Goal: Task Accomplishment & Management: Use online tool/utility

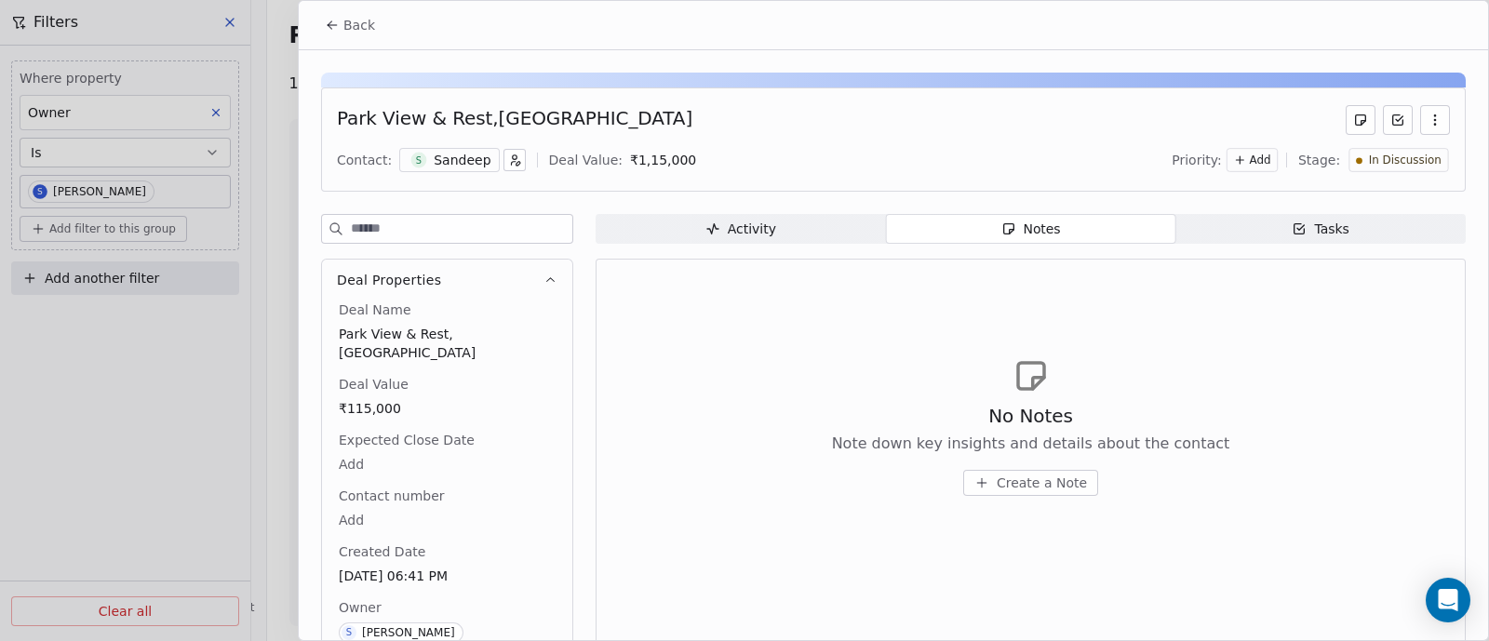
scroll to position [3670, 0]
click at [1024, 482] on span "Create a Note" at bounding box center [1042, 483] width 90 height 19
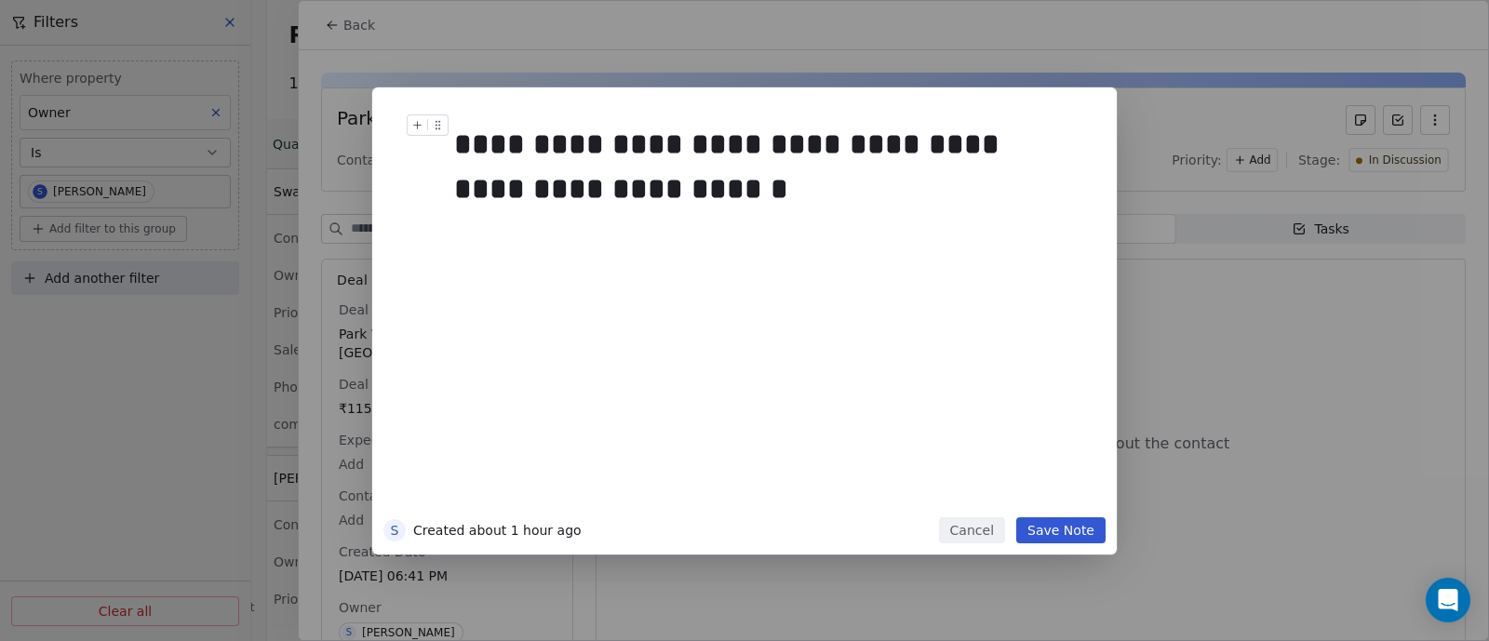
click at [977, 145] on div "**********" at bounding box center [763, 166] width 619 height 89
click at [1065, 533] on button "Save Note" at bounding box center [1060, 530] width 89 height 26
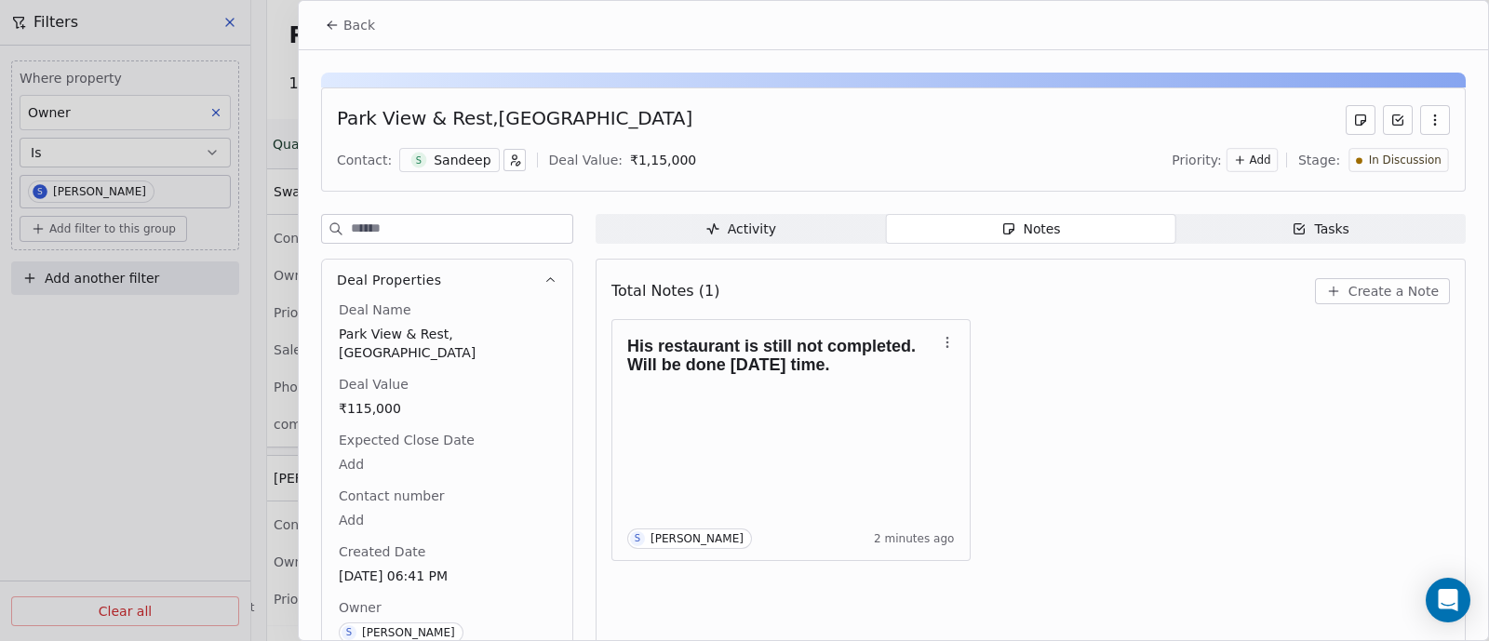
click at [354, 23] on span "Back" at bounding box center [359, 25] width 32 height 19
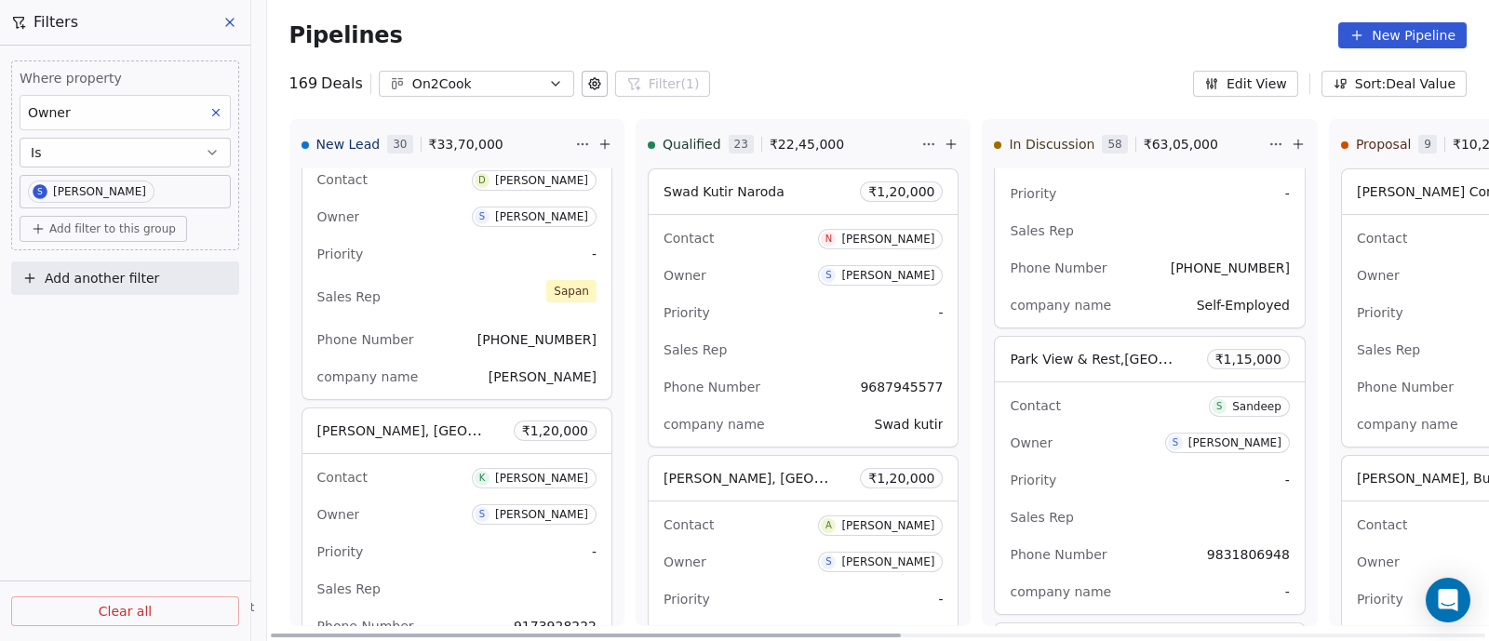
drag, startPoint x: 488, startPoint y: 634, endPoint x: 247, endPoint y: 644, distance: 241.2
click at [271, 637] on div at bounding box center [586, 636] width 630 height 4
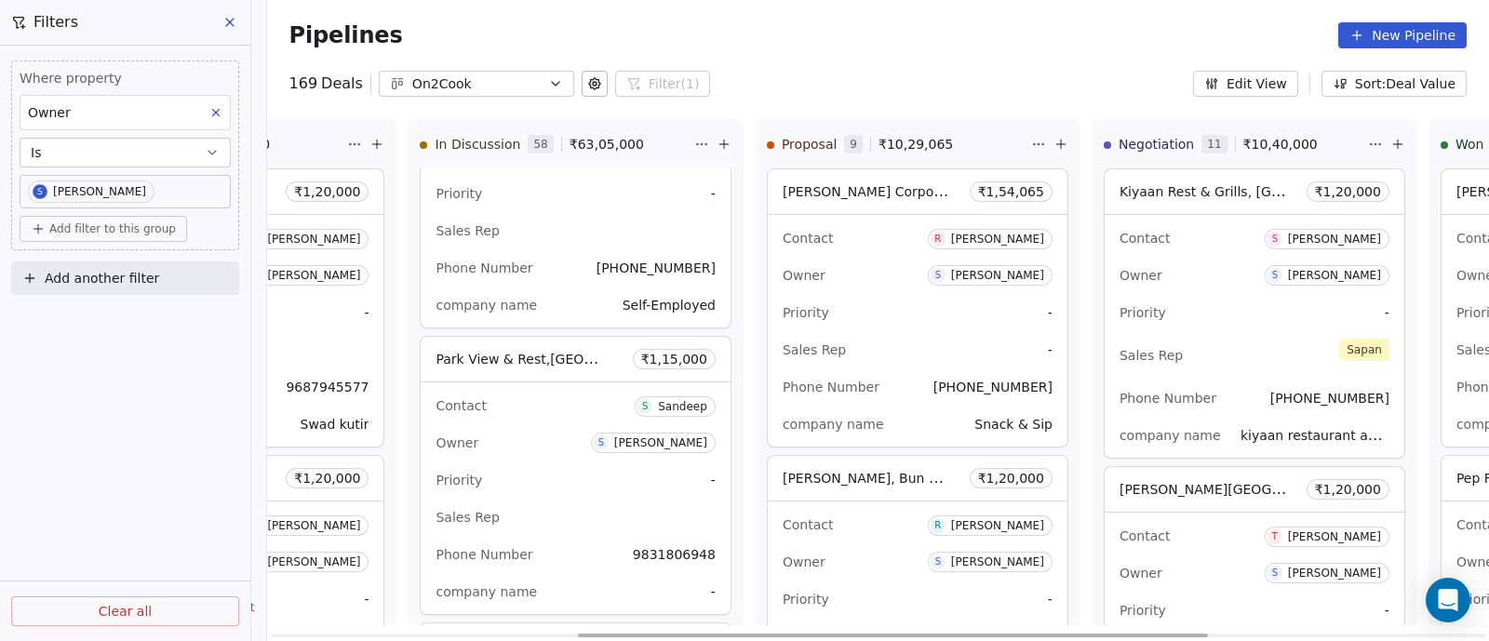
scroll to position [0, 612]
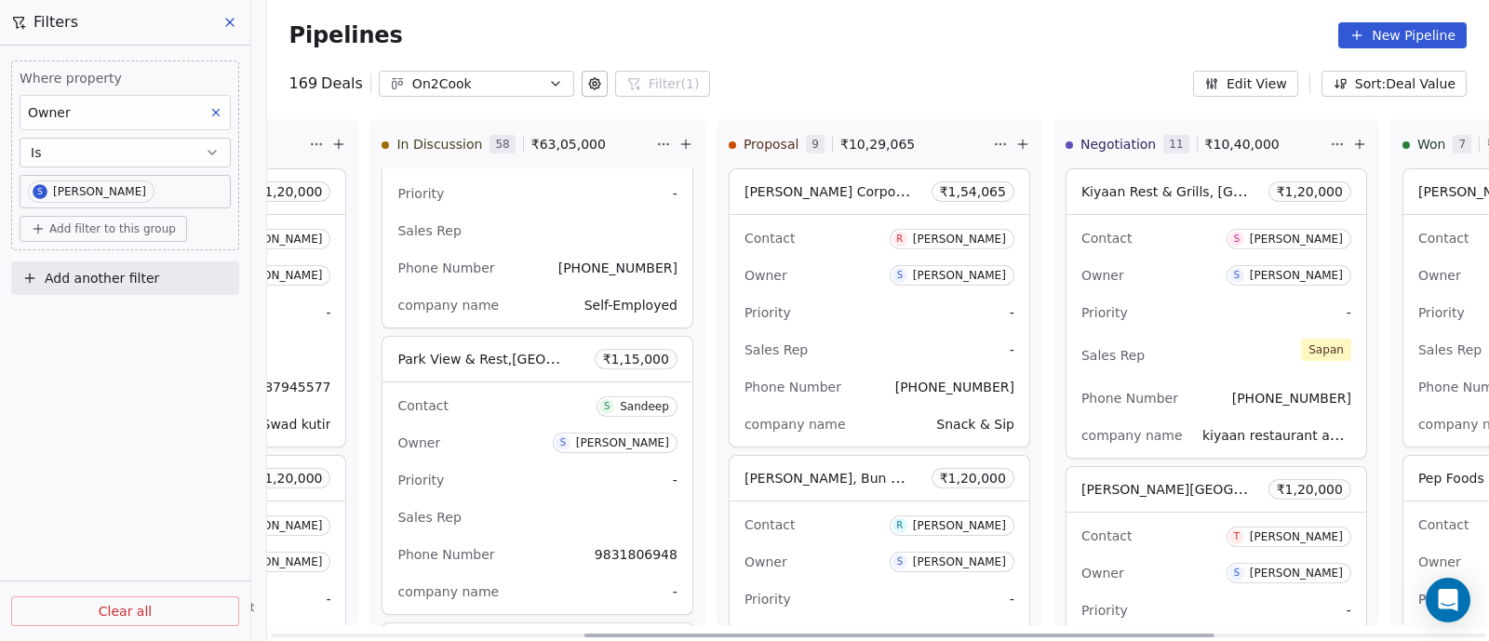
drag, startPoint x: 555, startPoint y: 637, endPoint x: 869, endPoint y: 662, distance: 314.5
click at [869, 637] on div at bounding box center [898, 636] width 630 height 4
click at [798, 634] on div at bounding box center [898, 636] width 630 height 4
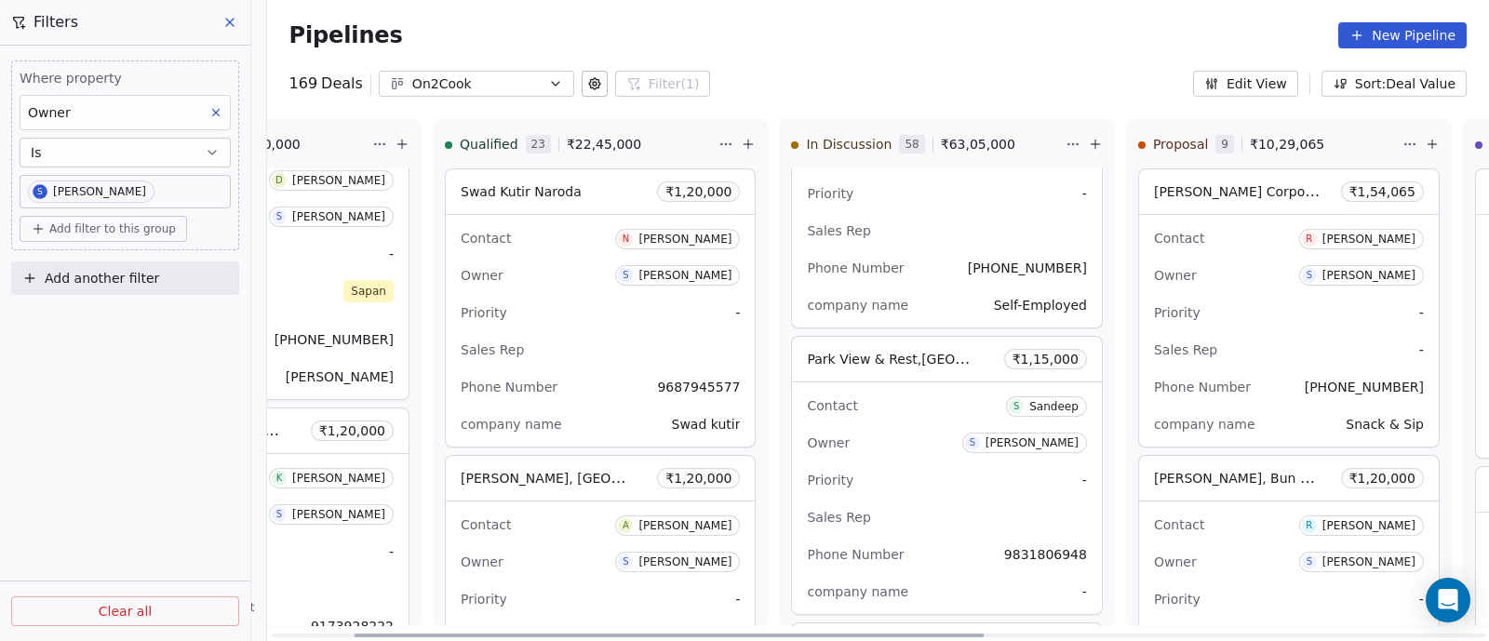
scroll to position [0, 0]
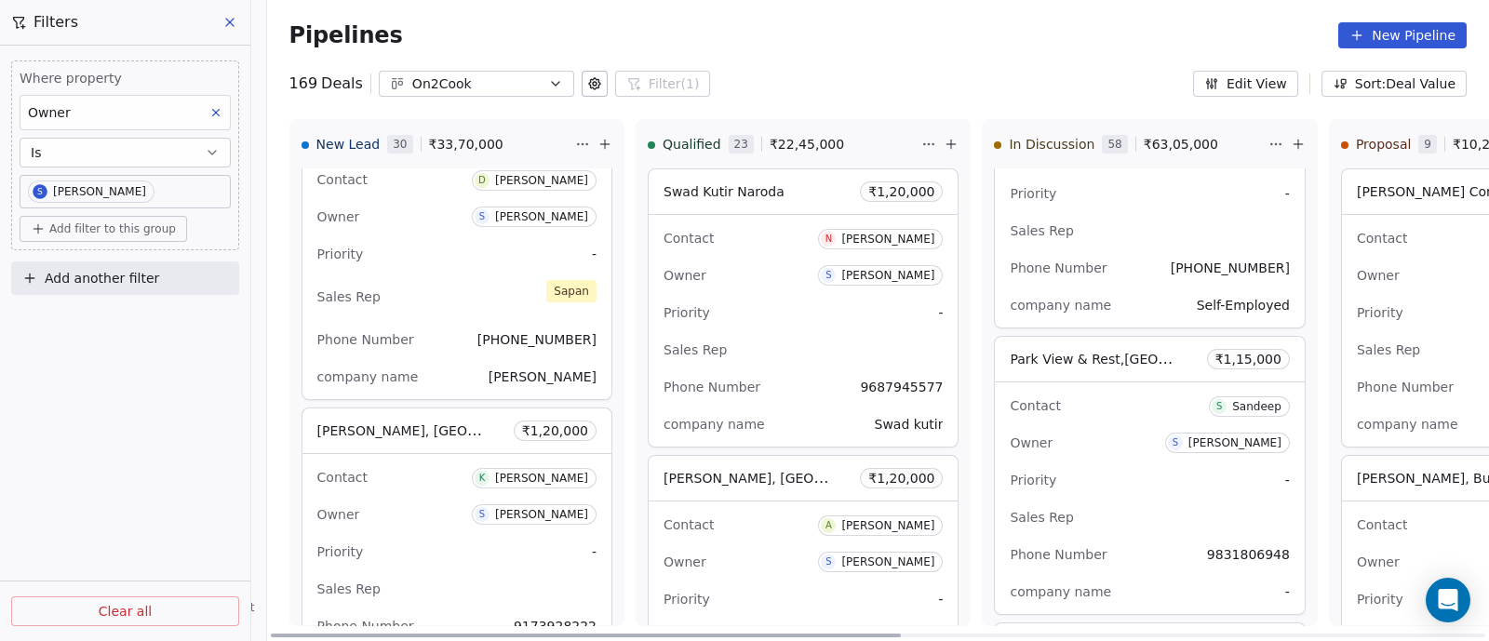
drag, startPoint x: 707, startPoint y: 635, endPoint x: 329, endPoint y: 597, distance: 379.6
click at [334, 634] on div at bounding box center [586, 636] width 630 height 4
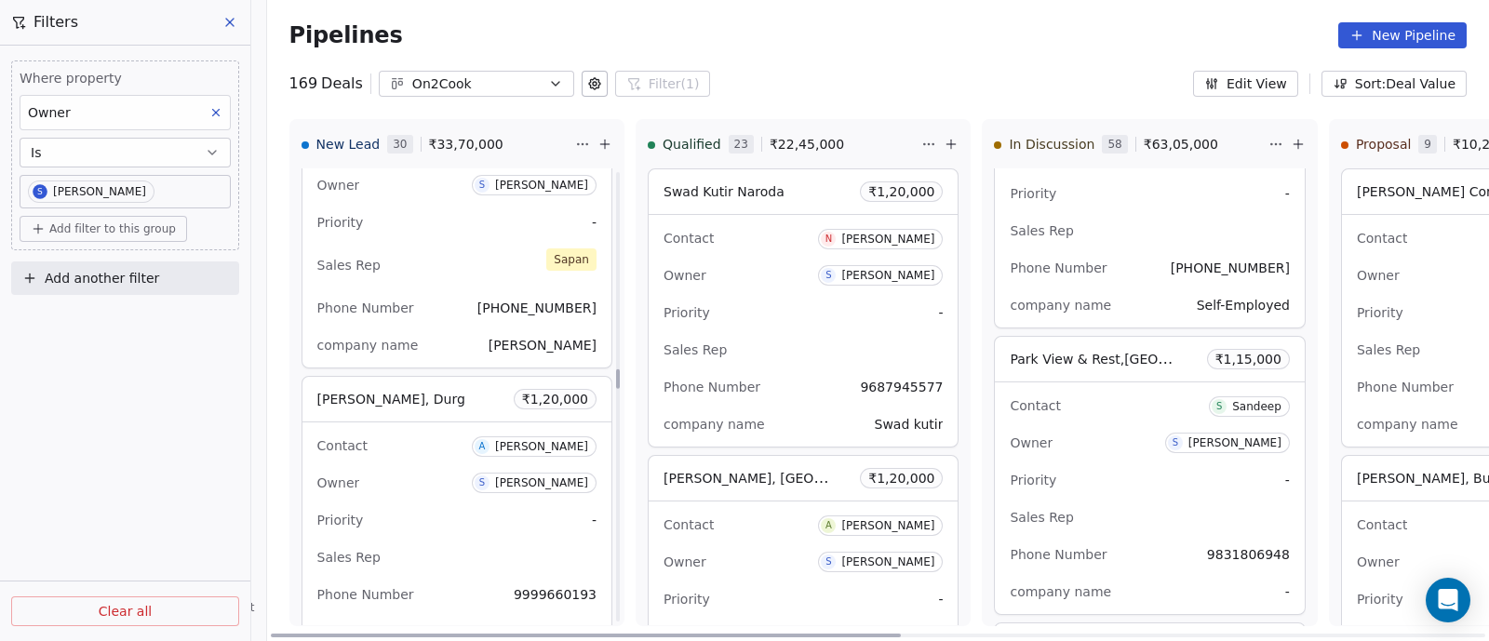
scroll to position [5116, 0]
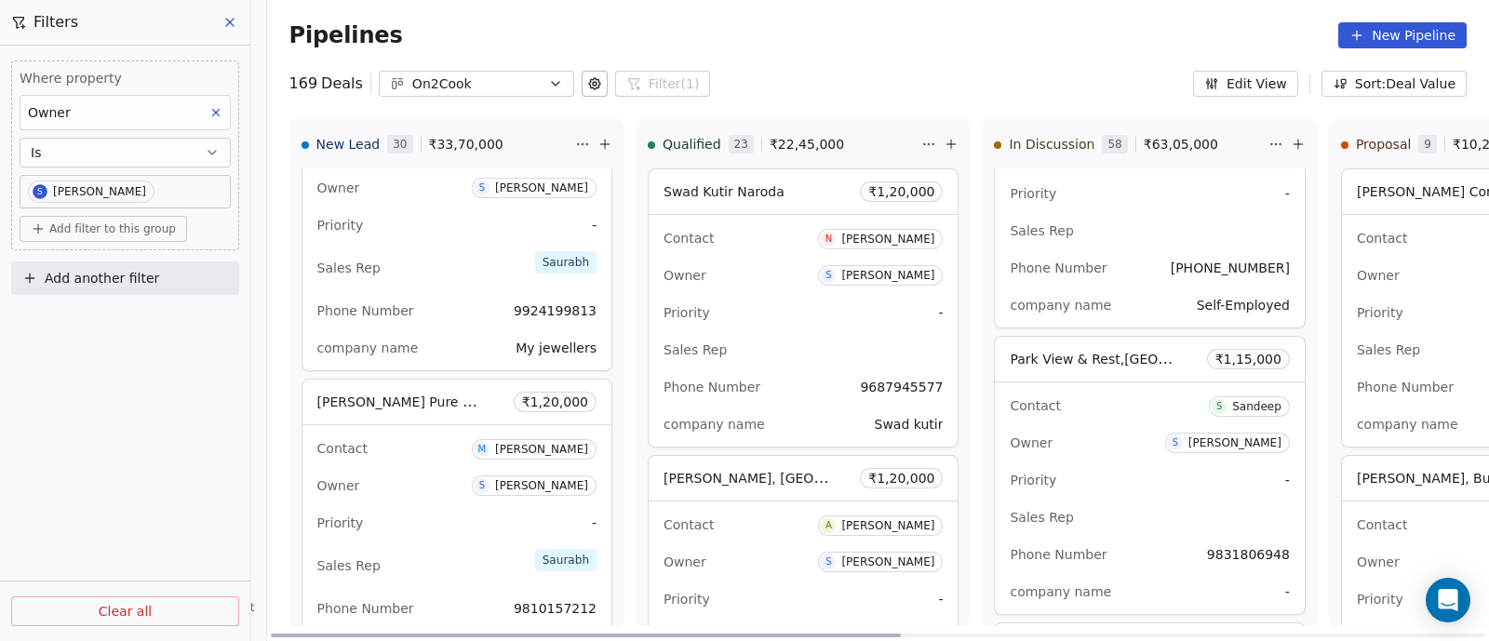
click at [431, 483] on div "Owner S [PERSON_NAME]" at bounding box center [456, 486] width 279 height 30
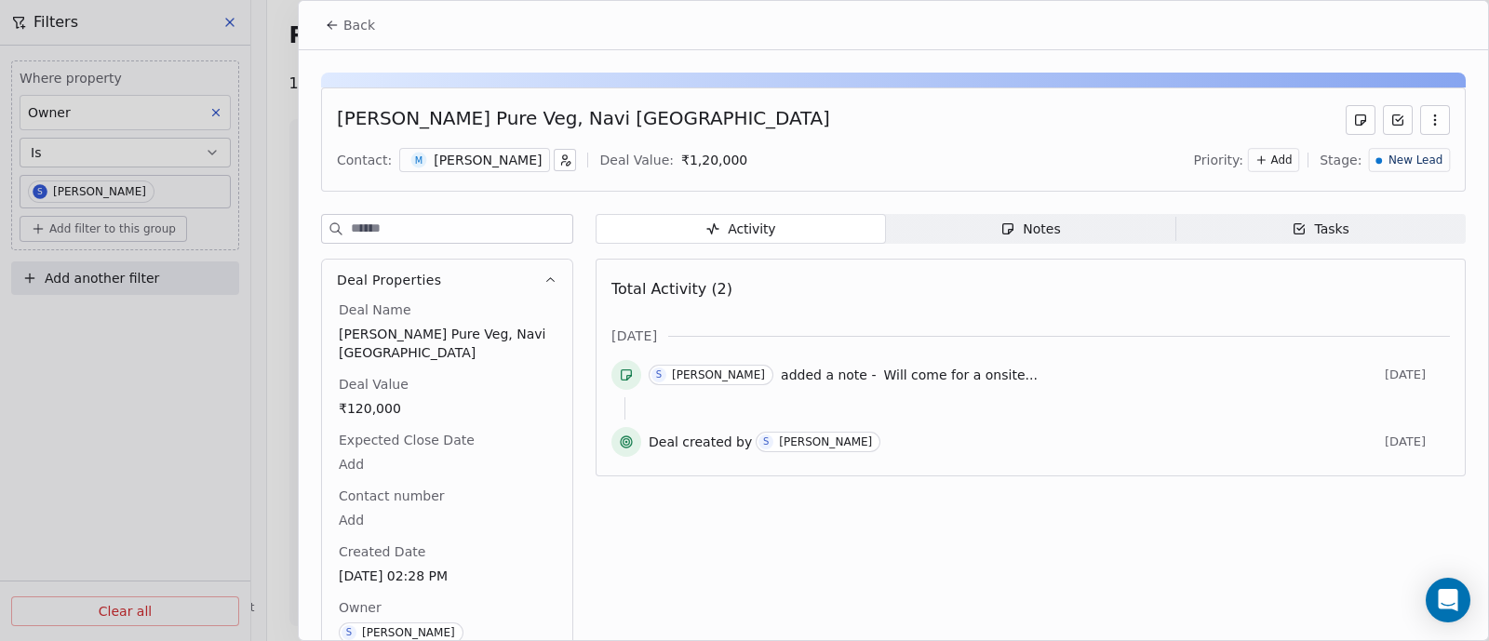
click at [352, 20] on span "Back" at bounding box center [359, 25] width 32 height 19
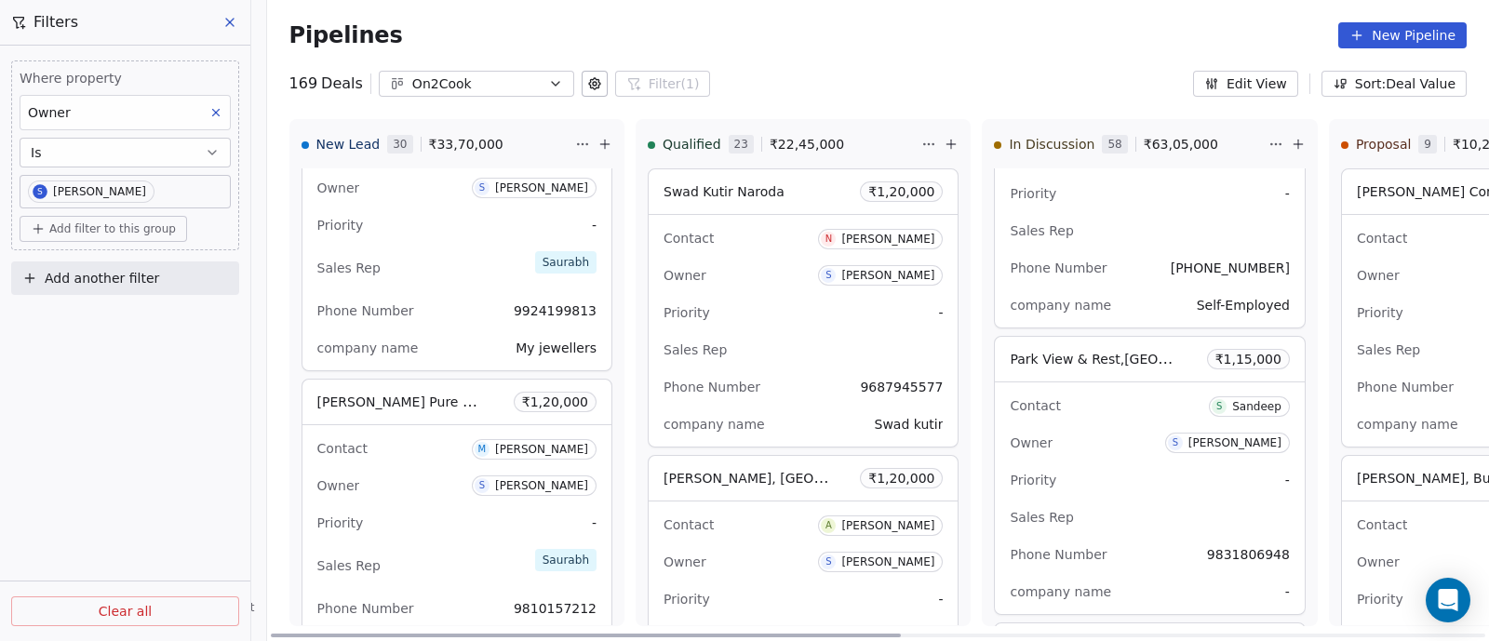
click at [389, 483] on div "Owner S [PERSON_NAME]" at bounding box center [456, 486] width 279 height 30
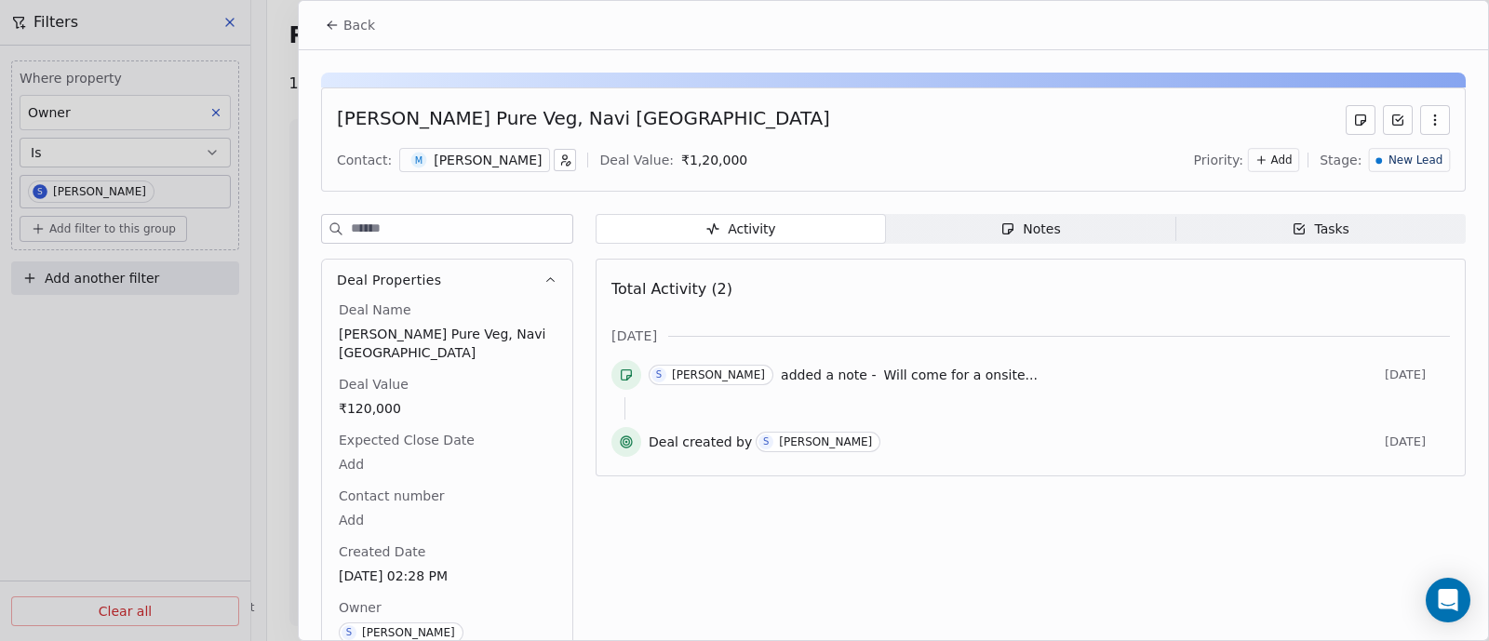
click at [1393, 160] on span "New Lead" at bounding box center [1415, 161] width 54 height 16
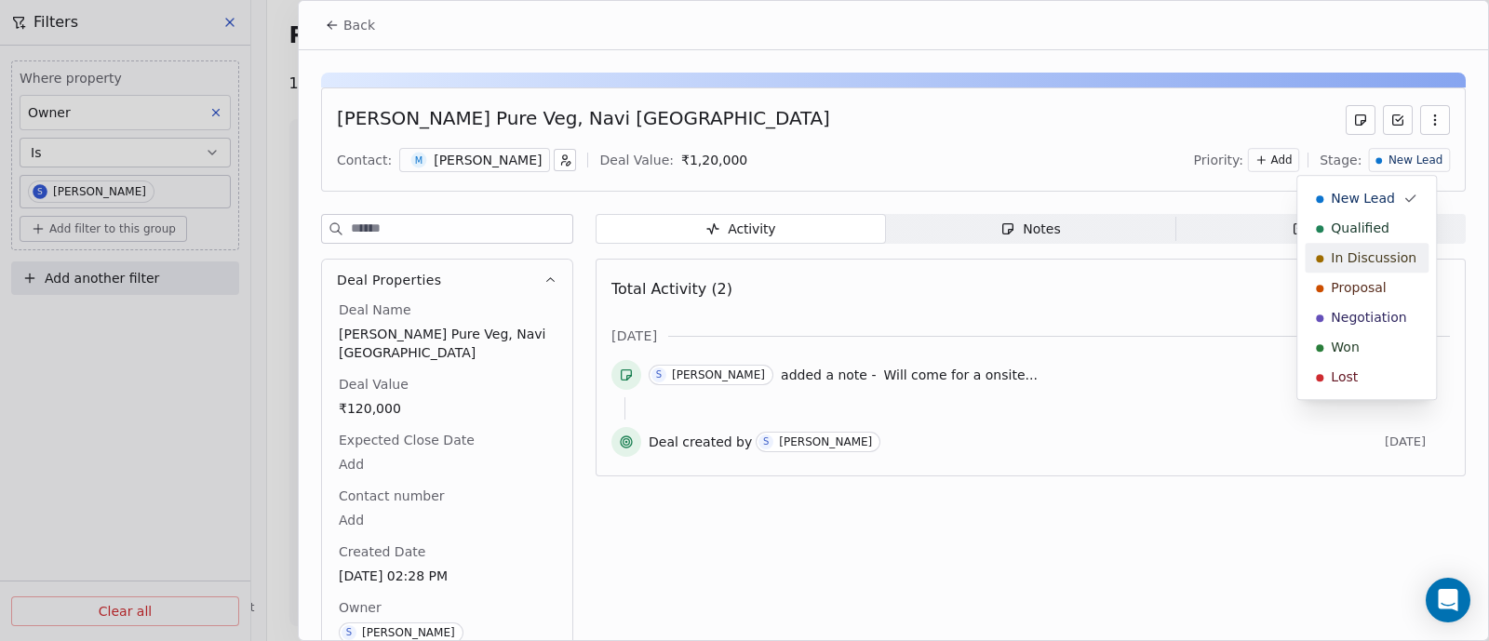
click at [1369, 261] on span "In Discussion" at bounding box center [1374, 257] width 86 height 19
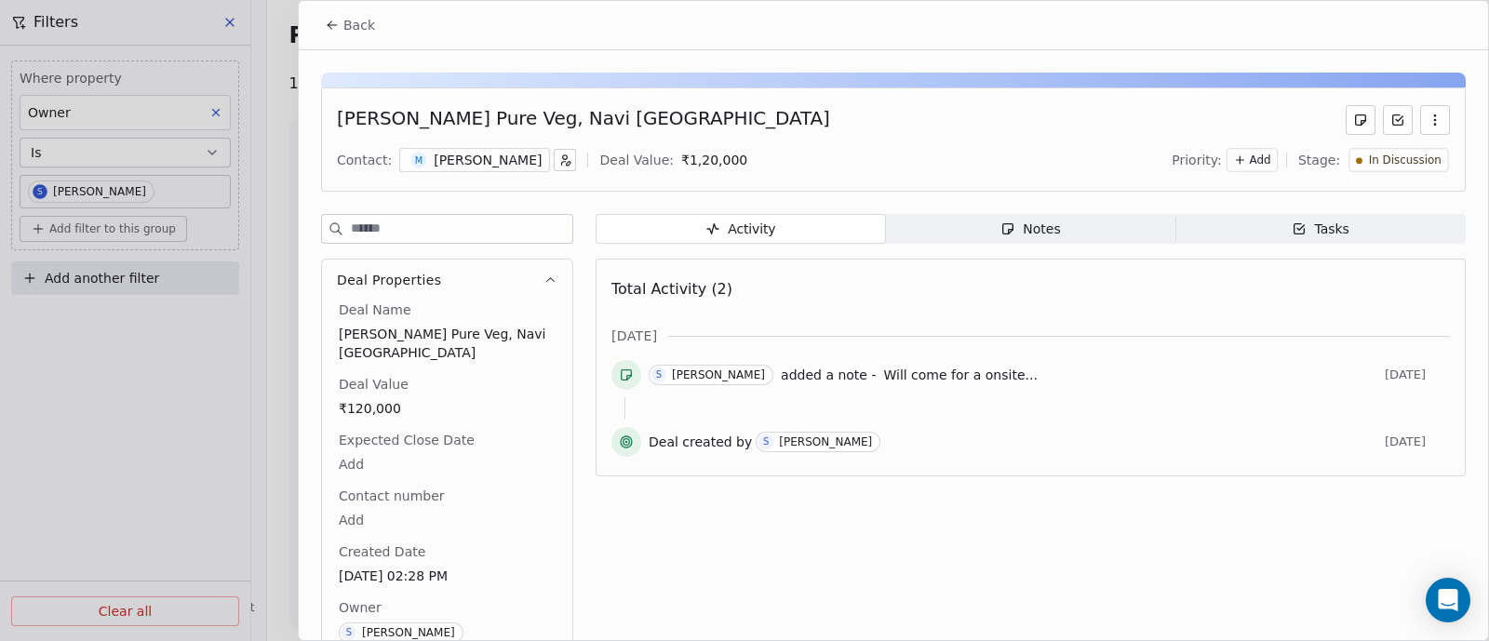
click at [347, 33] on span "Back" at bounding box center [359, 25] width 32 height 19
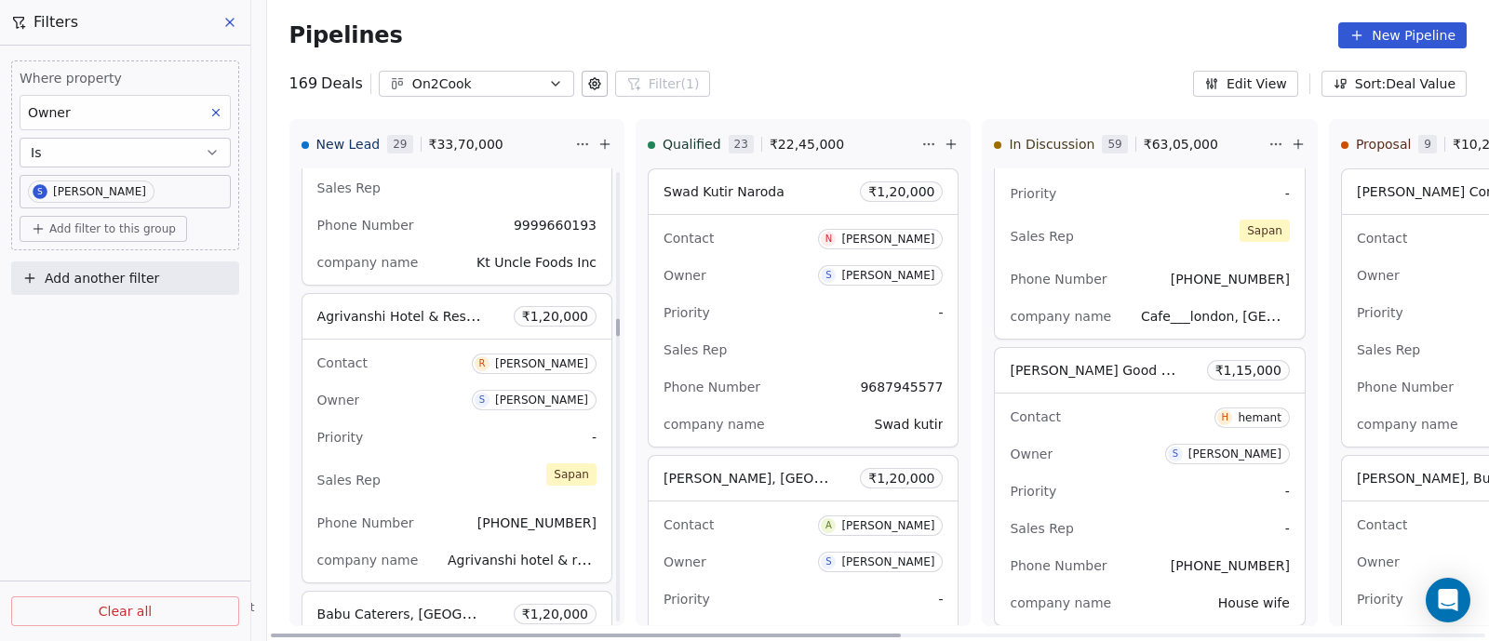
scroll to position [3755, 0]
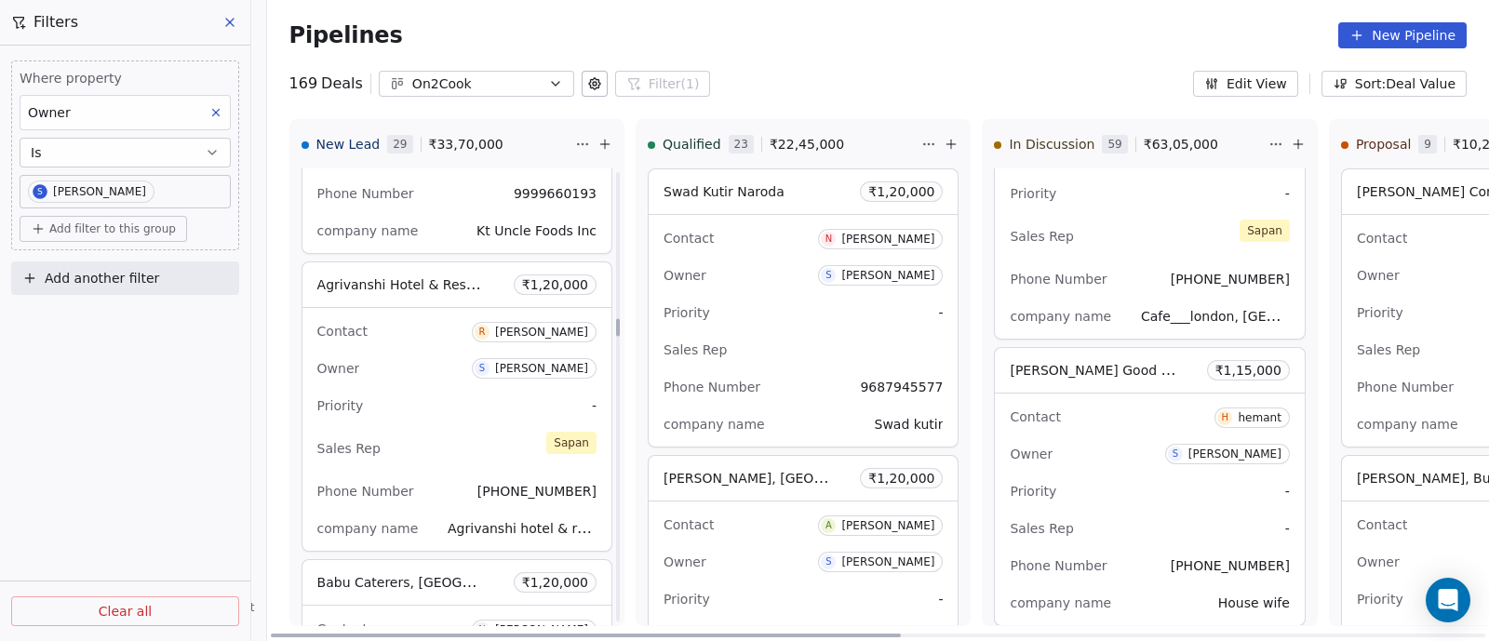
click at [428, 369] on div "Owner S [PERSON_NAME]" at bounding box center [456, 369] width 279 height 30
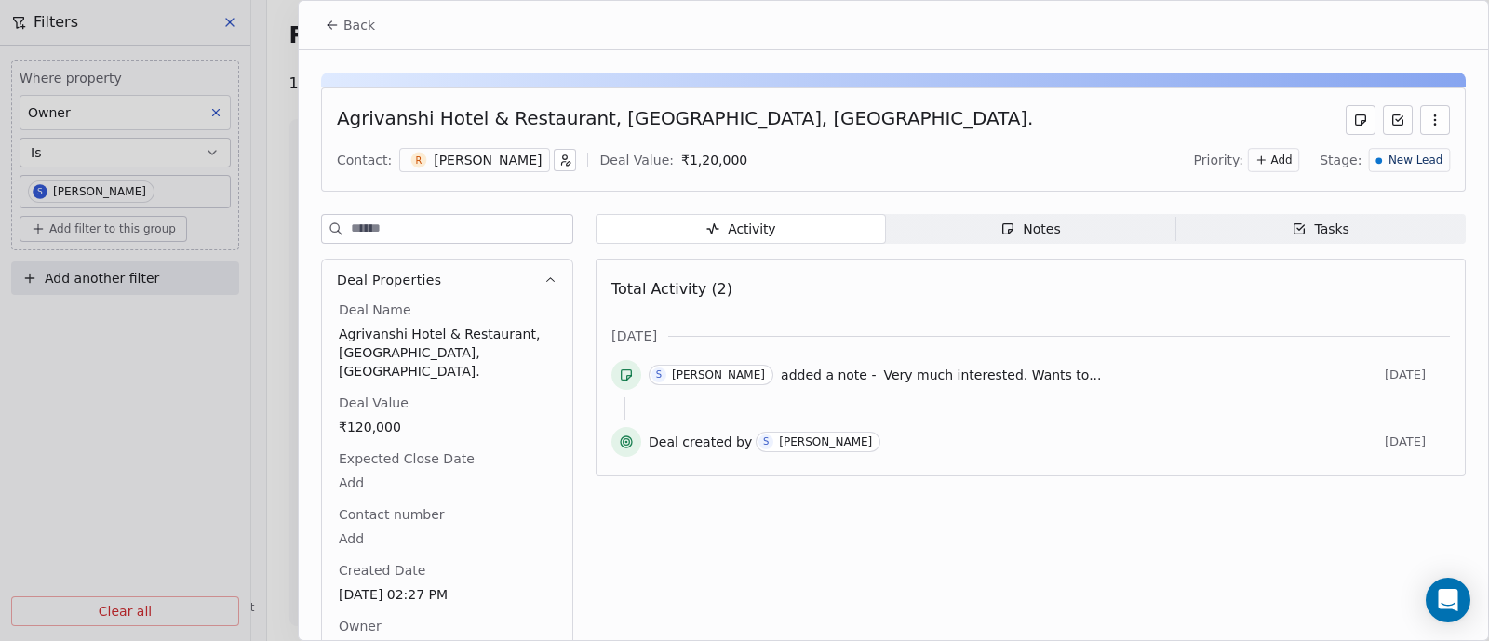
click at [1401, 158] on span "New Lead" at bounding box center [1415, 161] width 54 height 16
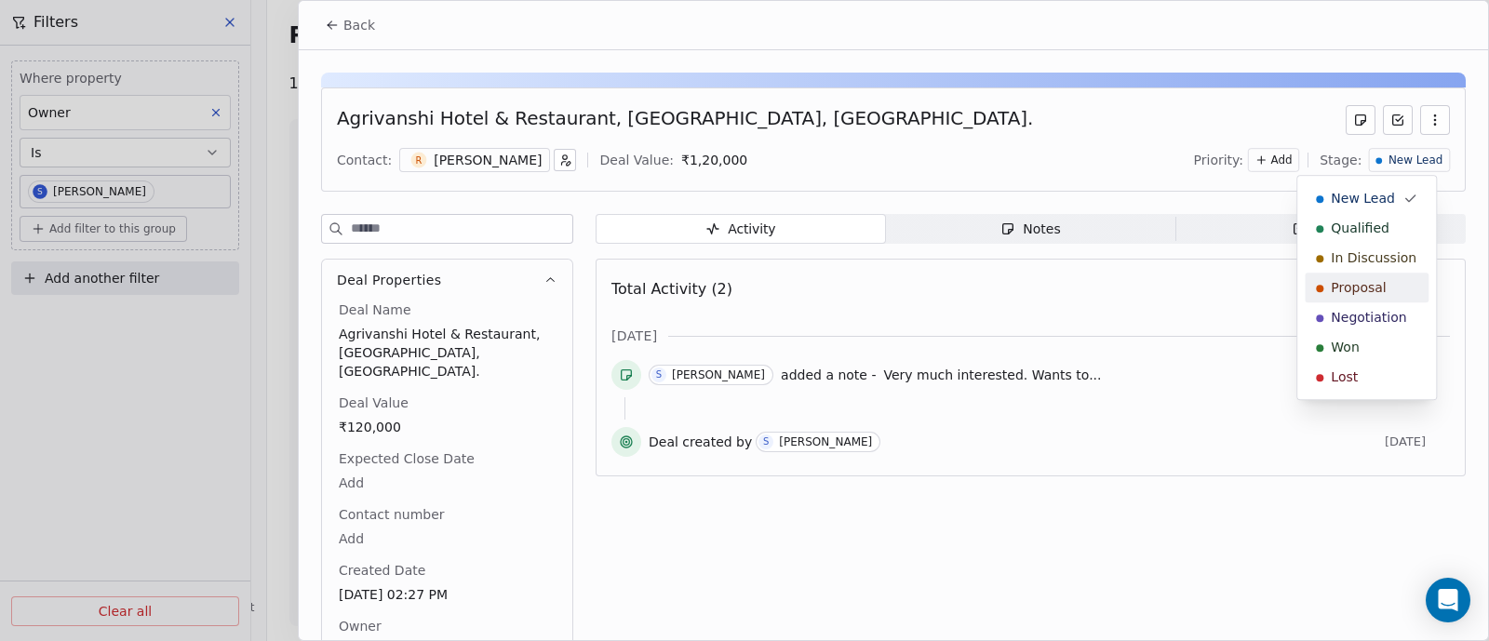
click at [1377, 286] on span "Proposal" at bounding box center [1358, 287] width 55 height 19
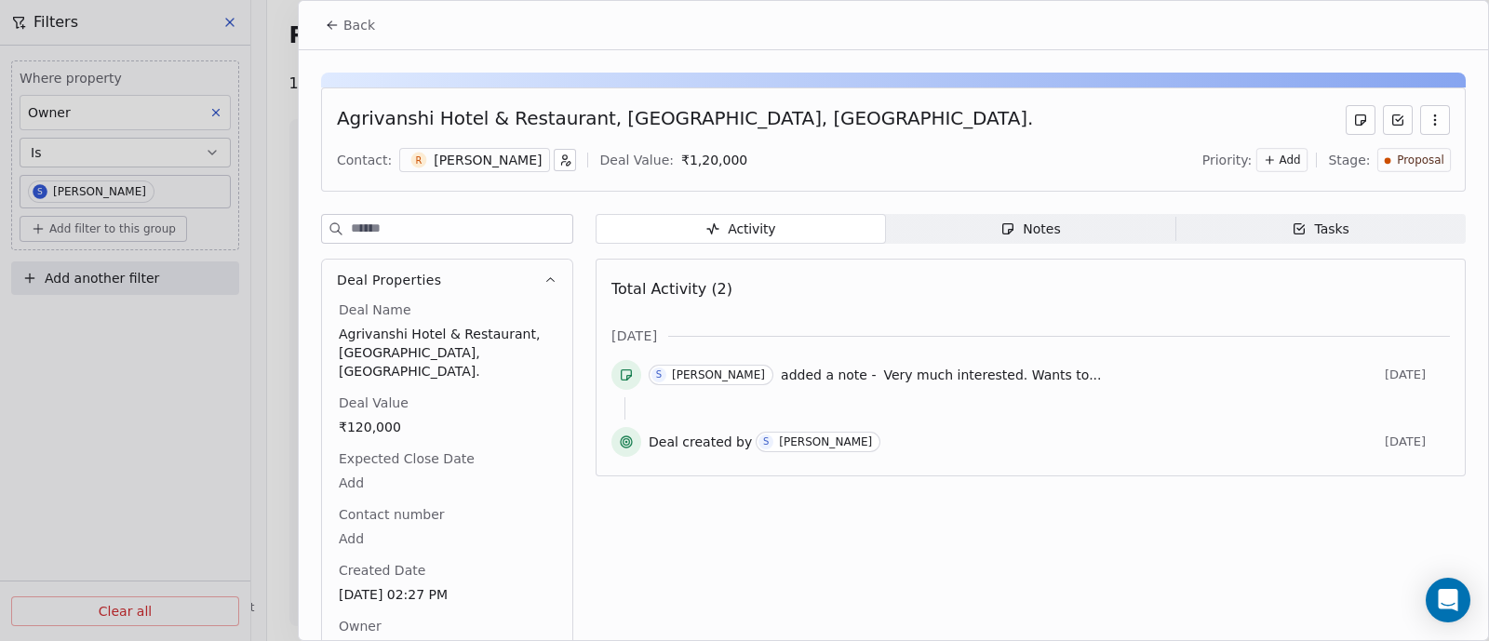
click at [356, 26] on span "Back" at bounding box center [359, 25] width 32 height 19
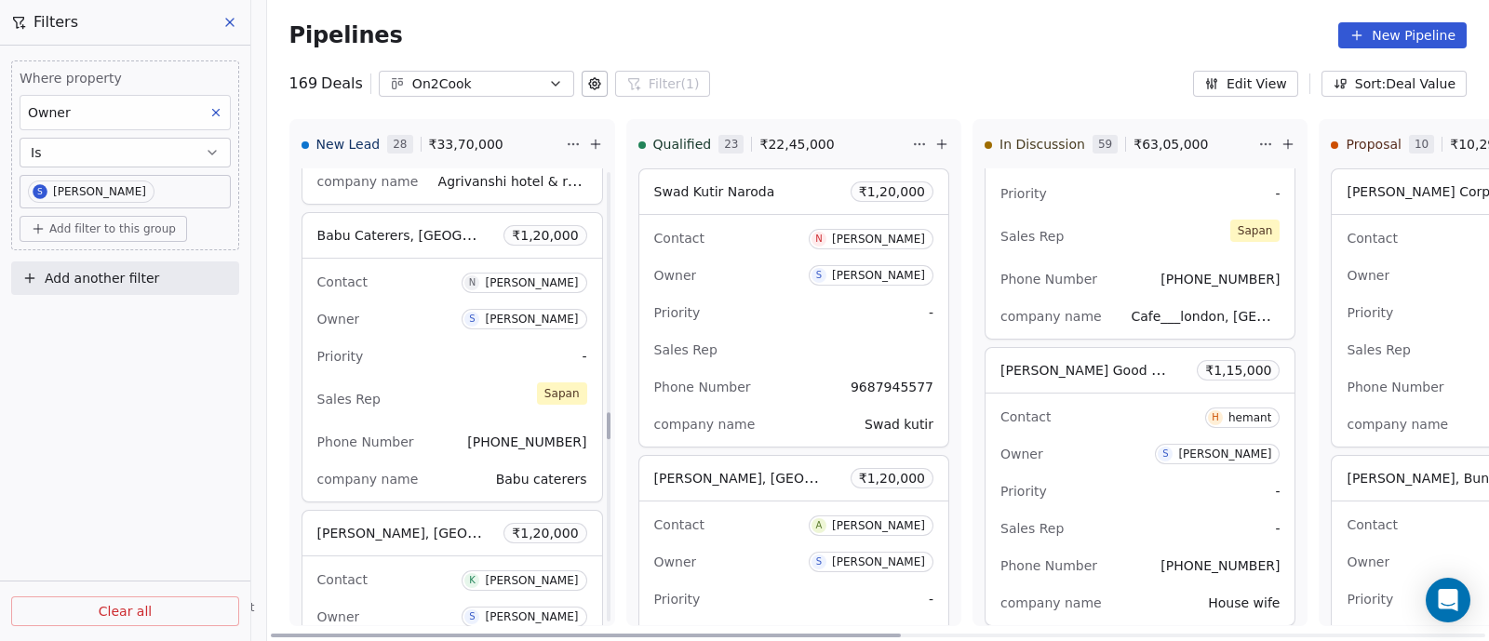
scroll to position [4104, 0]
click at [408, 349] on div "Priority -" at bounding box center [452, 355] width 270 height 30
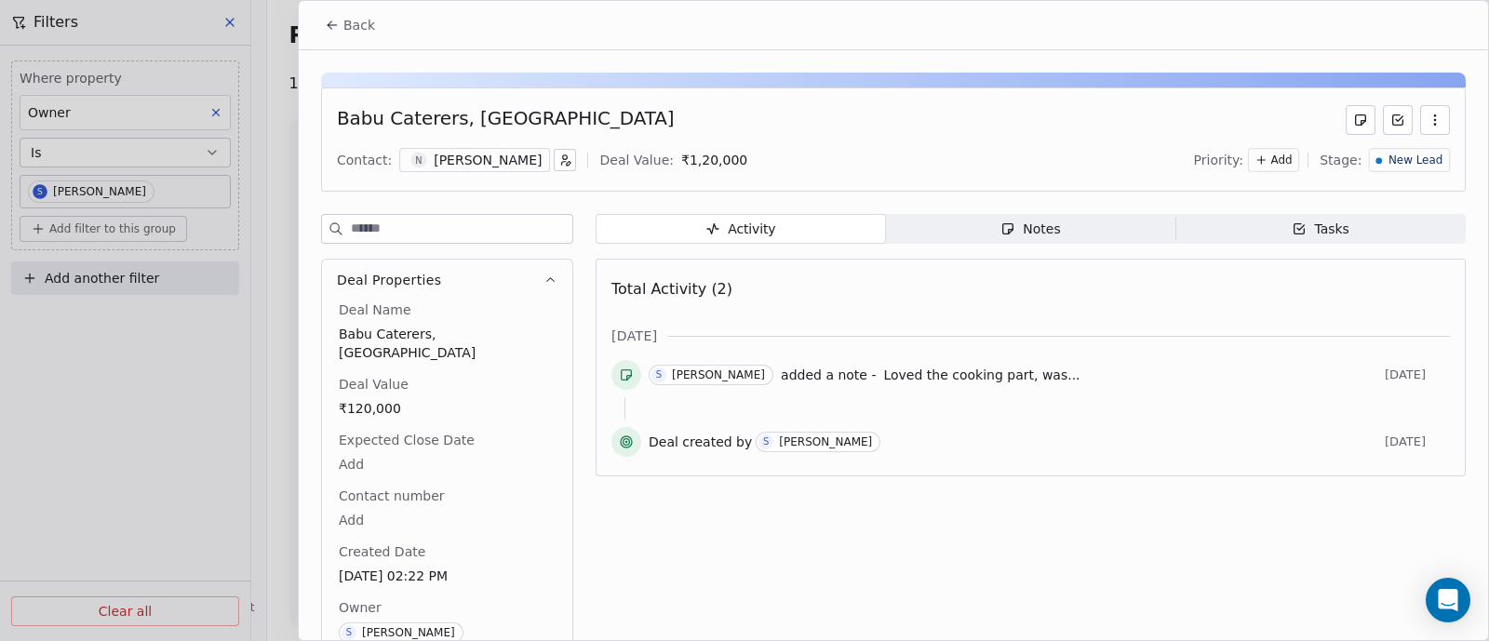
click at [1415, 156] on span "New Lead" at bounding box center [1415, 161] width 54 height 16
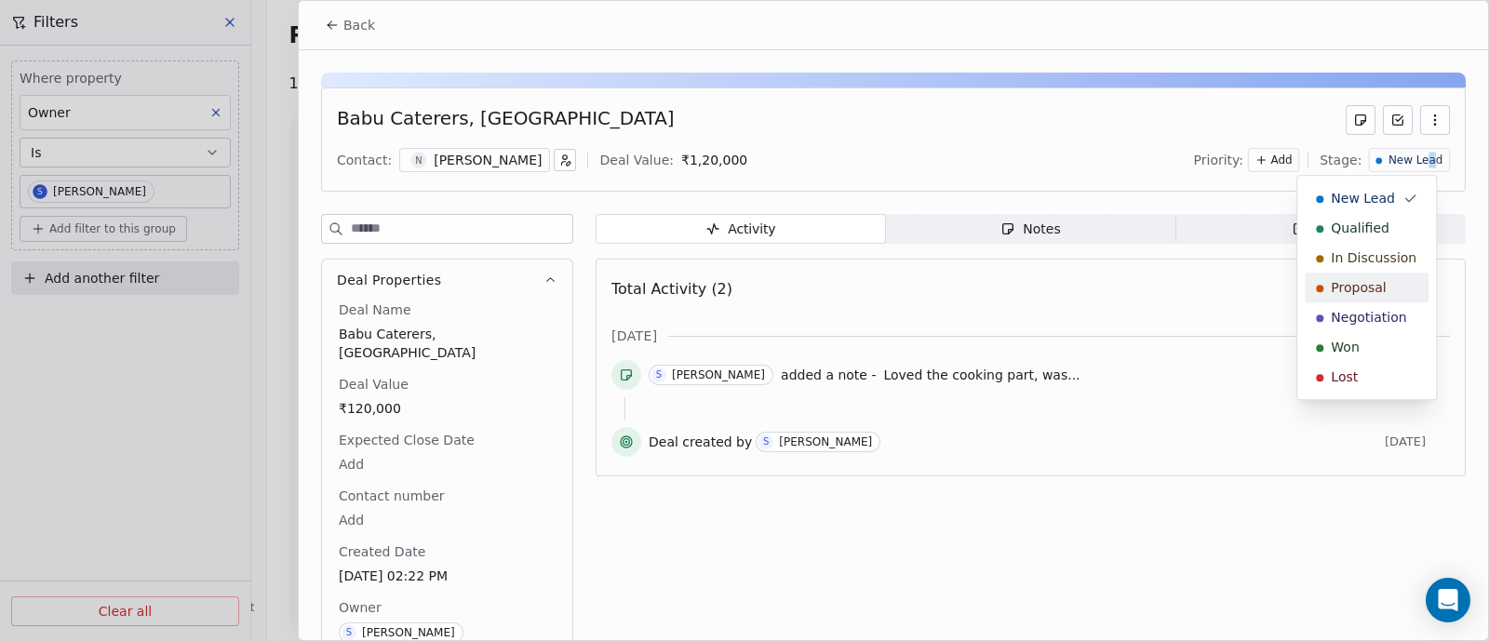
click at [1403, 284] on div "Proposal" at bounding box center [1366, 287] width 101 height 19
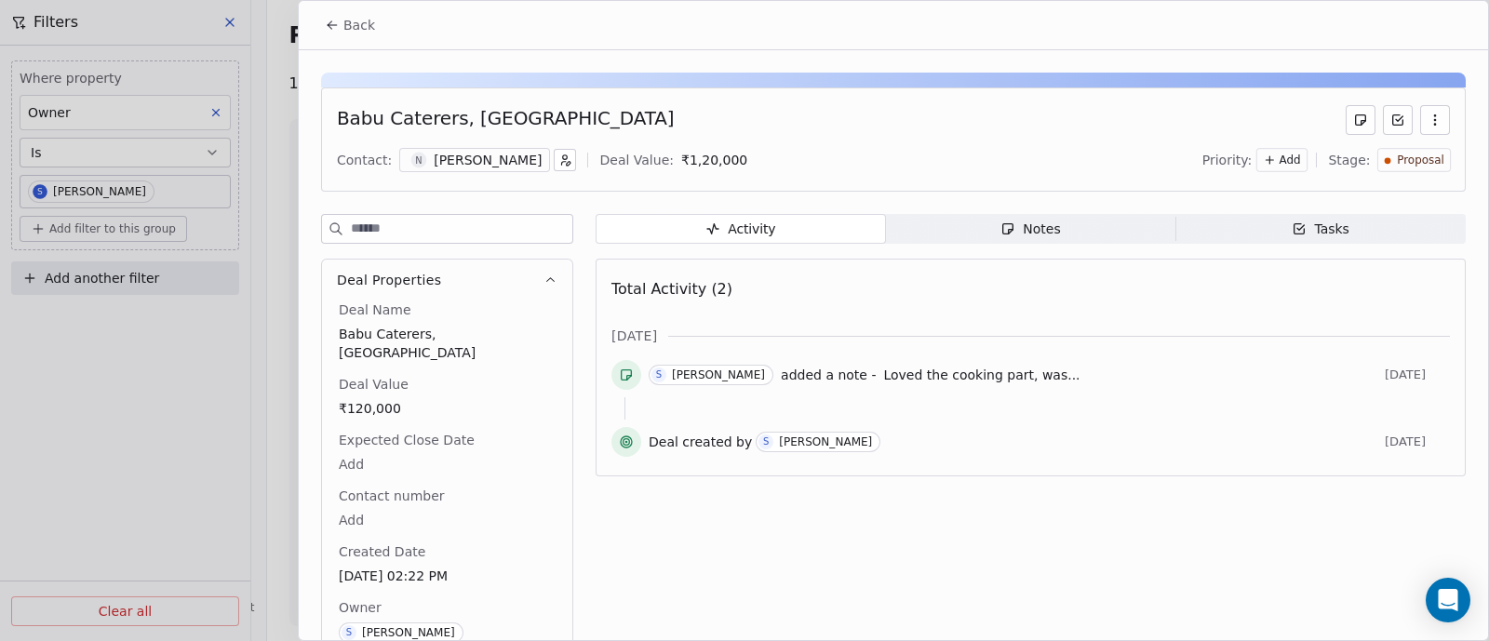
click at [350, 27] on span "Back" at bounding box center [359, 25] width 32 height 19
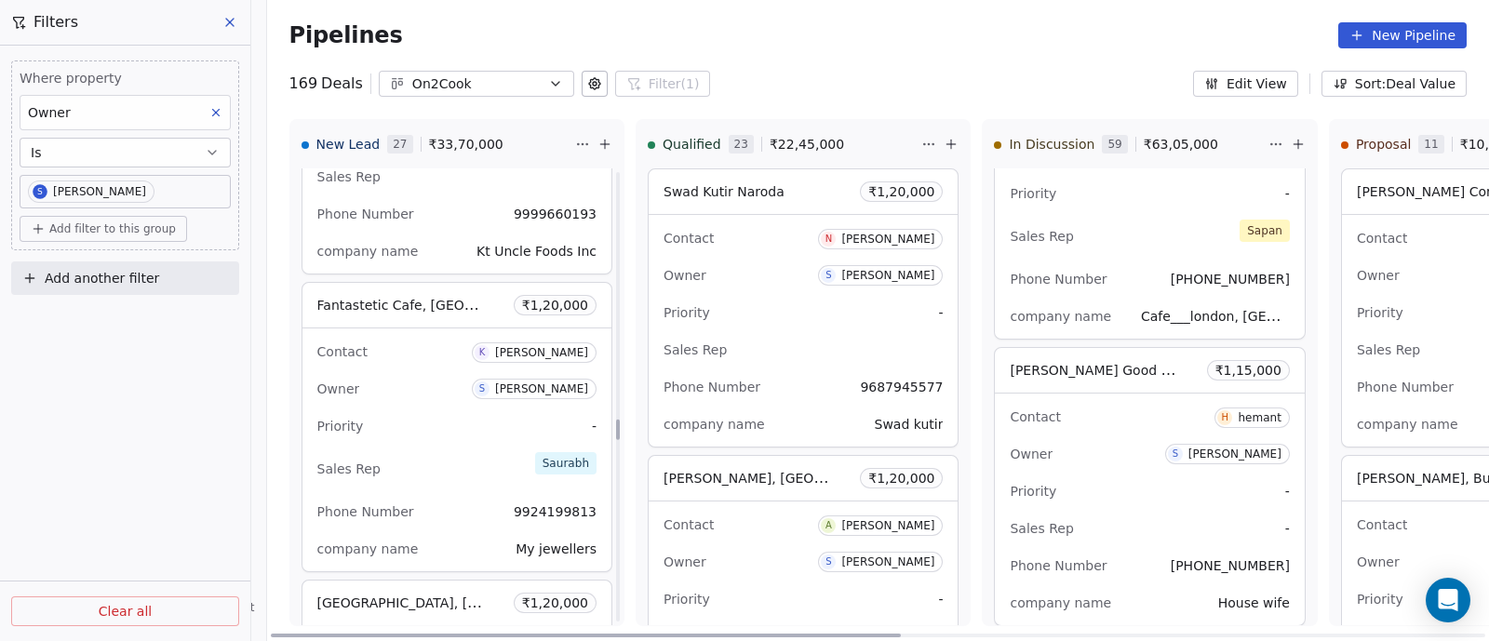
scroll to position [5500, 0]
click at [414, 413] on div "Priority -" at bounding box center [456, 425] width 279 height 30
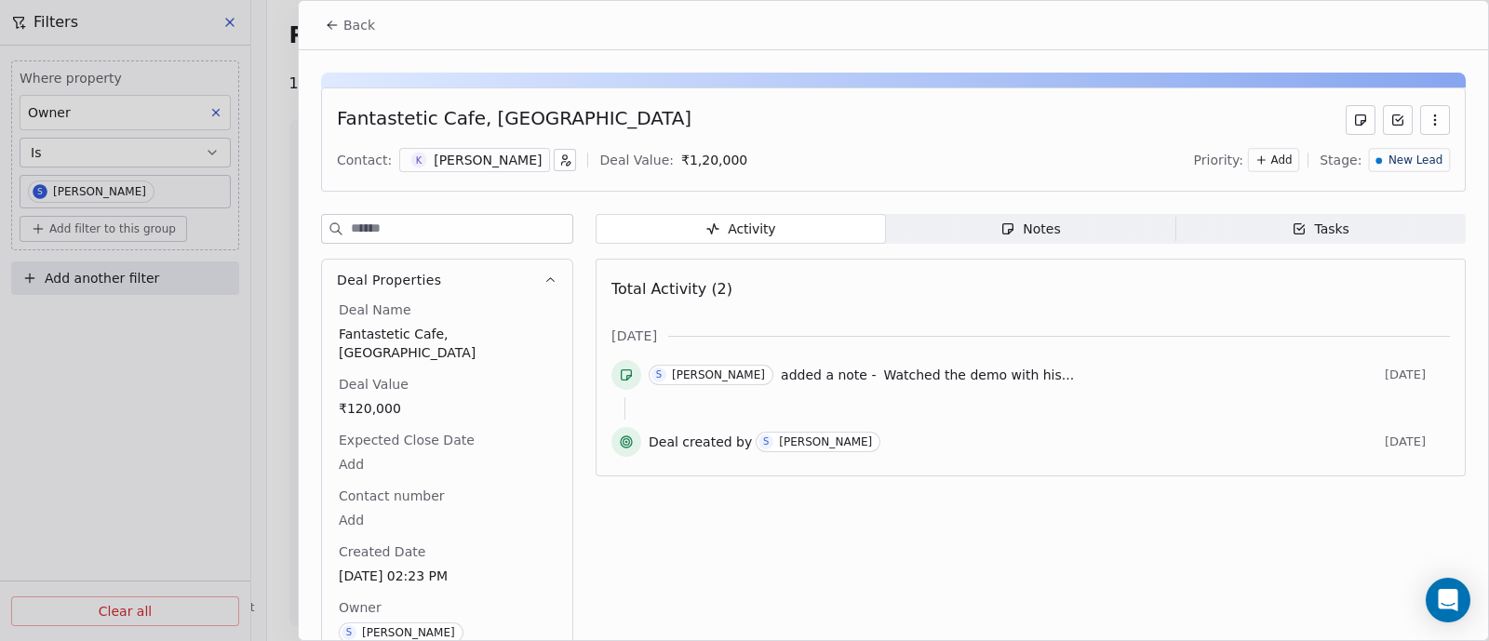
click at [1406, 160] on span "New Lead" at bounding box center [1415, 161] width 54 height 16
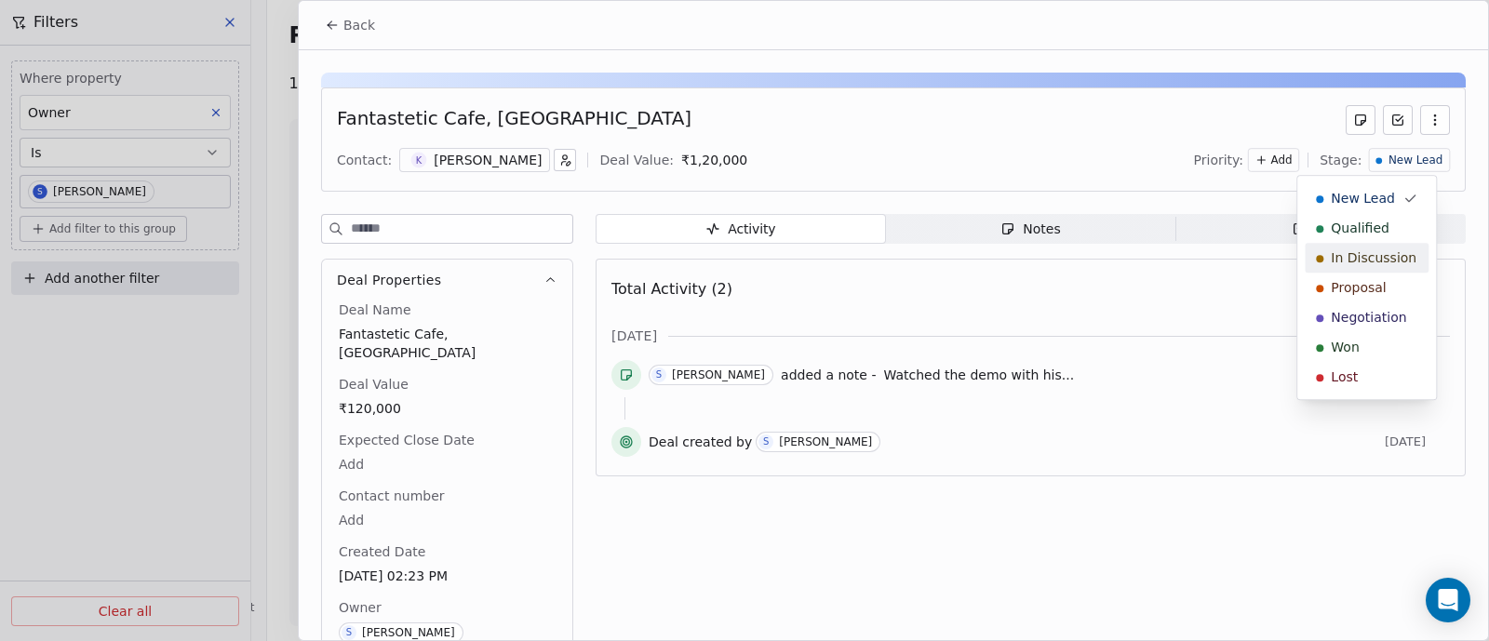
click at [1384, 253] on span "In Discussion" at bounding box center [1374, 257] width 86 height 19
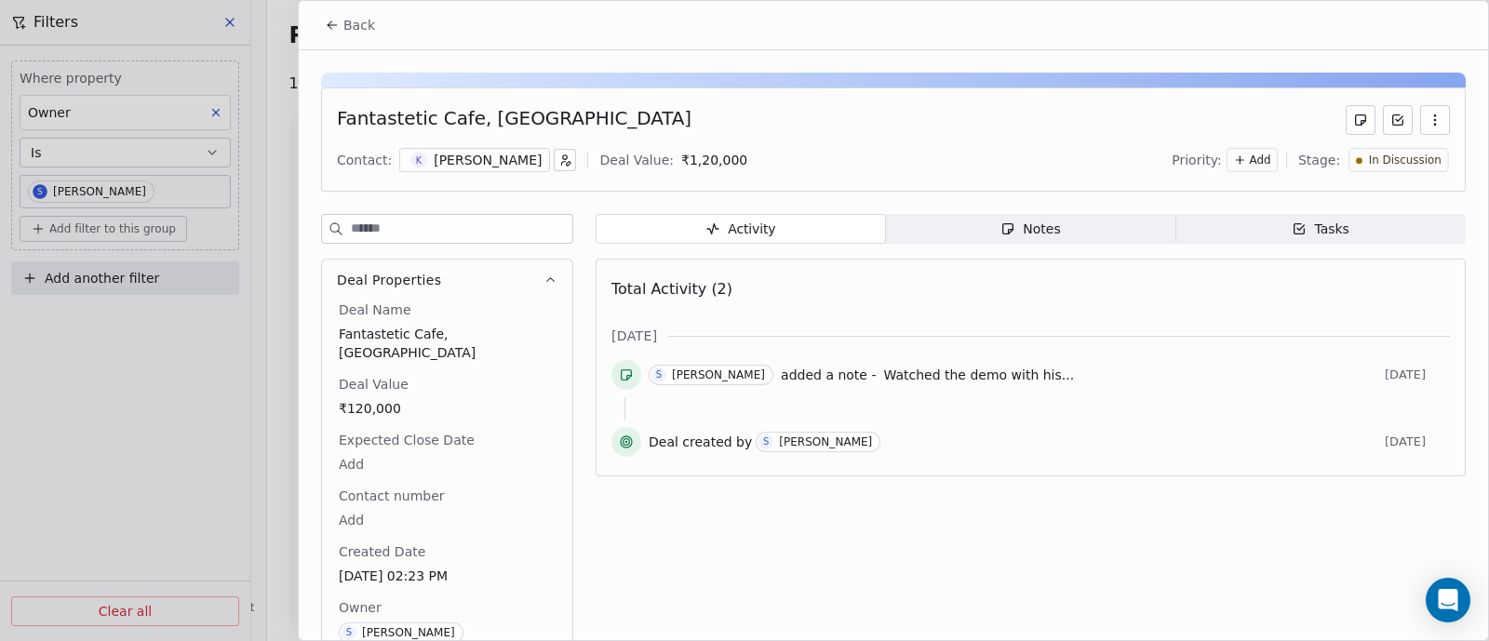
click at [353, 27] on span "Back" at bounding box center [359, 25] width 32 height 19
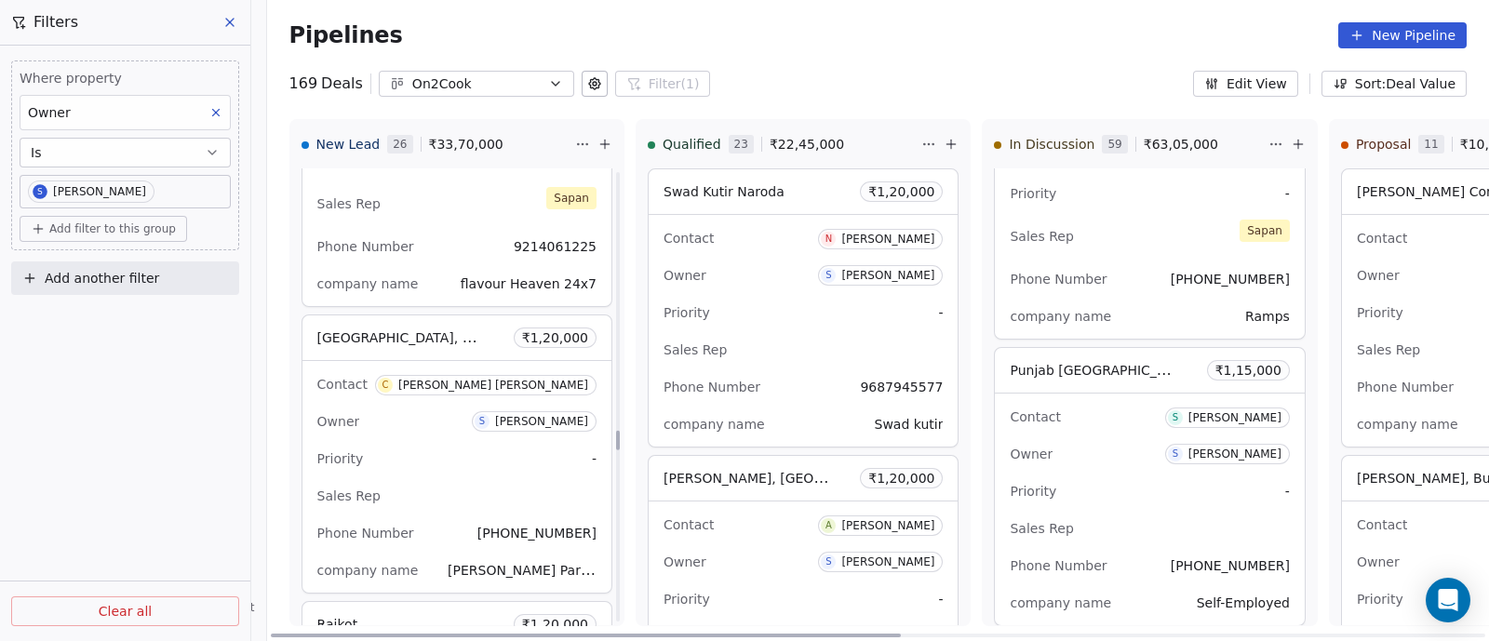
scroll to position [6082, 0]
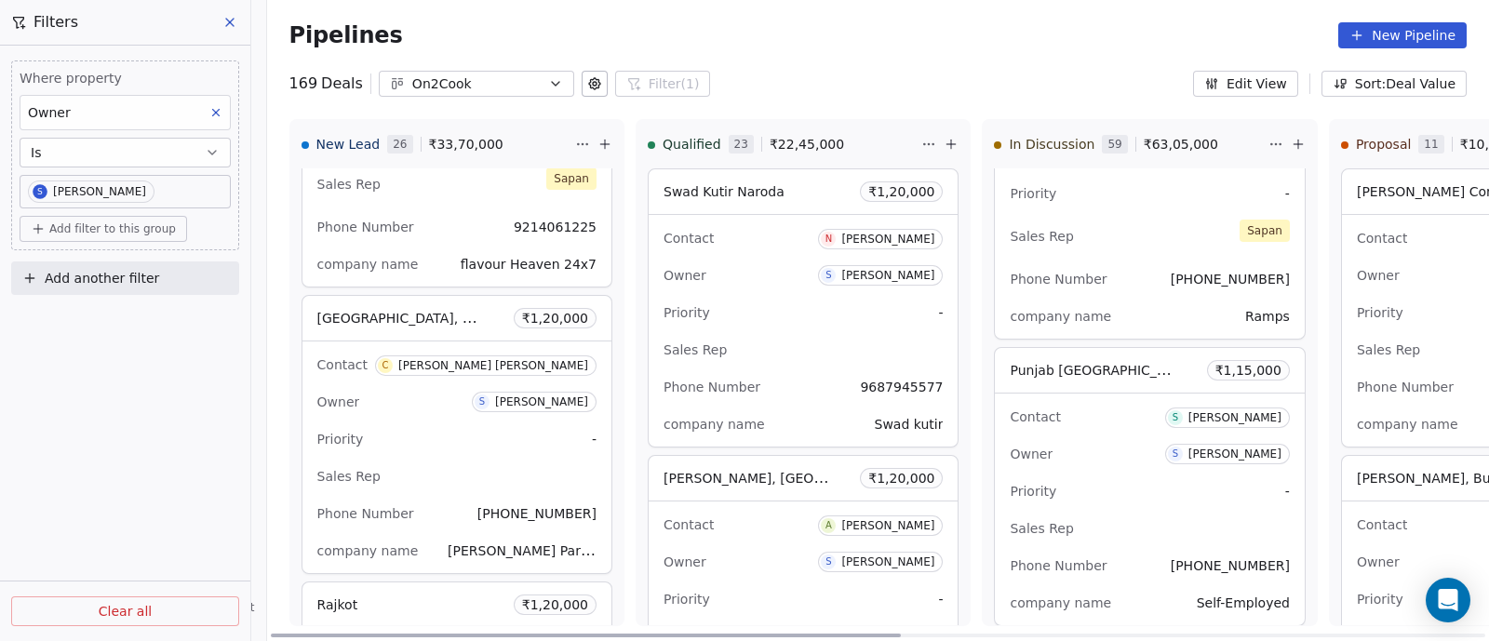
click at [432, 387] on div "Owner S [PERSON_NAME]" at bounding box center [456, 402] width 279 height 30
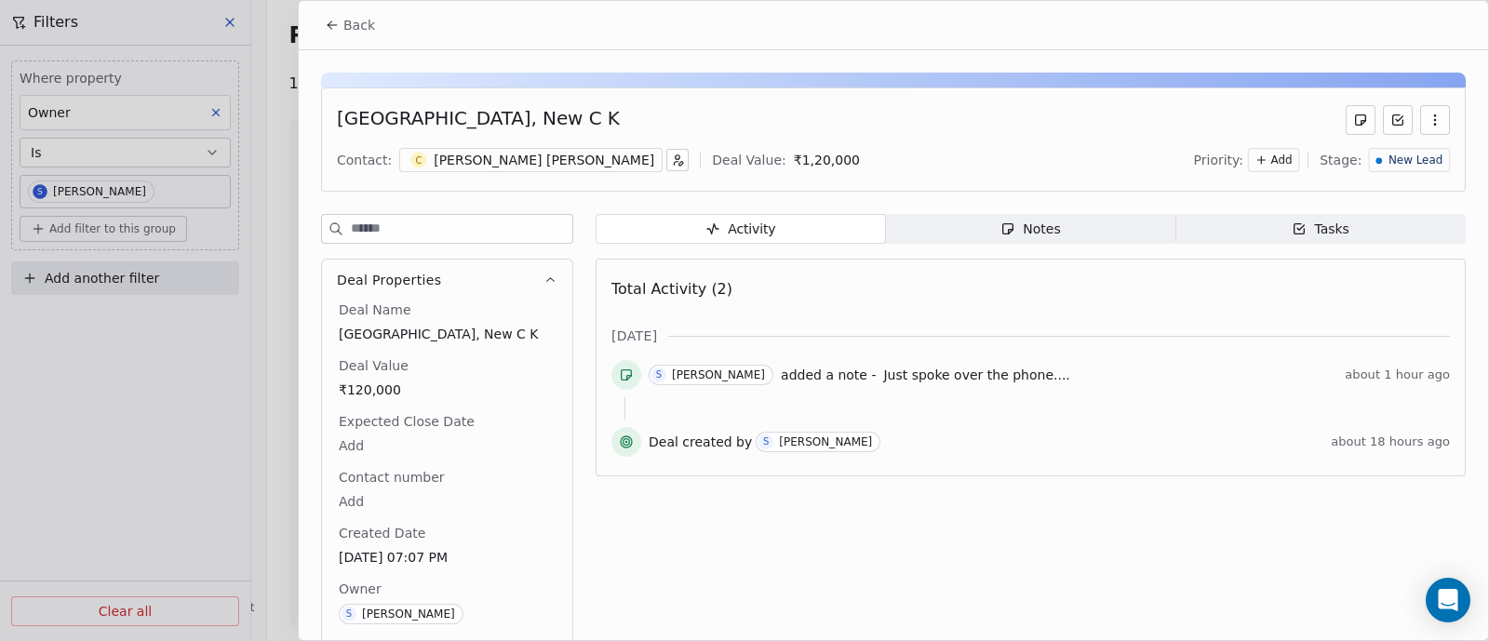
click at [1403, 165] on span "New Lead" at bounding box center [1415, 161] width 54 height 16
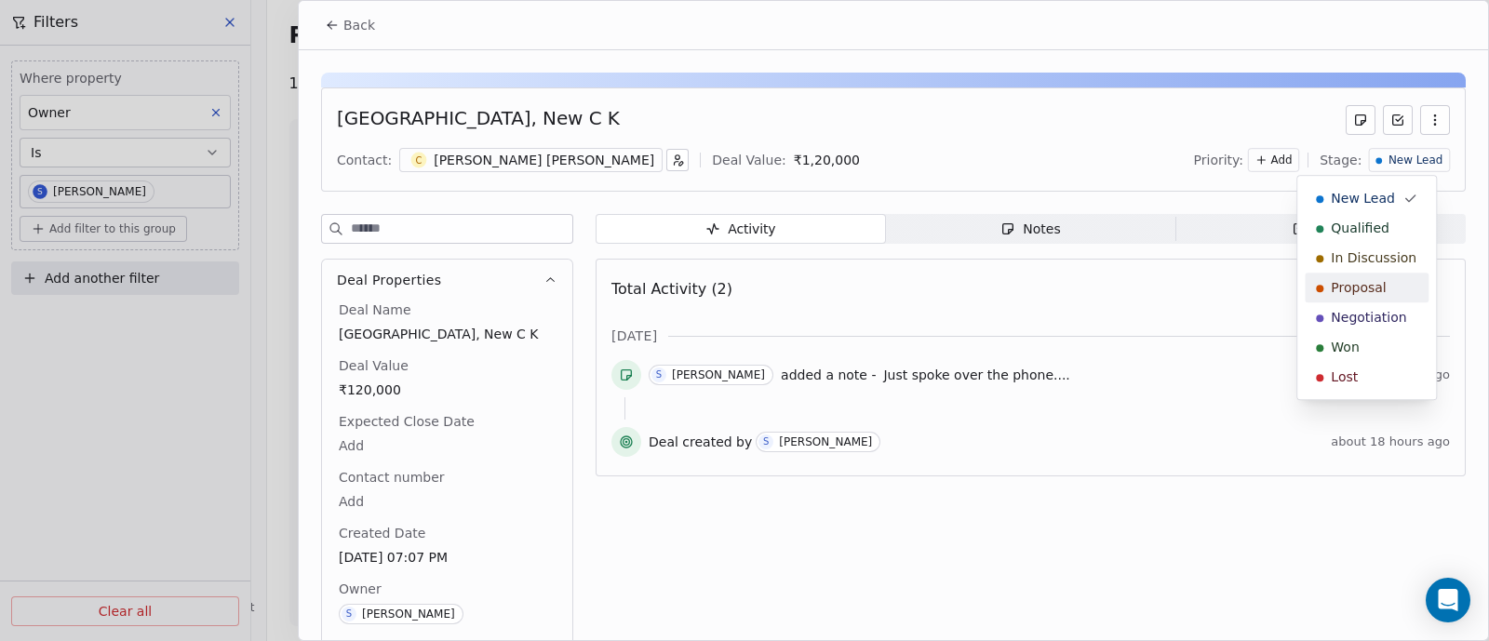
click at [1351, 285] on span "Proposal" at bounding box center [1358, 287] width 55 height 19
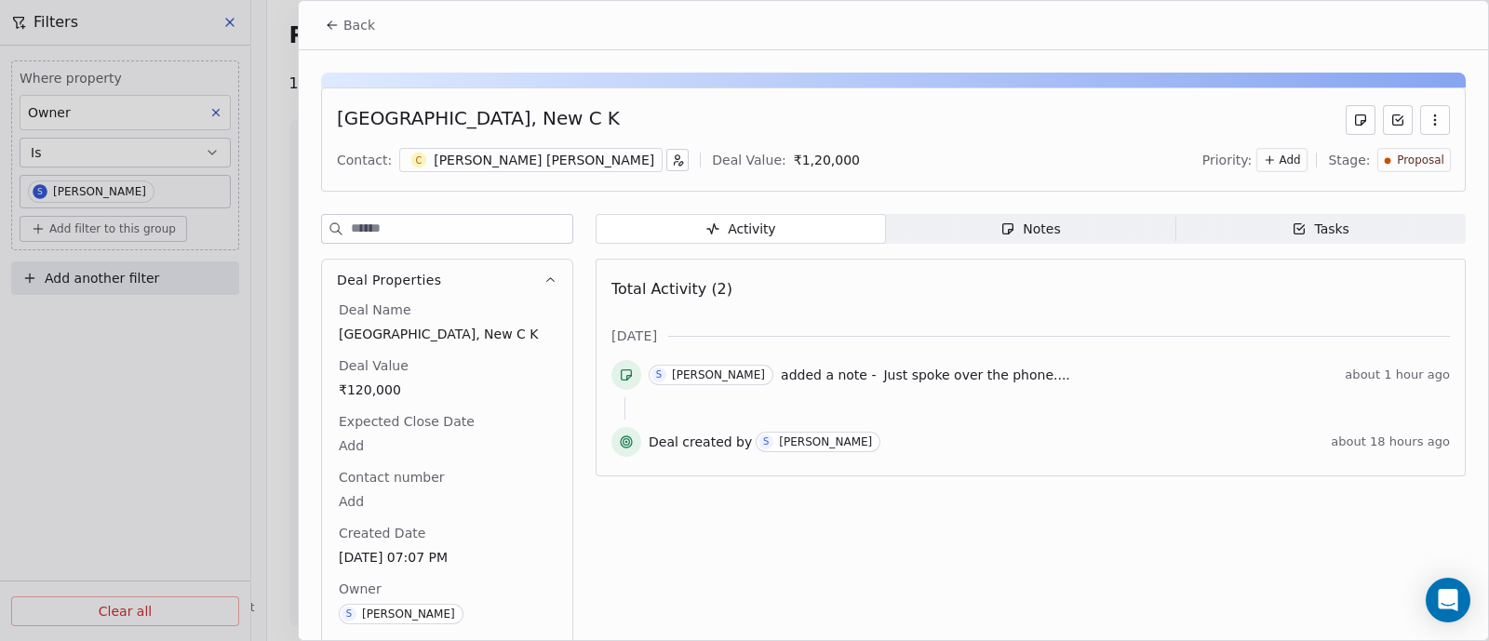
click at [361, 33] on span "Back" at bounding box center [359, 25] width 32 height 19
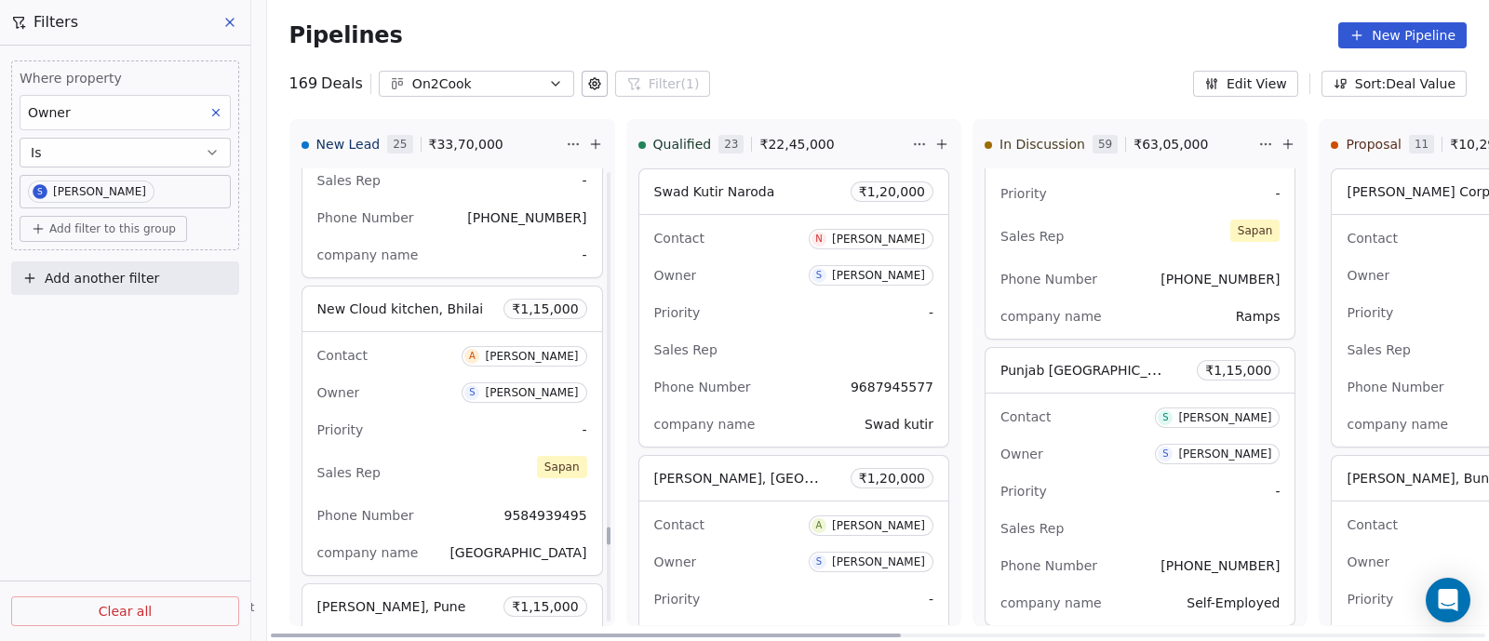
scroll to position [9068, 0]
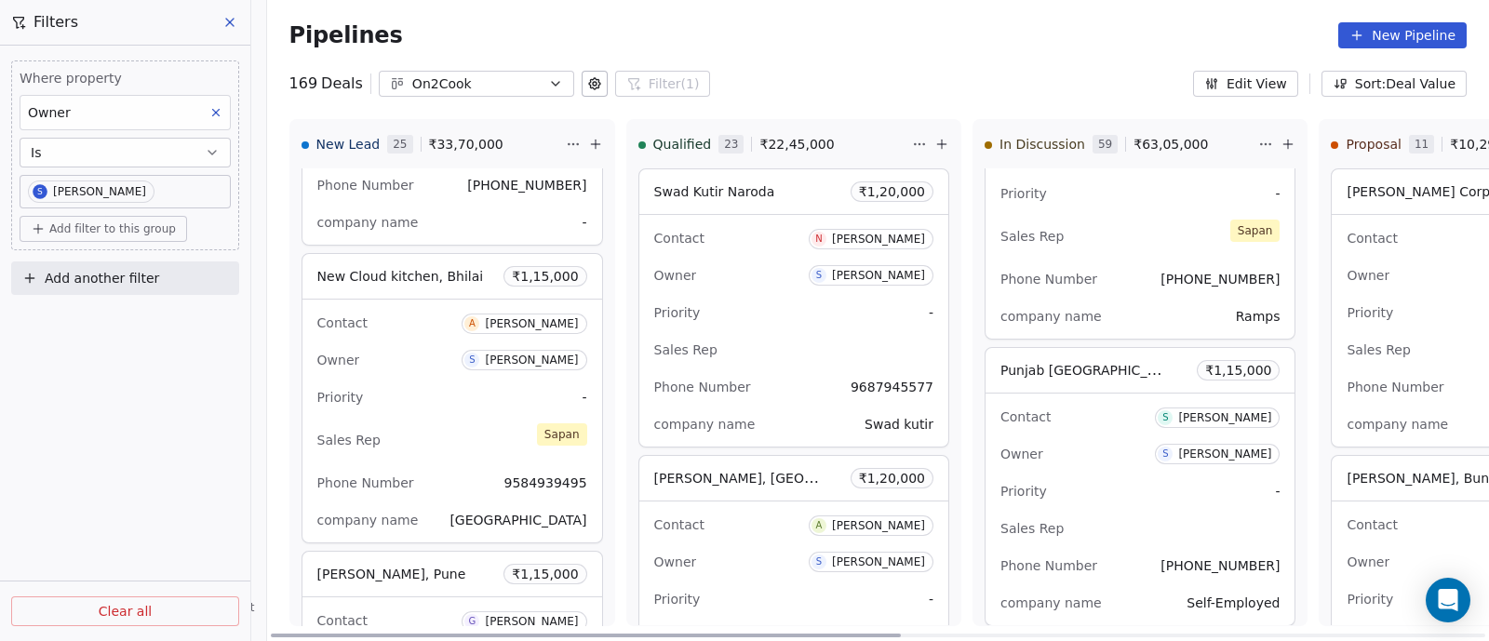
click at [436, 382] on div "Priority -" at bounding box center [452, 397] width 270 height 30
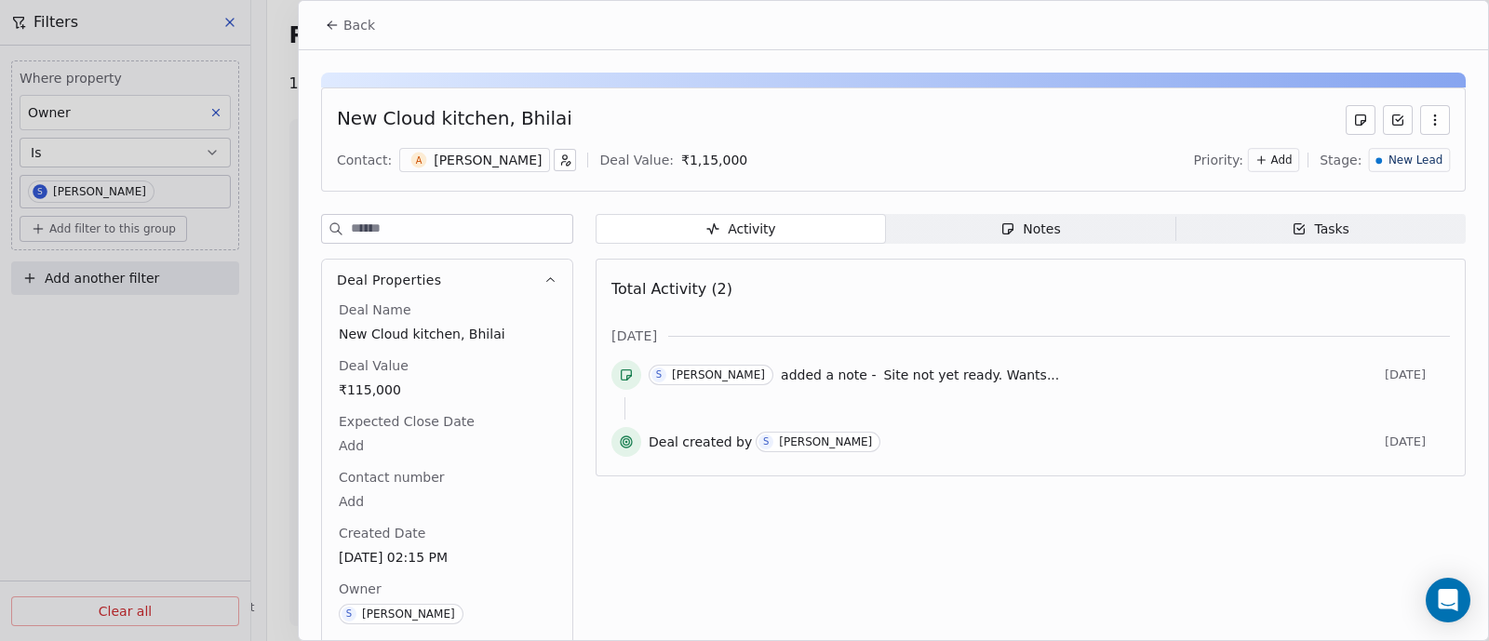
click at [1005, 224] on icon "button" at bounding box center [1008, 229] width 10 height 10
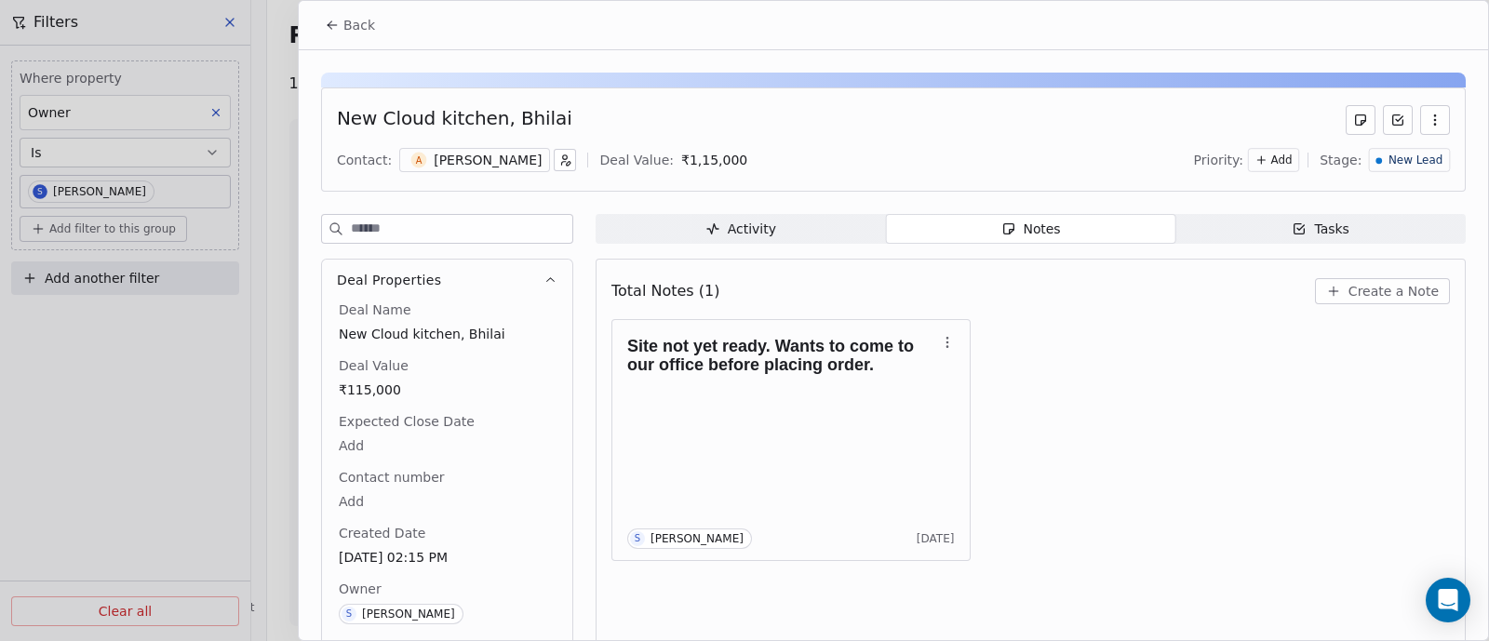
click at [354, 26] on span "Back" at bounding box center [359, 25] width 32 height 19
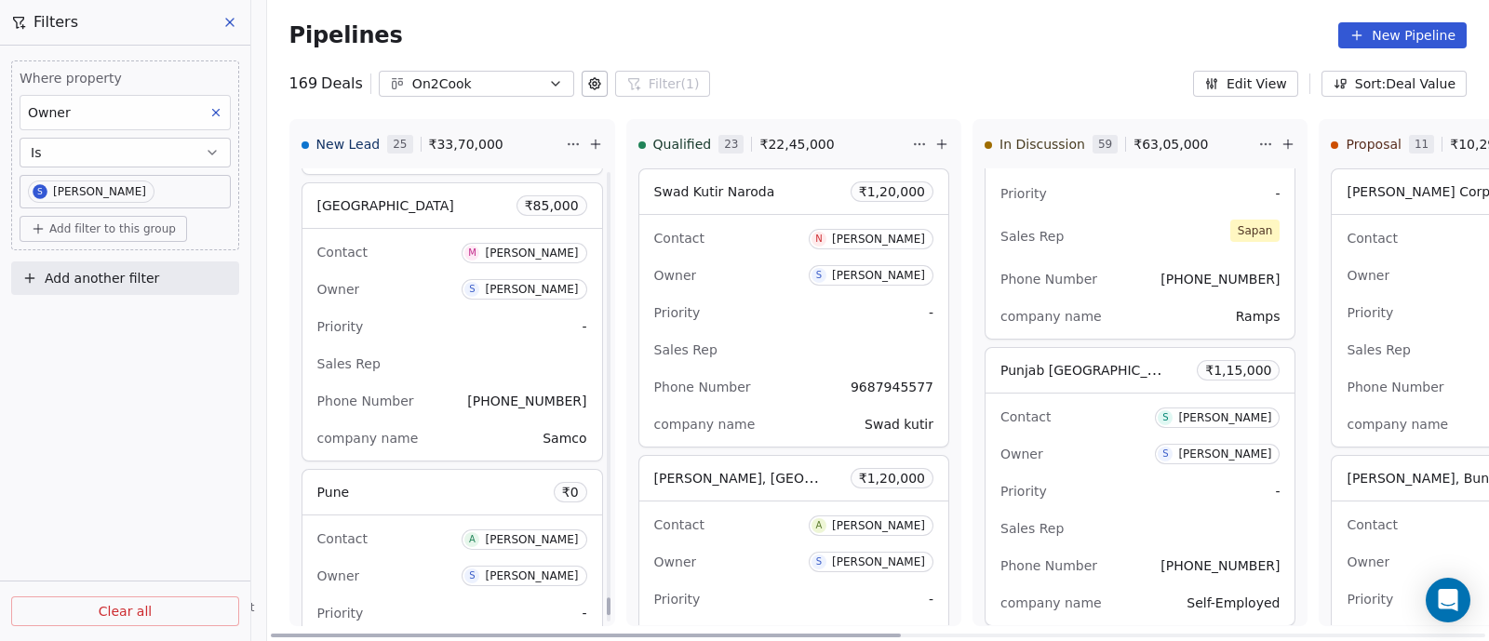
scroll to position [10928, 0]
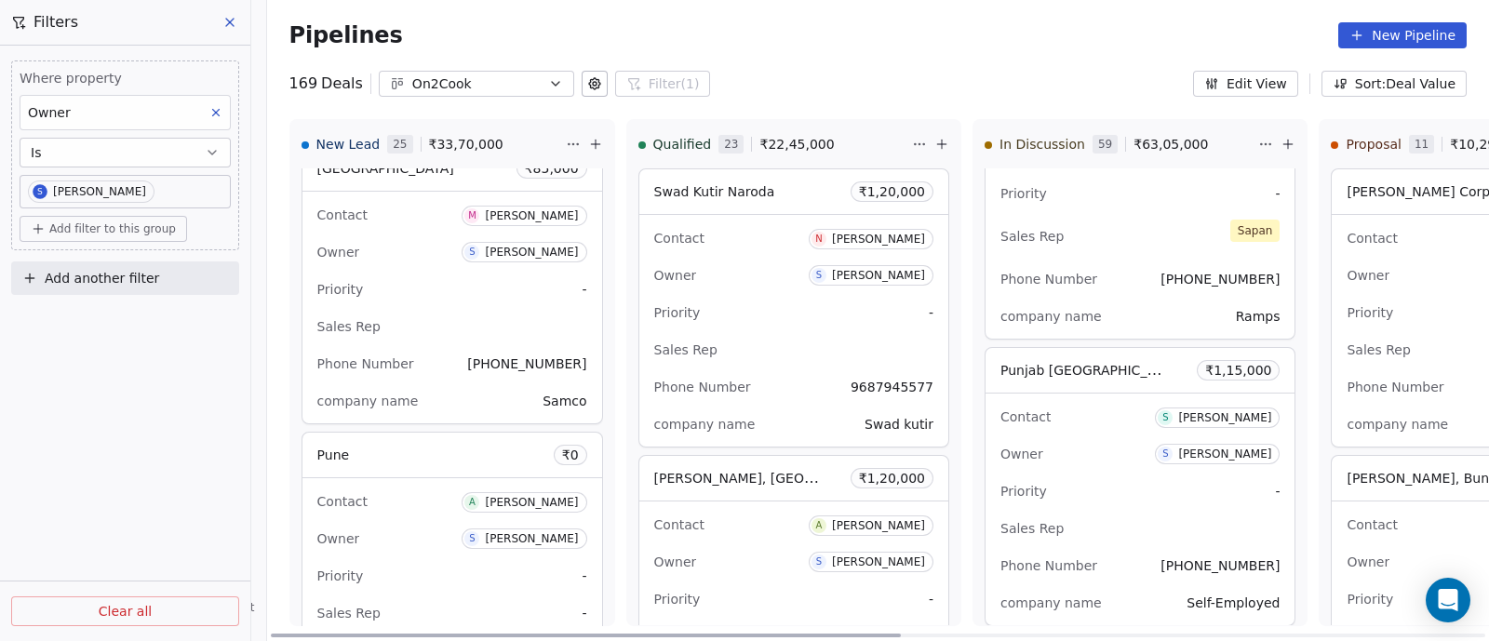
click at [435, 524] on div "Owner S [PERSON_NAME]" at bounding box center [452, 539] width 270 height 30
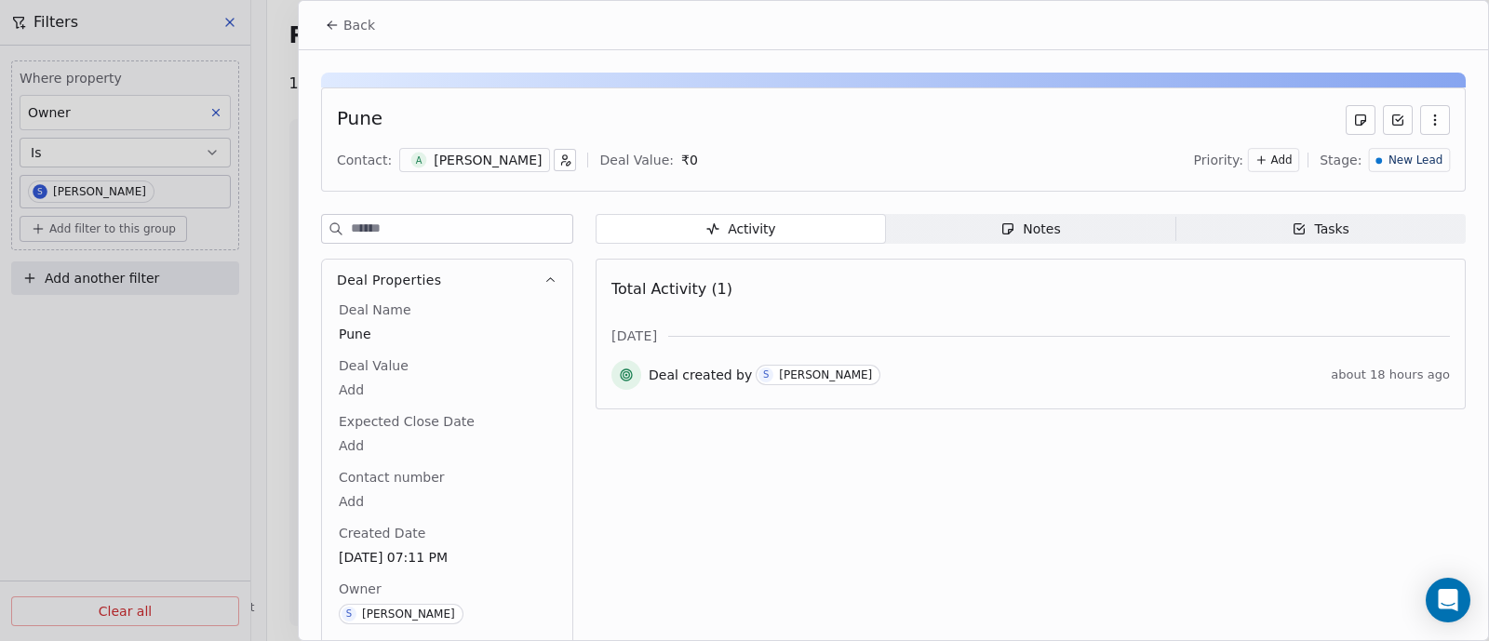
click at [1000, 237] on div "Notes" at bounding box center [1030, 230] width 60 height 20
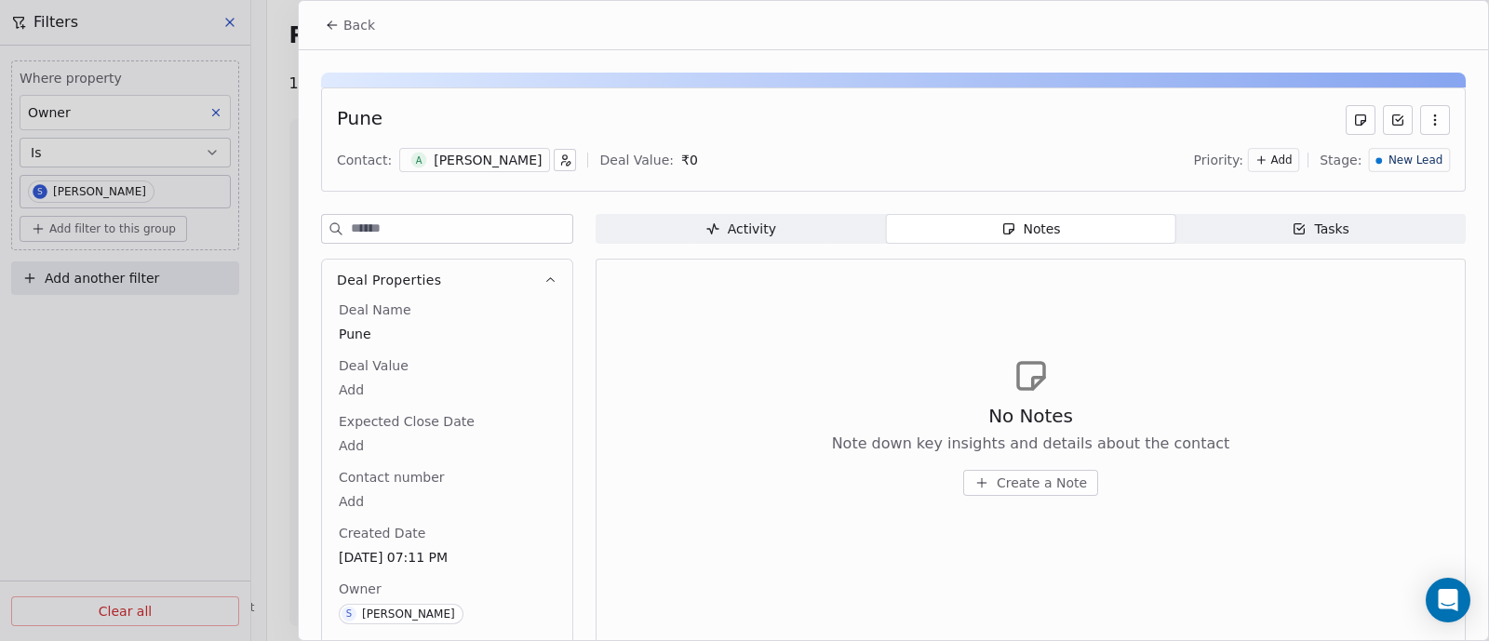
click at [1031, 481] on span "Create a Note" at bounding box center [1042, 483] width 90 height 19
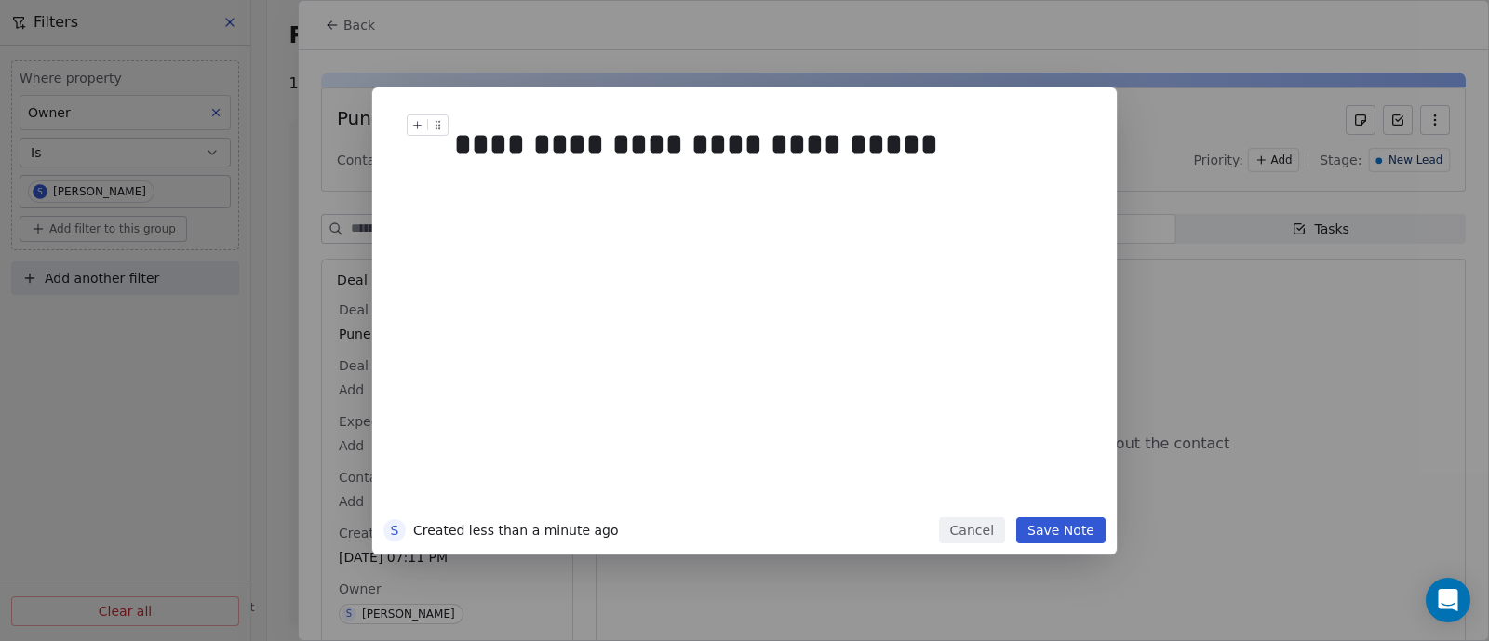
click at [753, 143] on div "**********" at bounding box center [763, 144] width 619 height 45
click at [859, 142] on div "**********" at bounding box center [763, 144] width 619 height 45
click at [1054, 533] on button "Save Note" at bounding box center [1060, 530] width 89 height 26
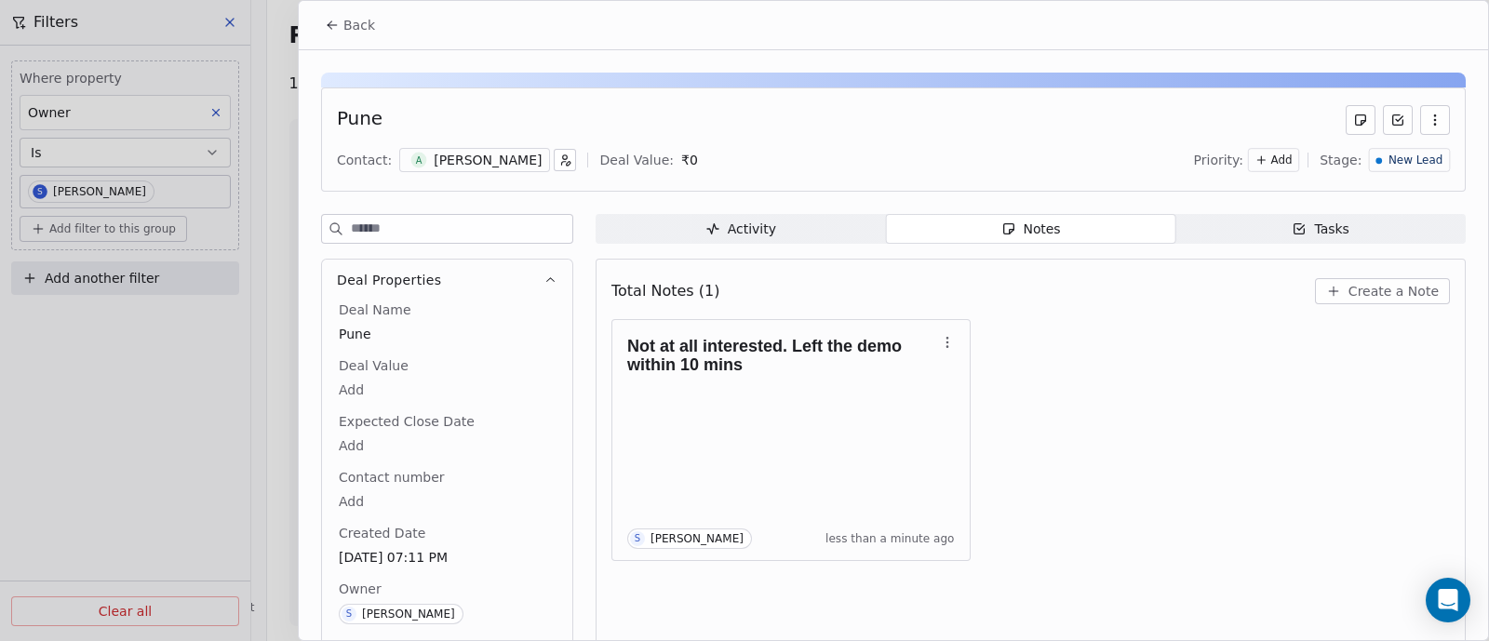
click at [1411, 165] on span "New Lead" at bounding box center [1415, 161] width 54 height 16
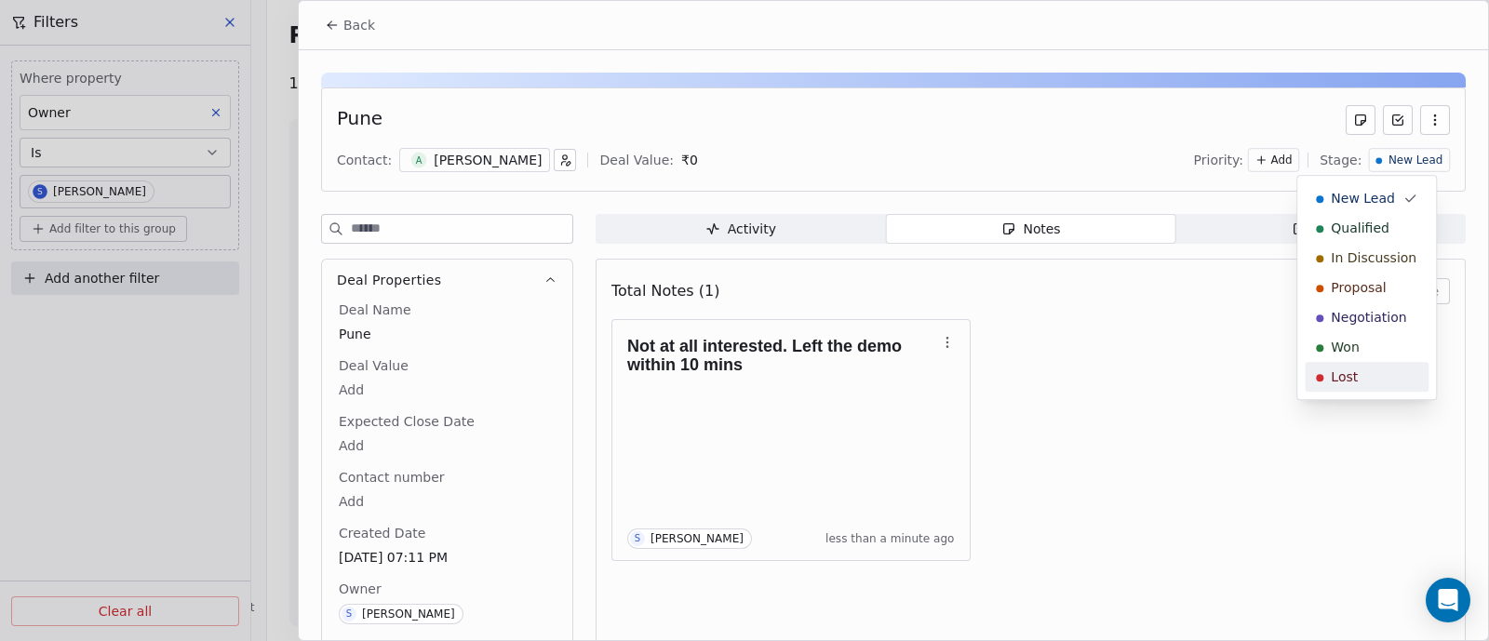
click at [1345, 372] on span "Lost" at bounding box center [1344, 377] width 27 height 19
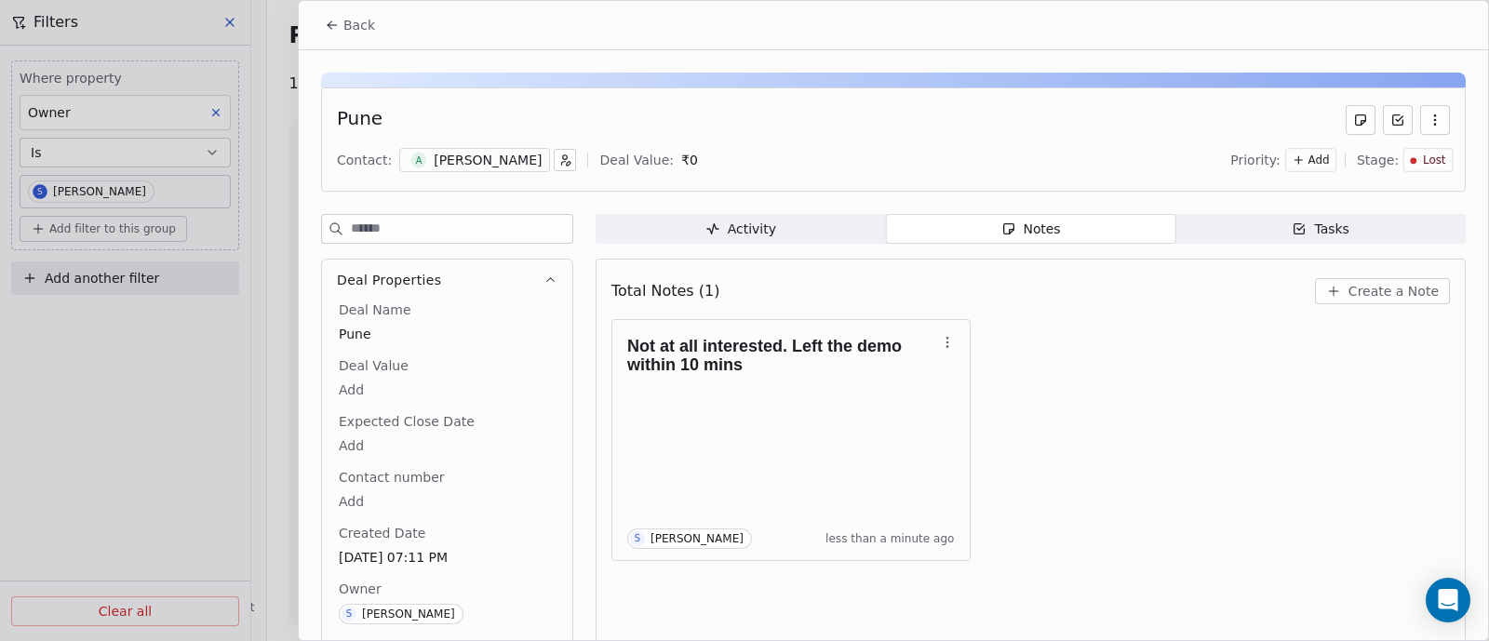
scroll to position [11062, 0]
click at [357, 21] on span "Back" at bounding box center [359, 25] width 32 height 19
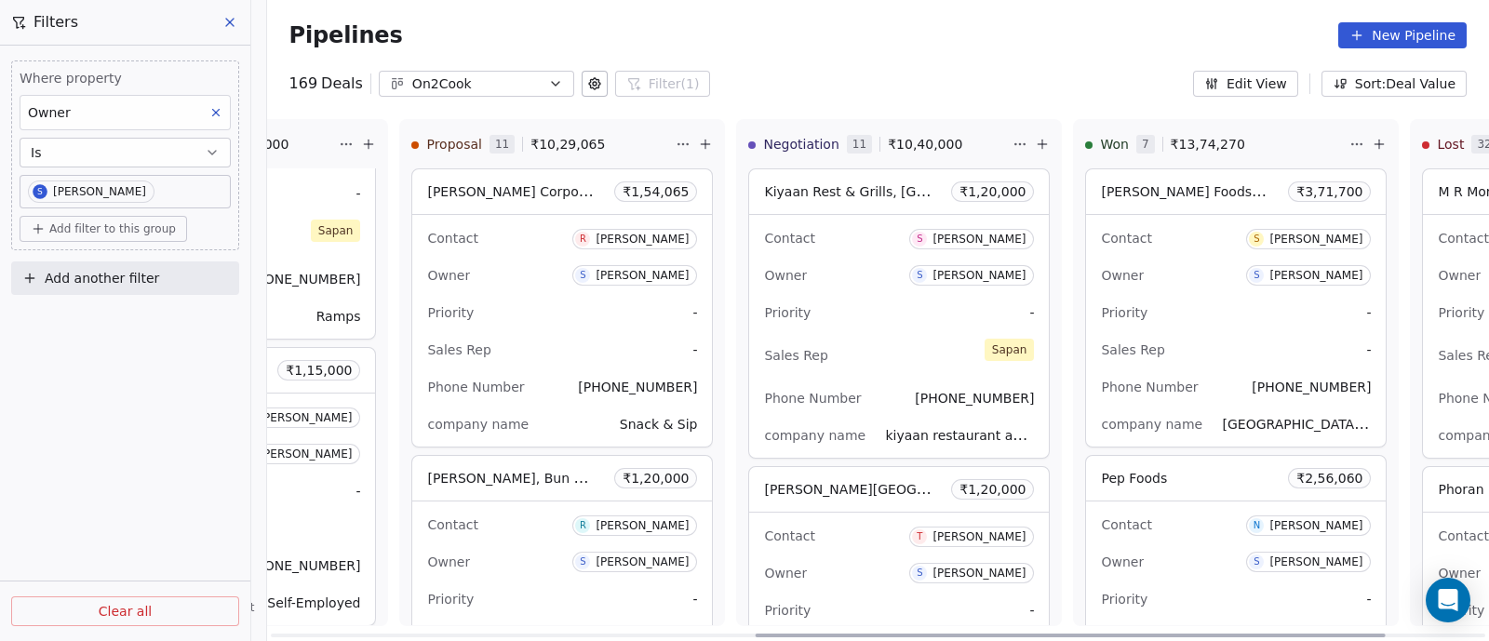
scroll to position [0, 889]
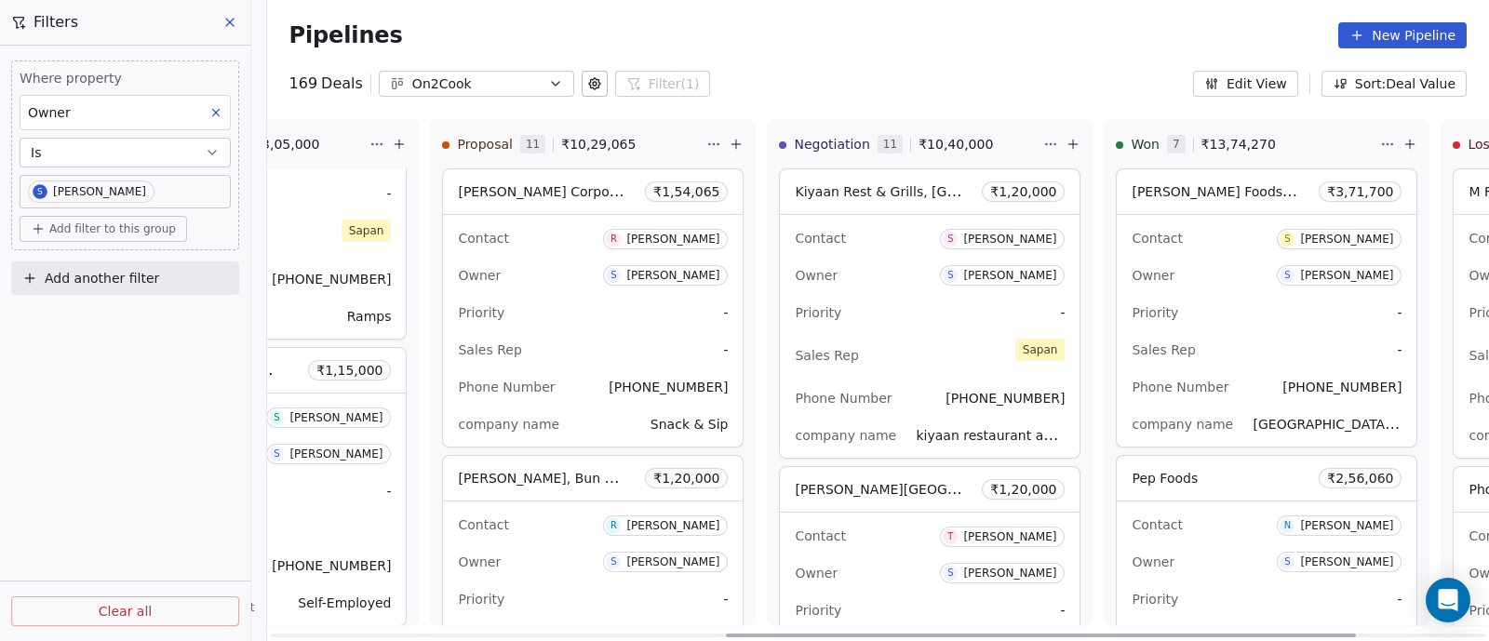
drag, startPoint x: 721, startPoint y: 635, endPoint x: 1176, endPoint y: 616, distance: 455.4
click at [1176, 634] on div at bounding box center [1041, 636] width 630 height 4
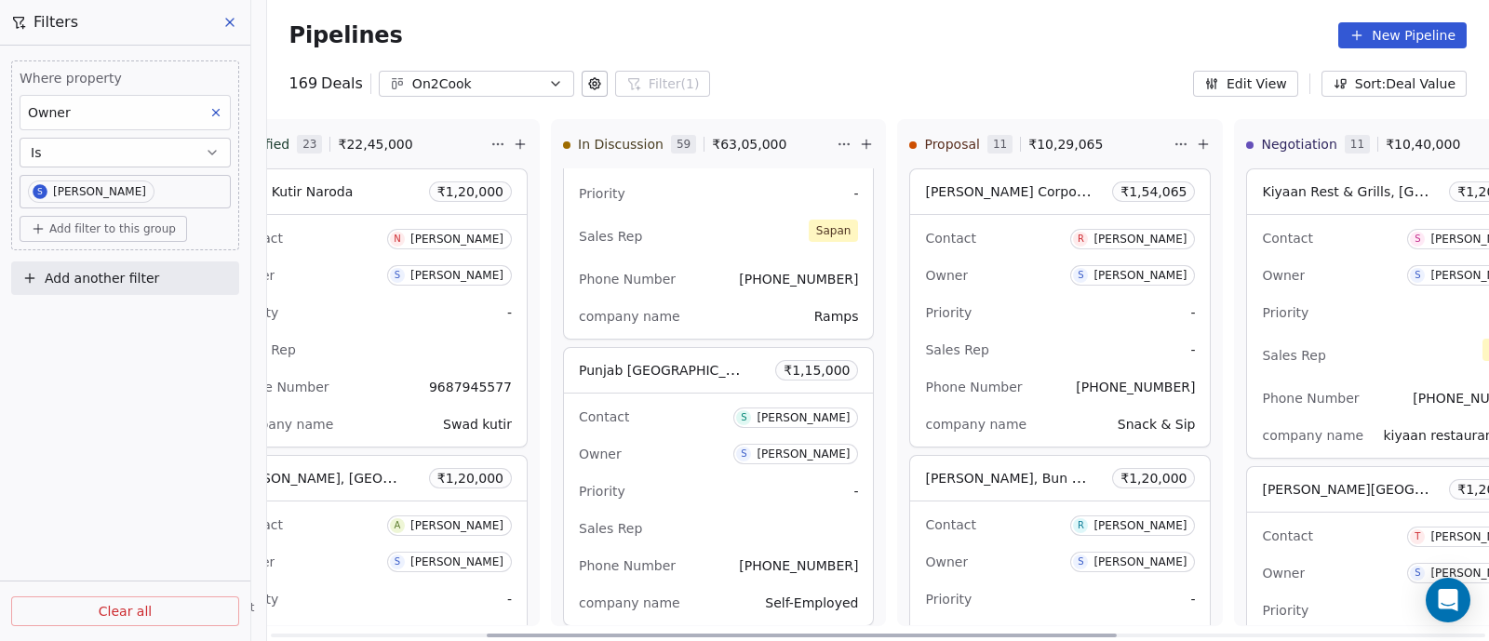
scroll to position [0, 421]
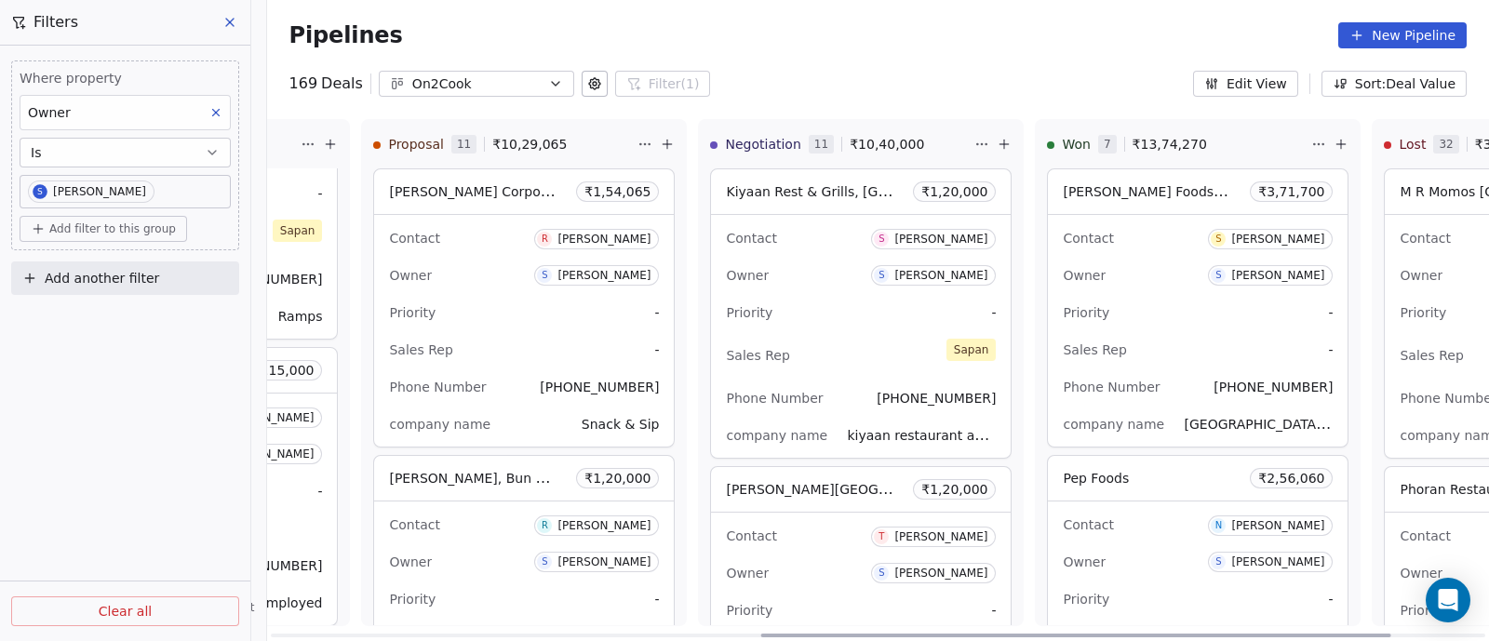
drag, startPoint x: 990, startPoint y: 636, endPoint x: 1269, endPoint y: 625, distance: 279.3
click at [1269, 634] on div at bounding box center [1075, 636] width 630 height 4
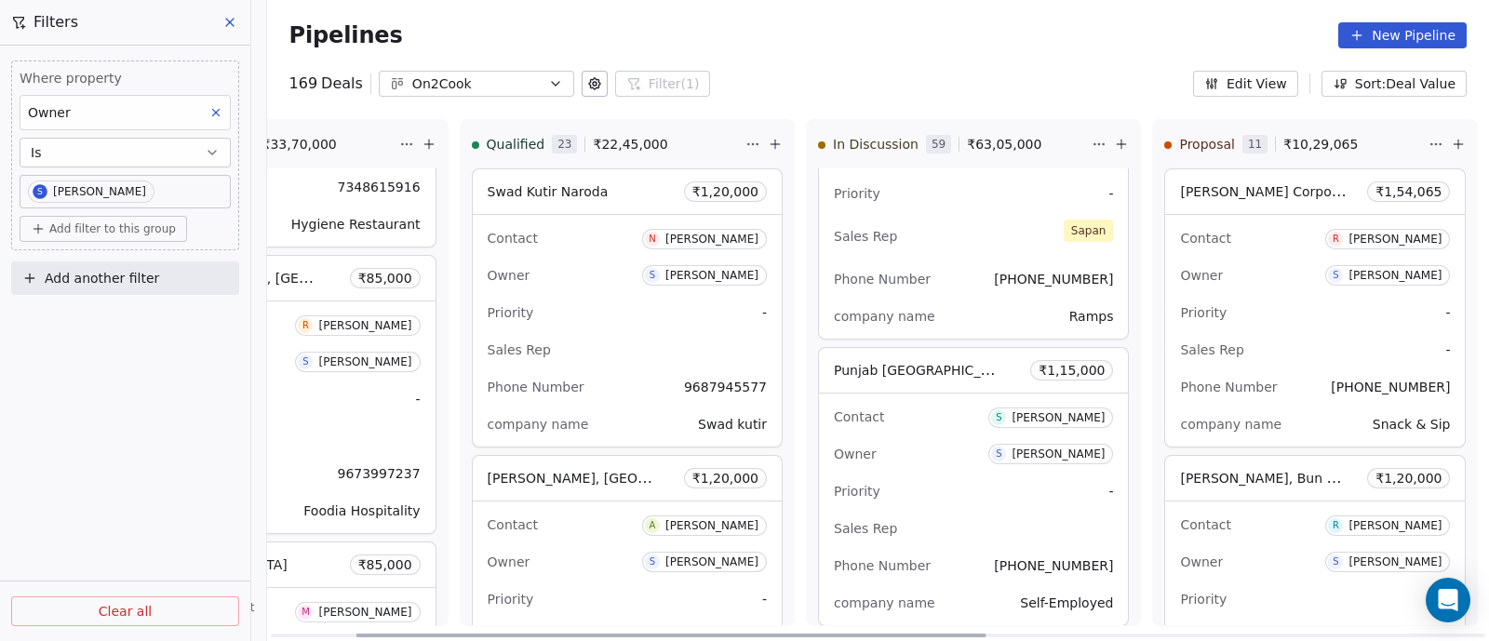
scroll to position [0, 155]
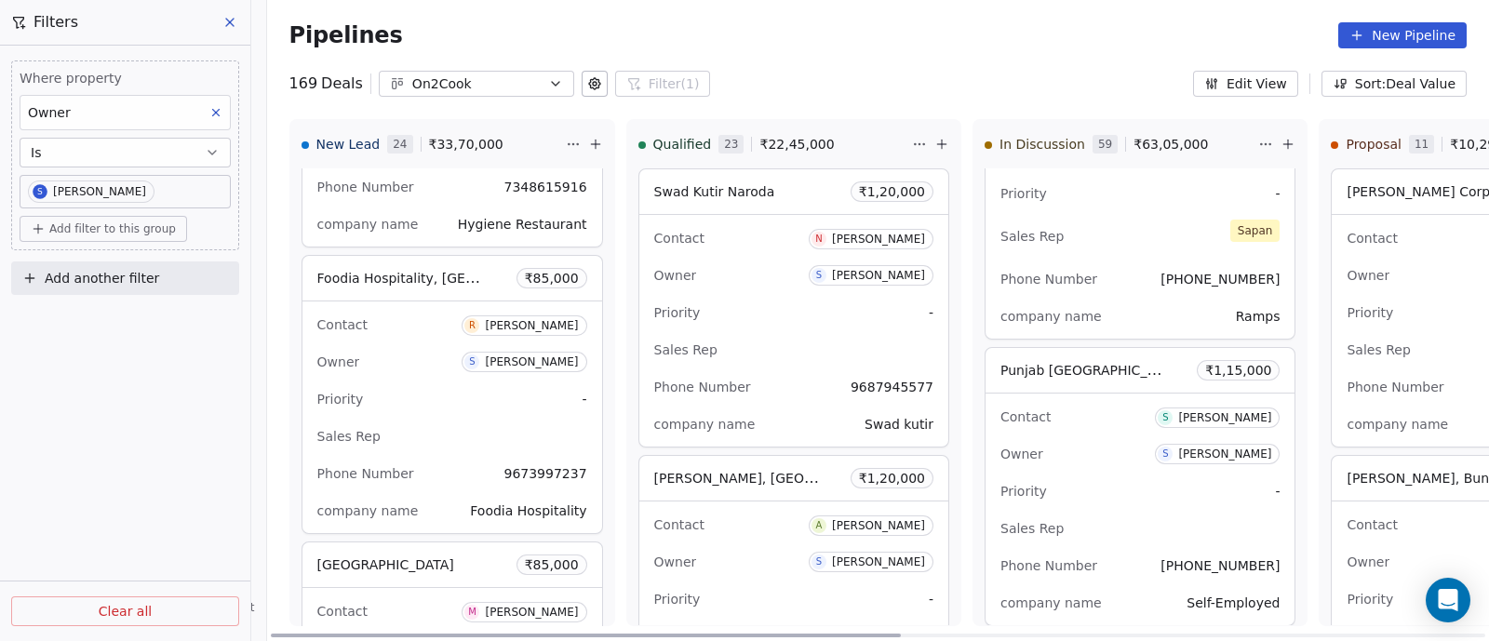
drag, startPoint x: 1271, startPoint y: 636, endPoint x: 756, endPoint y: 635, distance: 515.5
click at [756, 635] on div at bounding box center [586, 636] width 630 height 4
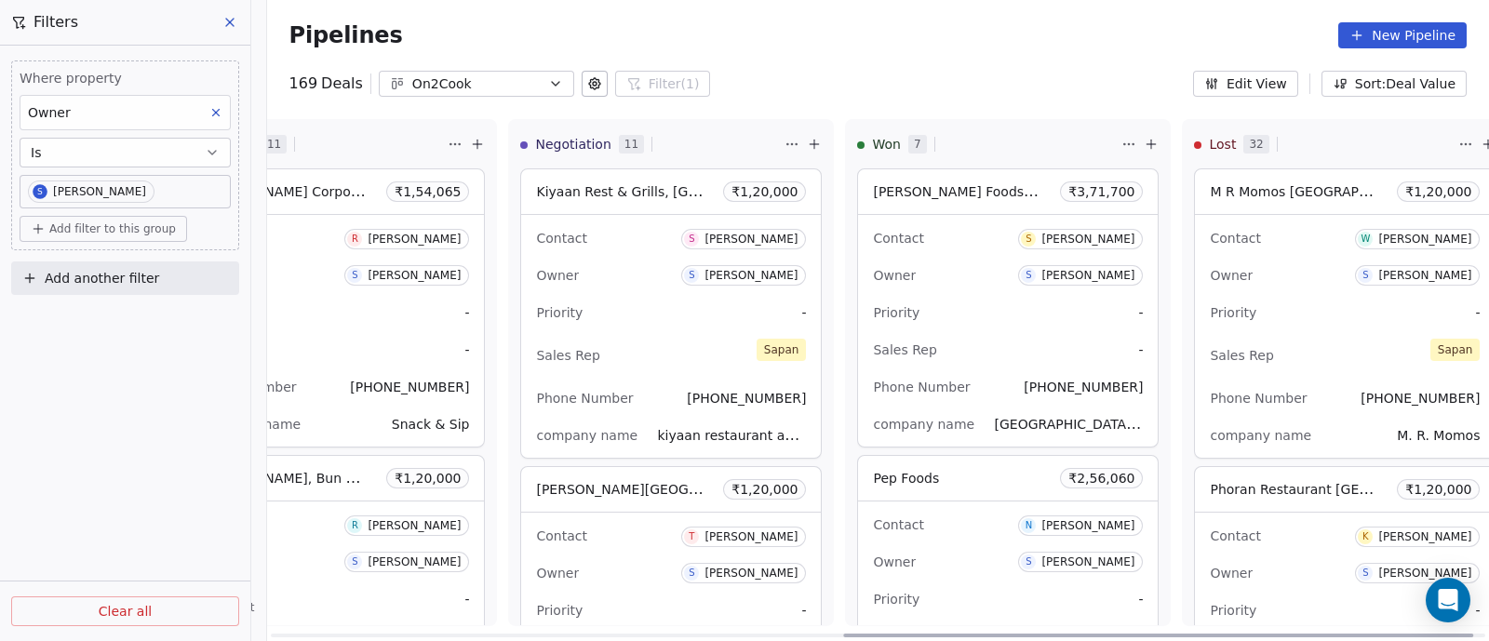
scroll to position [0, 1159]
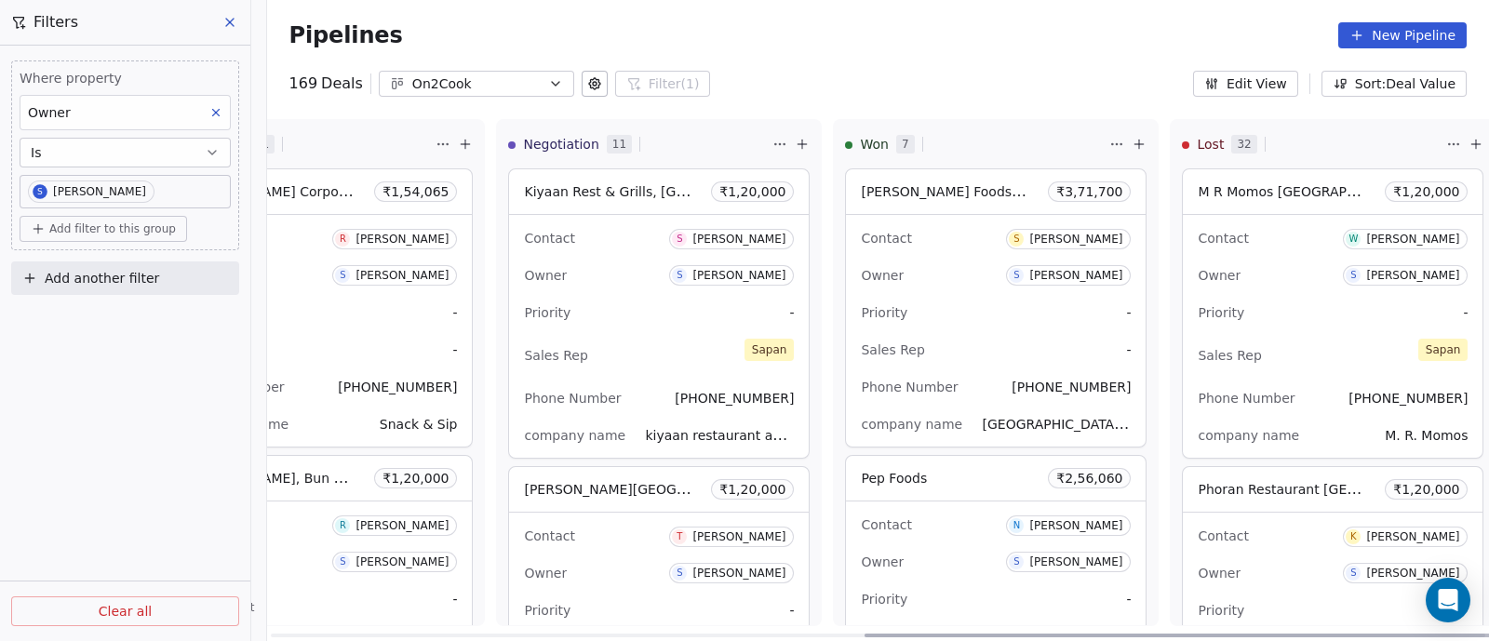
drag, startPoint x: 782, startPoint y: 634, endPoint x: 1382, endPoint y: 659, distance: 600.7
click at [1382, 637] on div at bounding box center [1178, 636] width 630 height 4
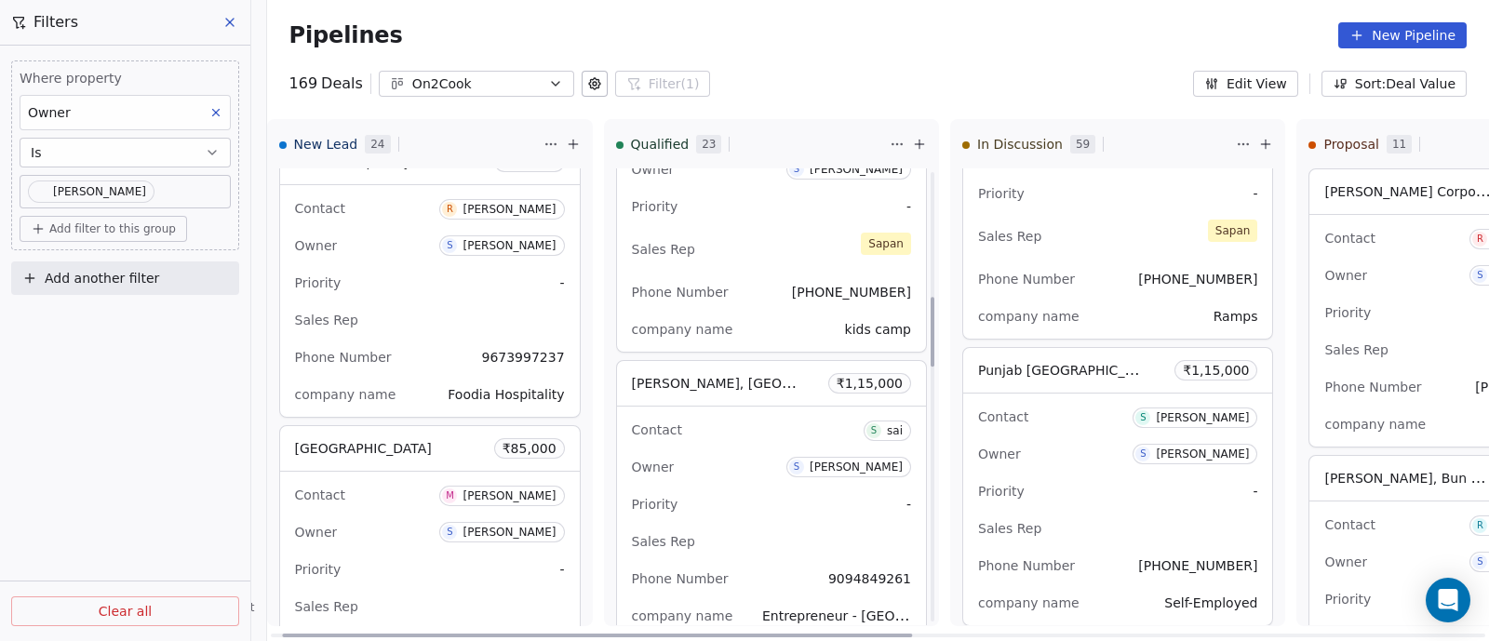
scroll to position [813, 0]
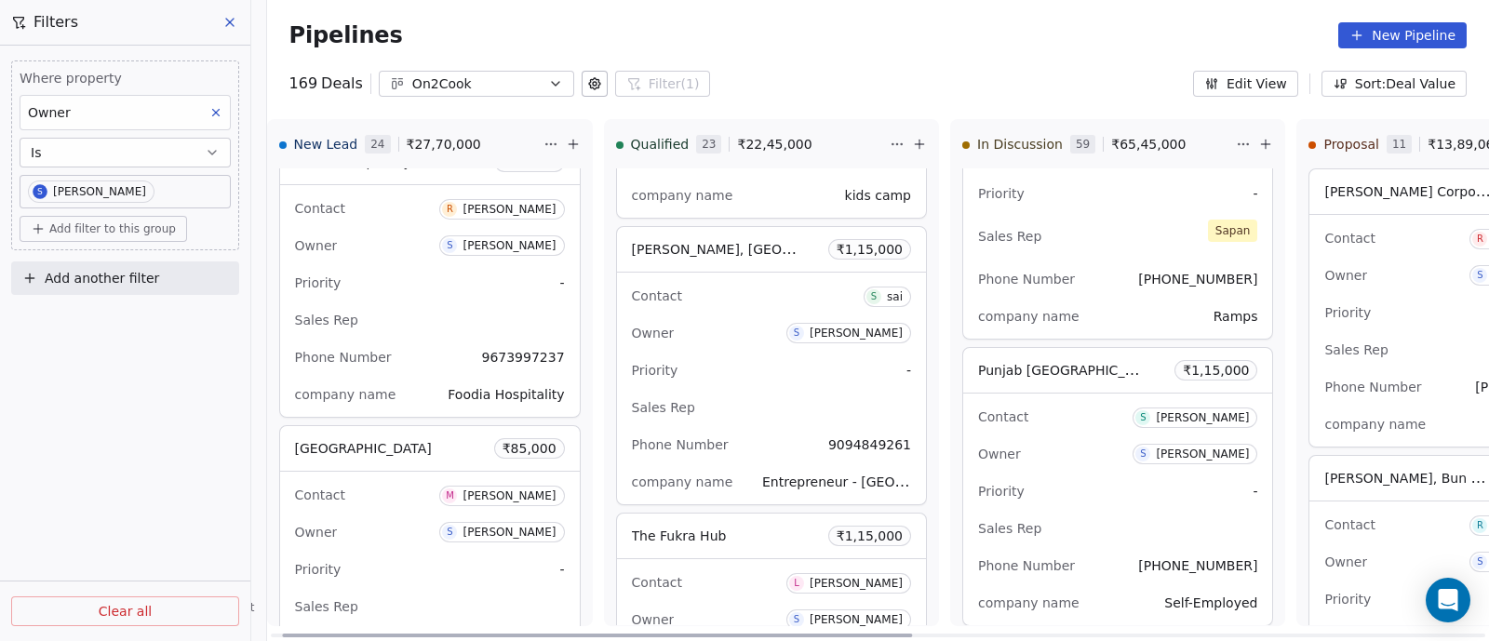
click at [1399, 281] on div "Owner S [PERSON_NAME]" at bounding box center [1459, 276] width 270 height 30
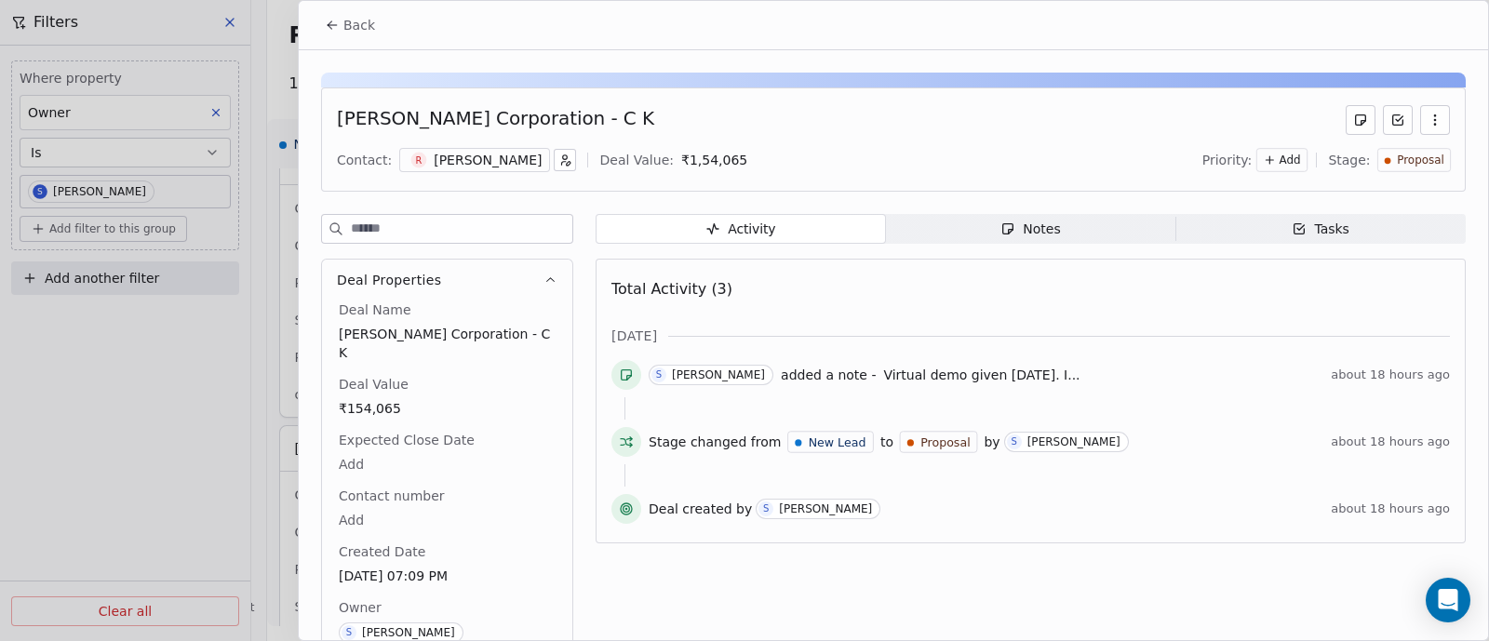
click at [1027, 226] on div "Notes" at bounding box center [1030, 230] width 60 height 20
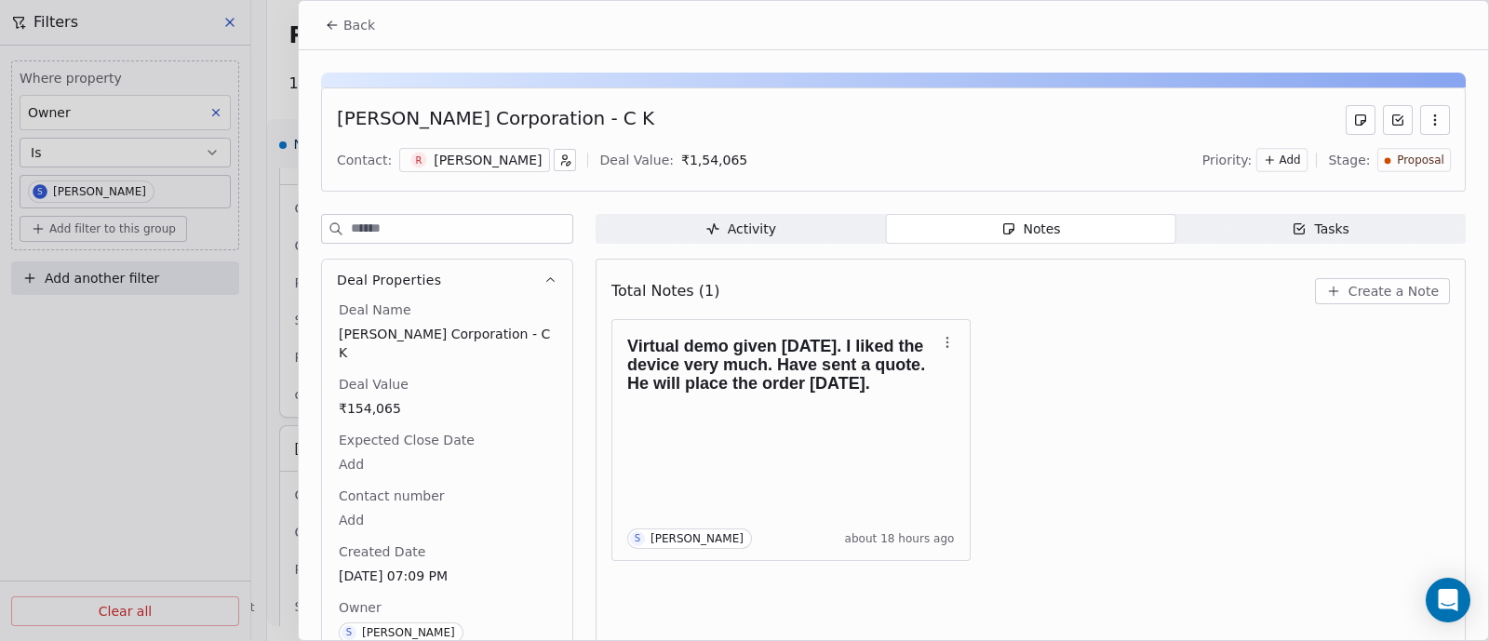
click at [1358, 287] on span "Create a Note" at bounding box center [1393, 291] width 90 height 19
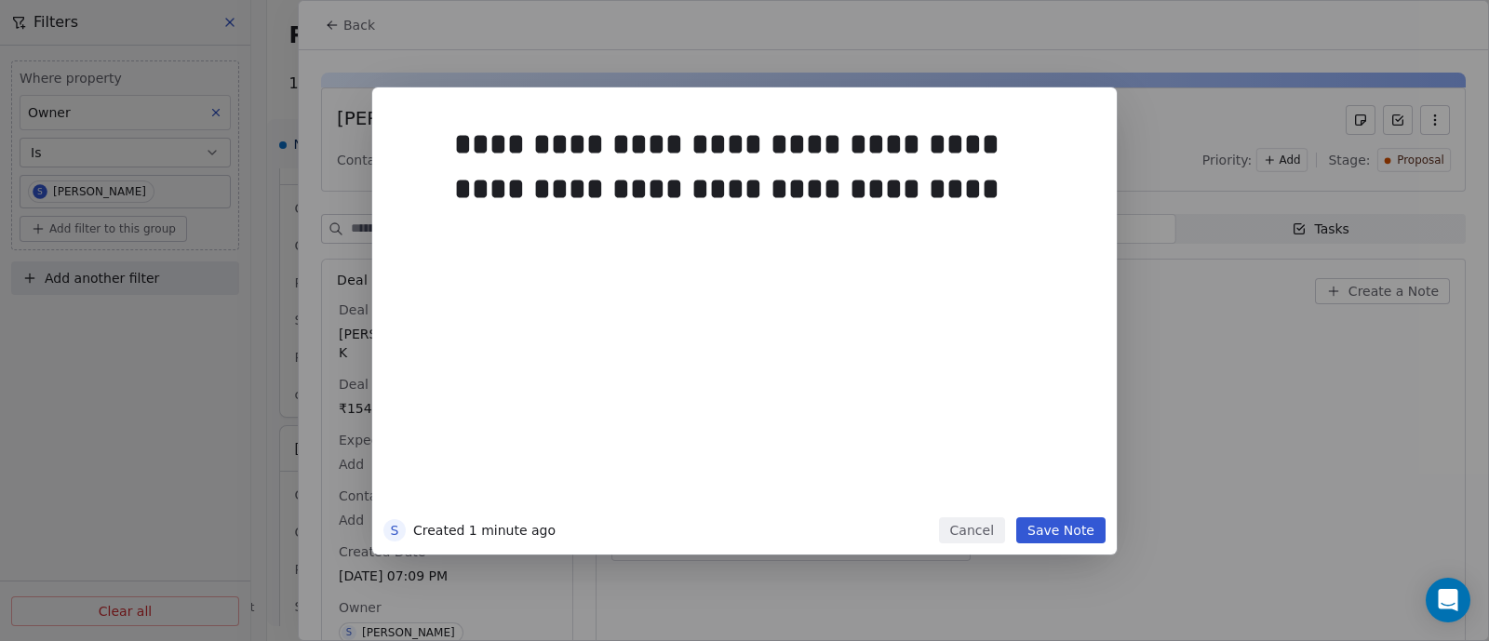
click at [1034, 528] on button "Save Note" at bounding box center [1060, 530] width 89 height 26
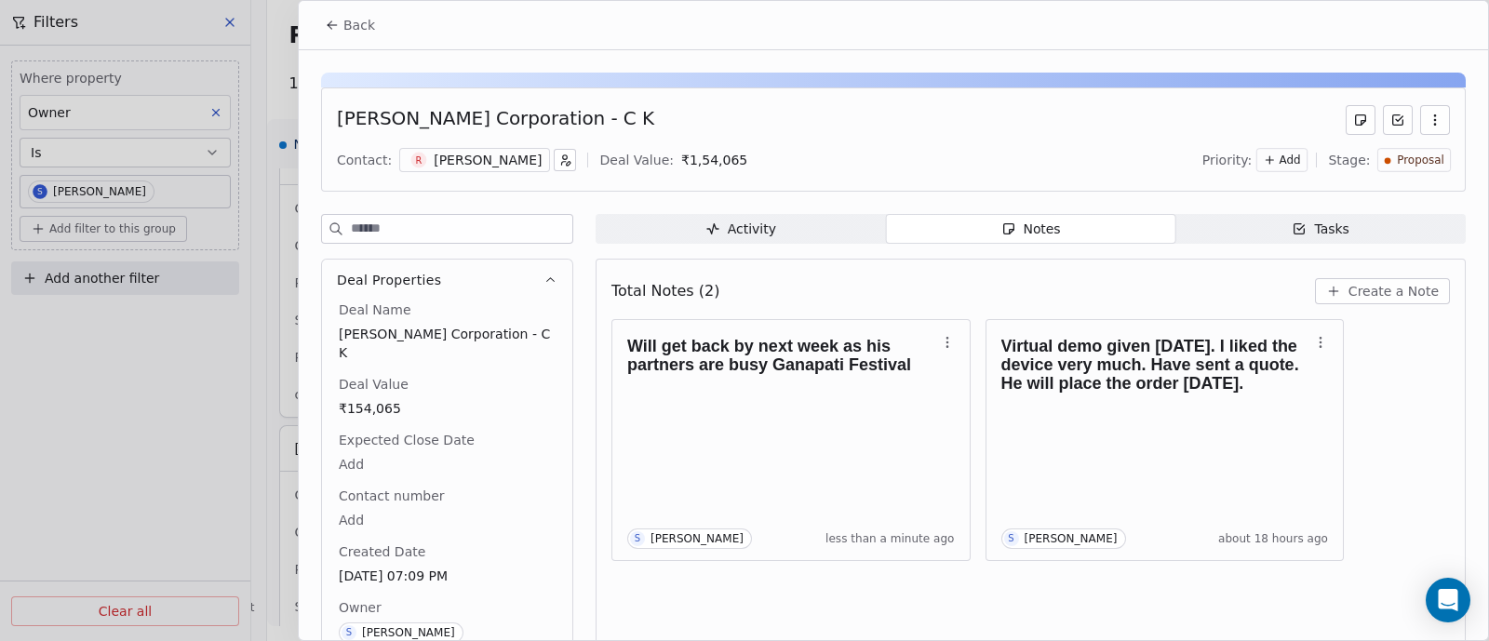
click at [364, 25] on span "Back" at bounding box center [359, 25] width 32 height 19
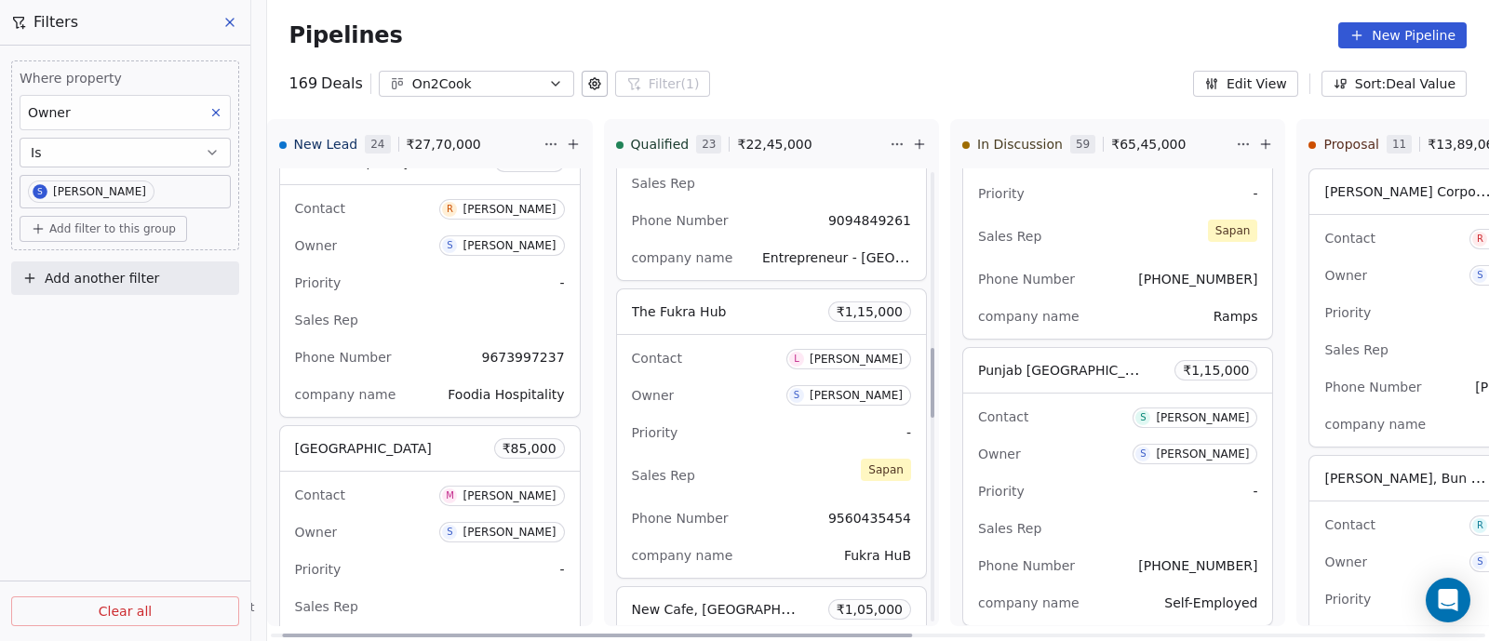
scroll to position [1279, 0]
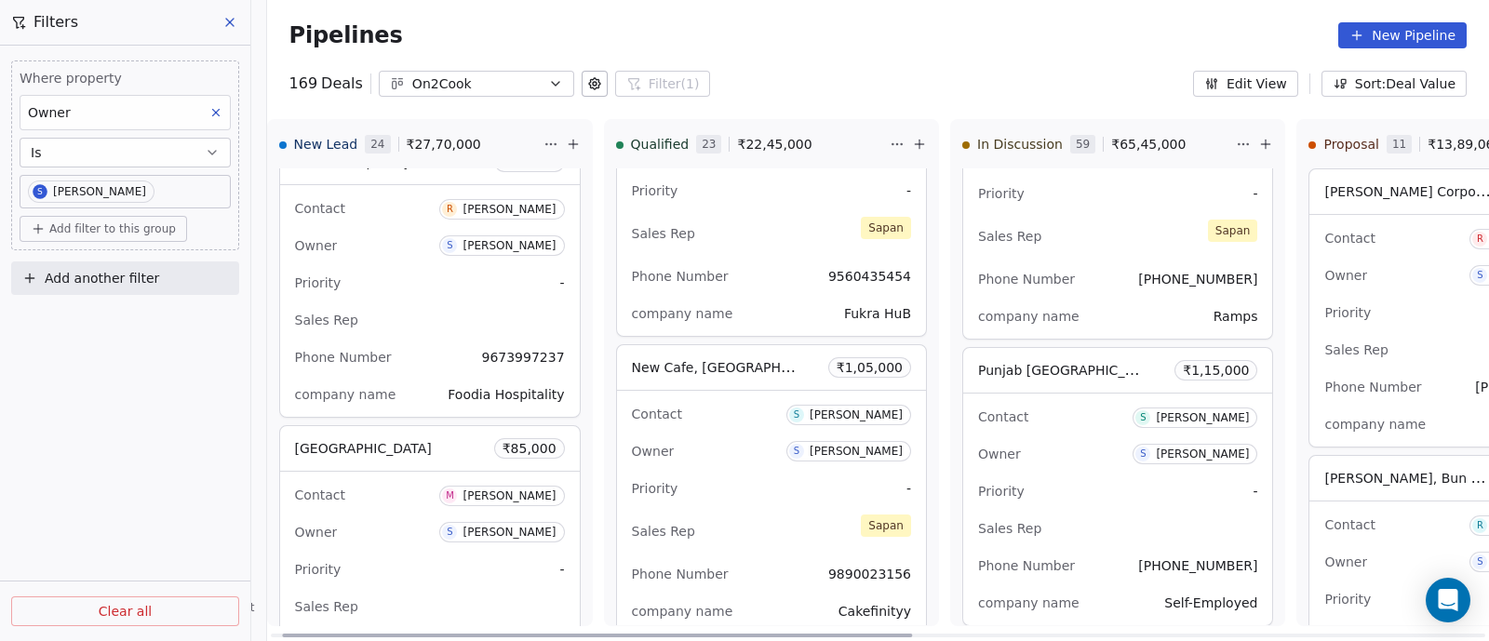
click at [716, 456] on div "Owner S [PERSON_NAME]" at bounding box center [771, 451] width 279 height 30
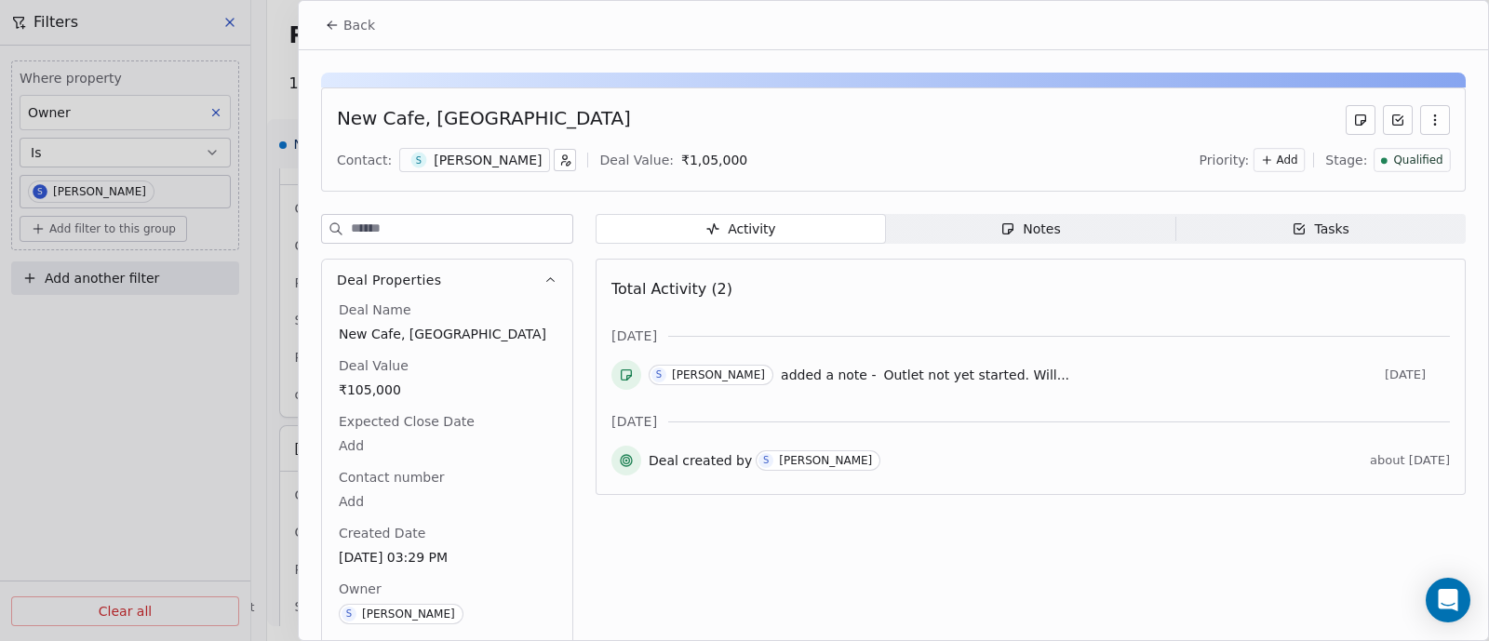
click at [1051, 225] on span "Notes Notes" at bounding box center [1031, 229] width 290 height 30
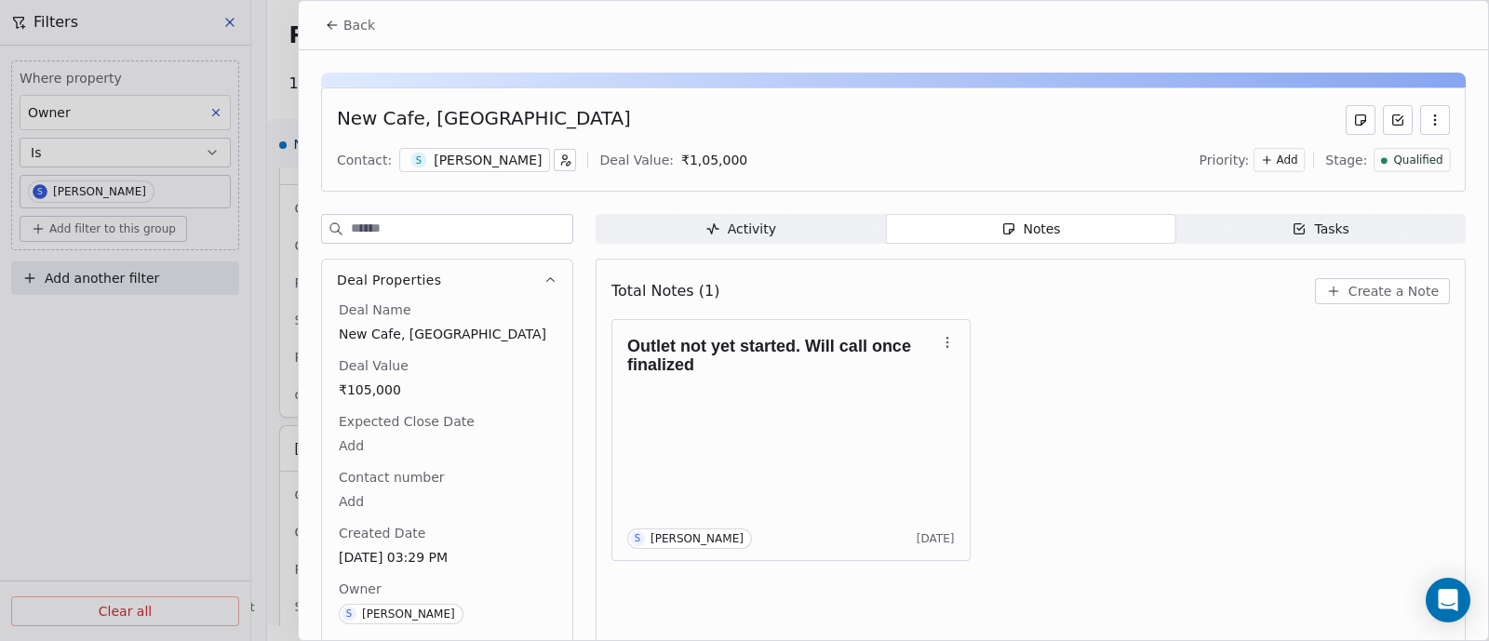
click at [354, 20] on span "Back" at bounding box center [359, 25] width 32 height 19
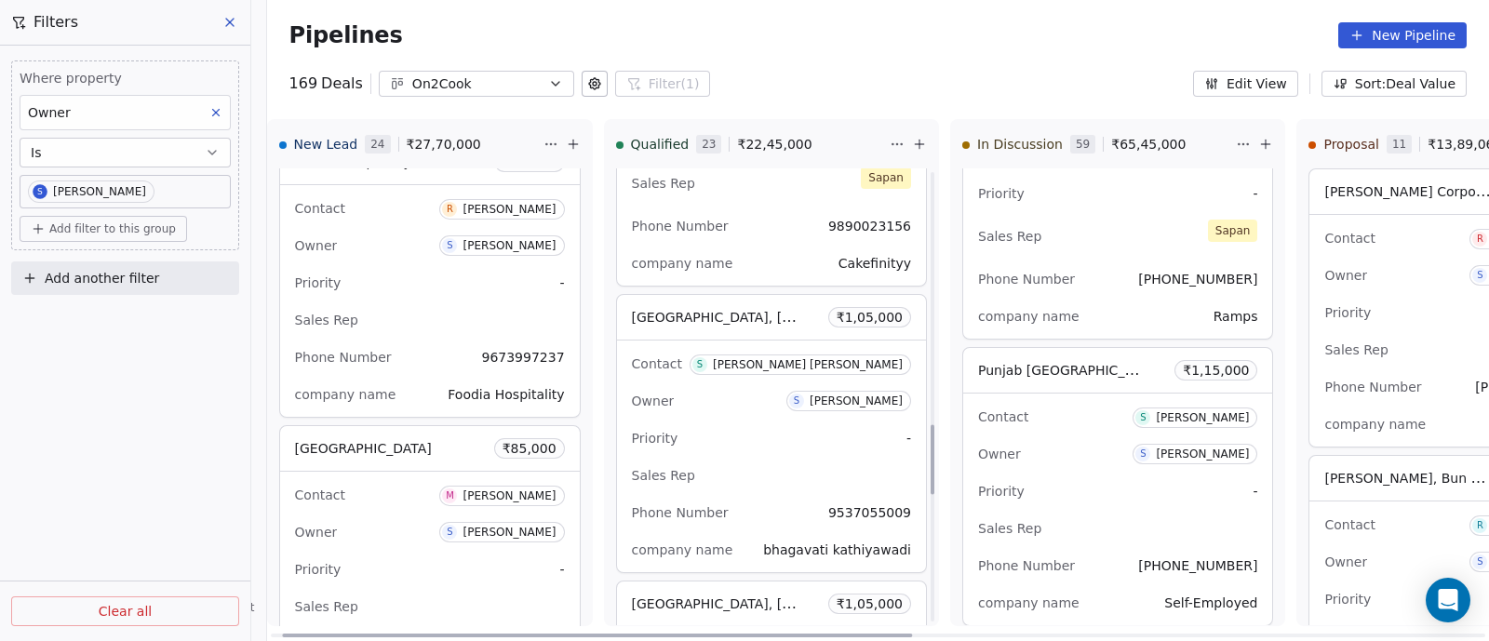
scroll to position [1744, 0]
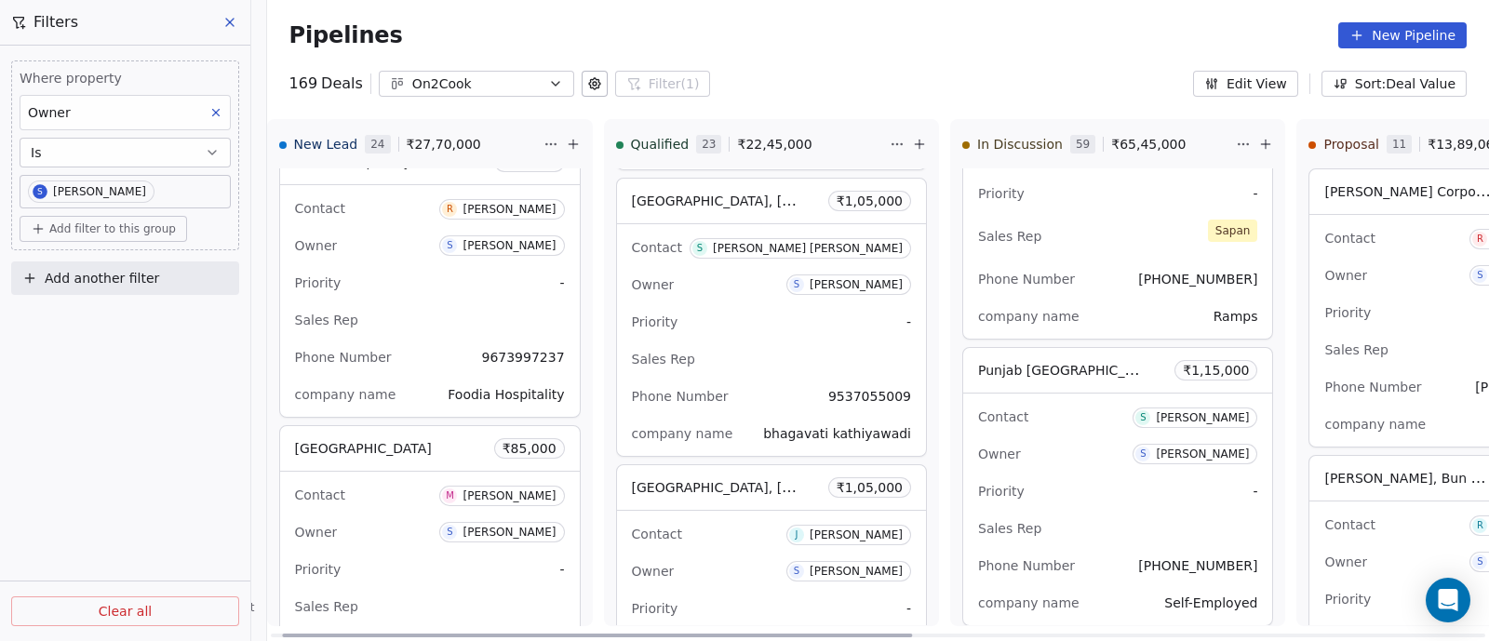
click at [747, 293] on div "Owner S [PERSON_NAME]" at bounding box center [771, 285] width 279 height 30
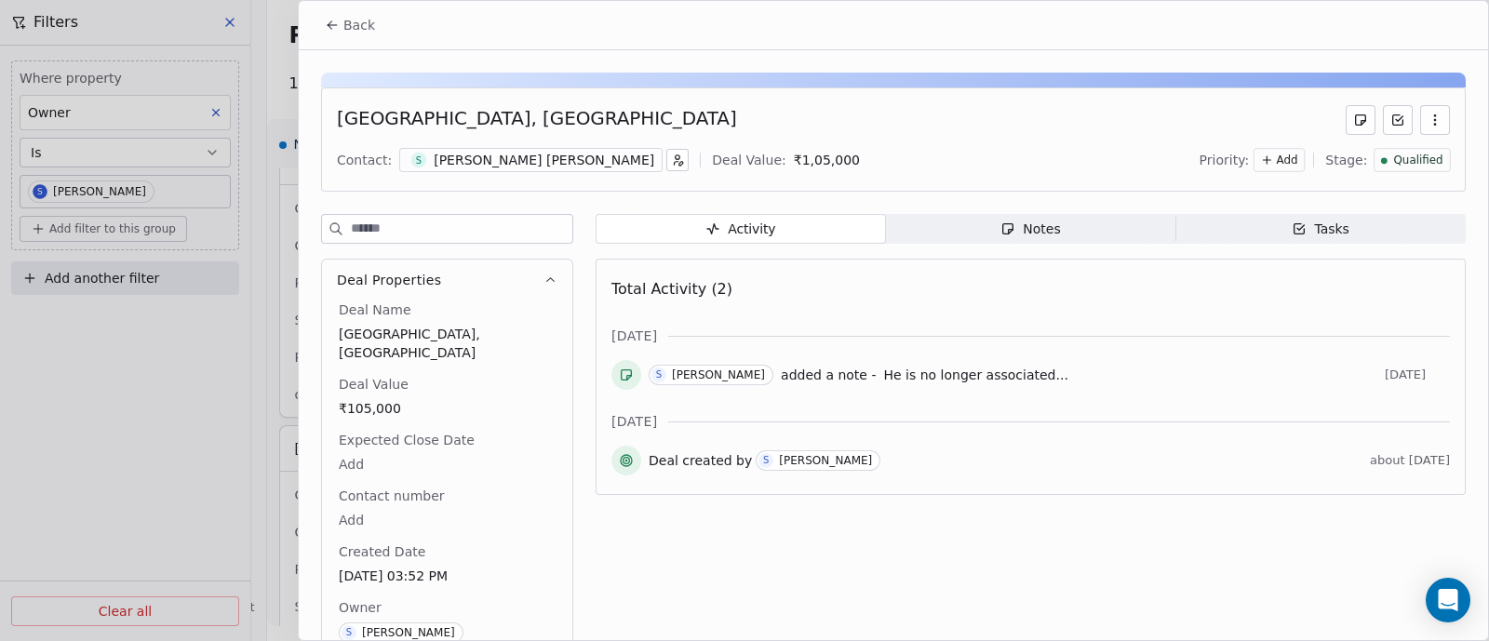
click at [345, 20] on span "Back" at bounding box center [359, 25] width 32 height 19
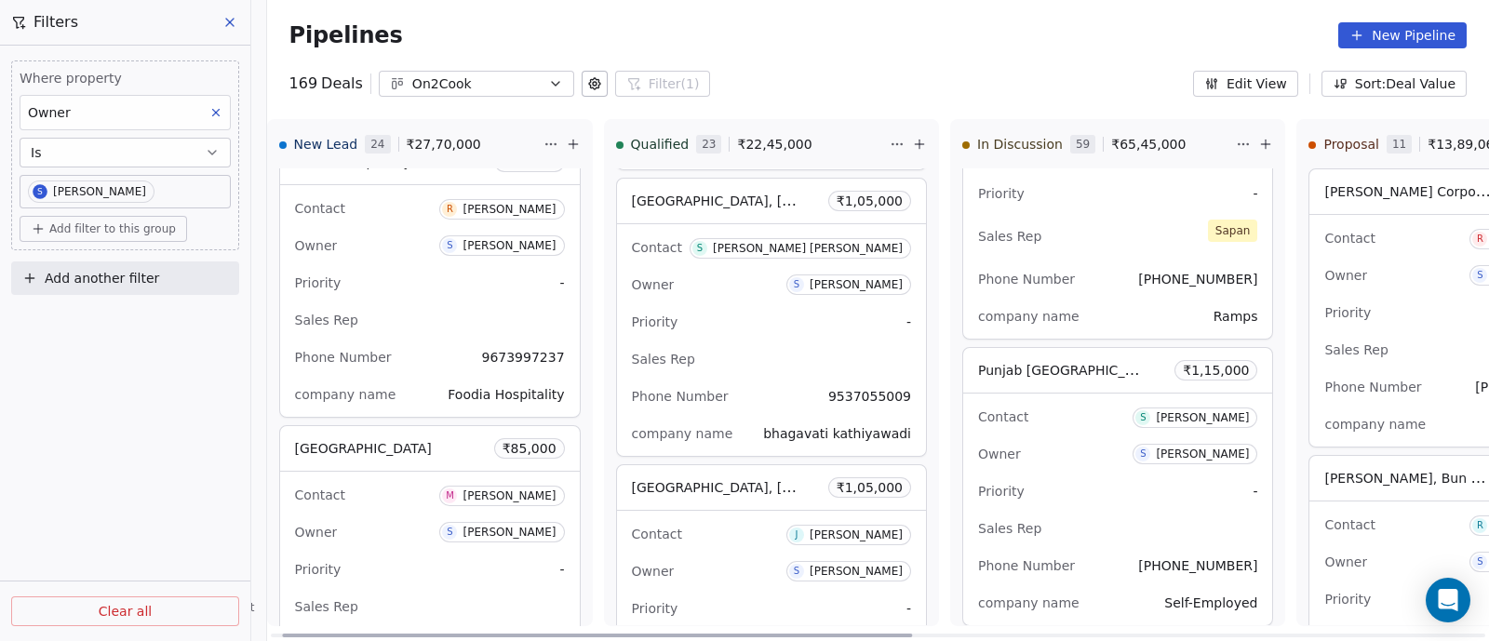
click at [697, 332] on div "Contact S [PERSON_NAME] [PERSON_NAME] Owner S [PERSON_NAME] Priority - Sales Re…" at bounding box center [771, 340] width 309 height 232
click at [696, 332] on div "Contact S [PERSON_NAME] [PERSON_NAME] Owner S [PERSON_NAME] Priority - Sales Re…" at bounding box center [771, 340] width 309 height 232
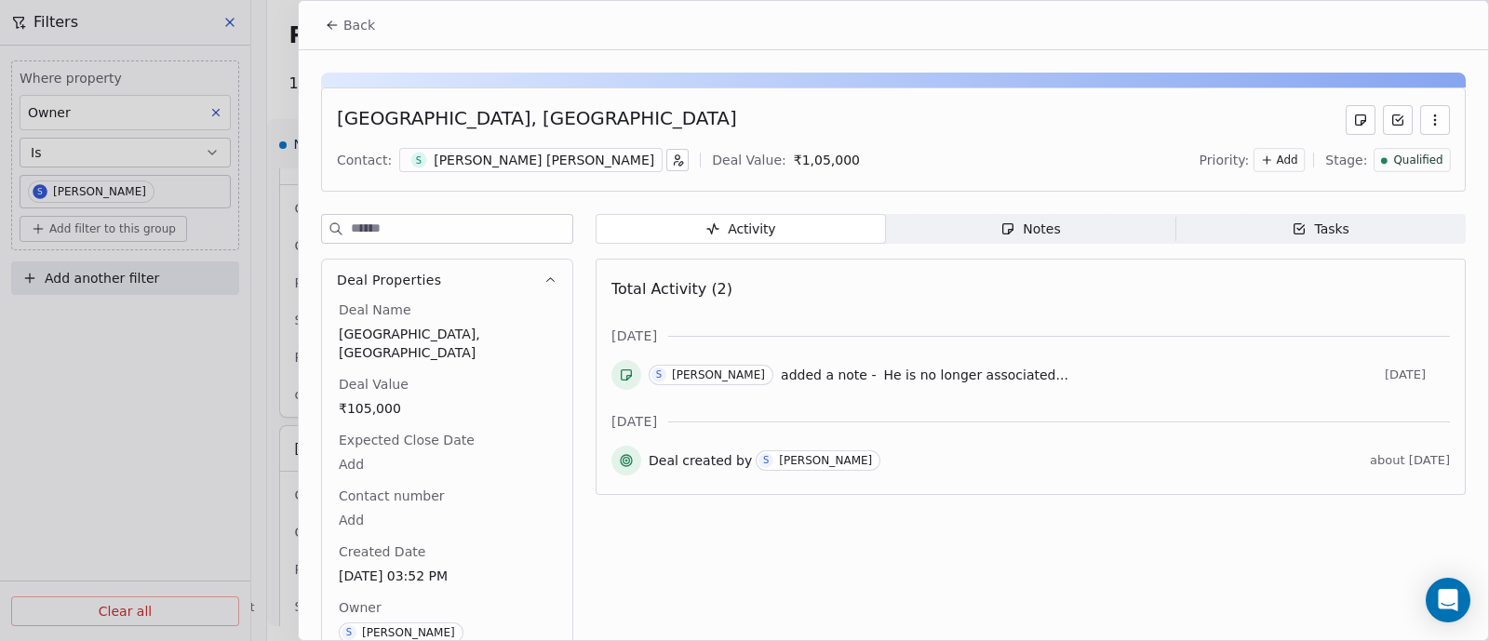
click at [1412, 151] on div "Qualified" at bounding box center [1412, 160] width 76 height 24
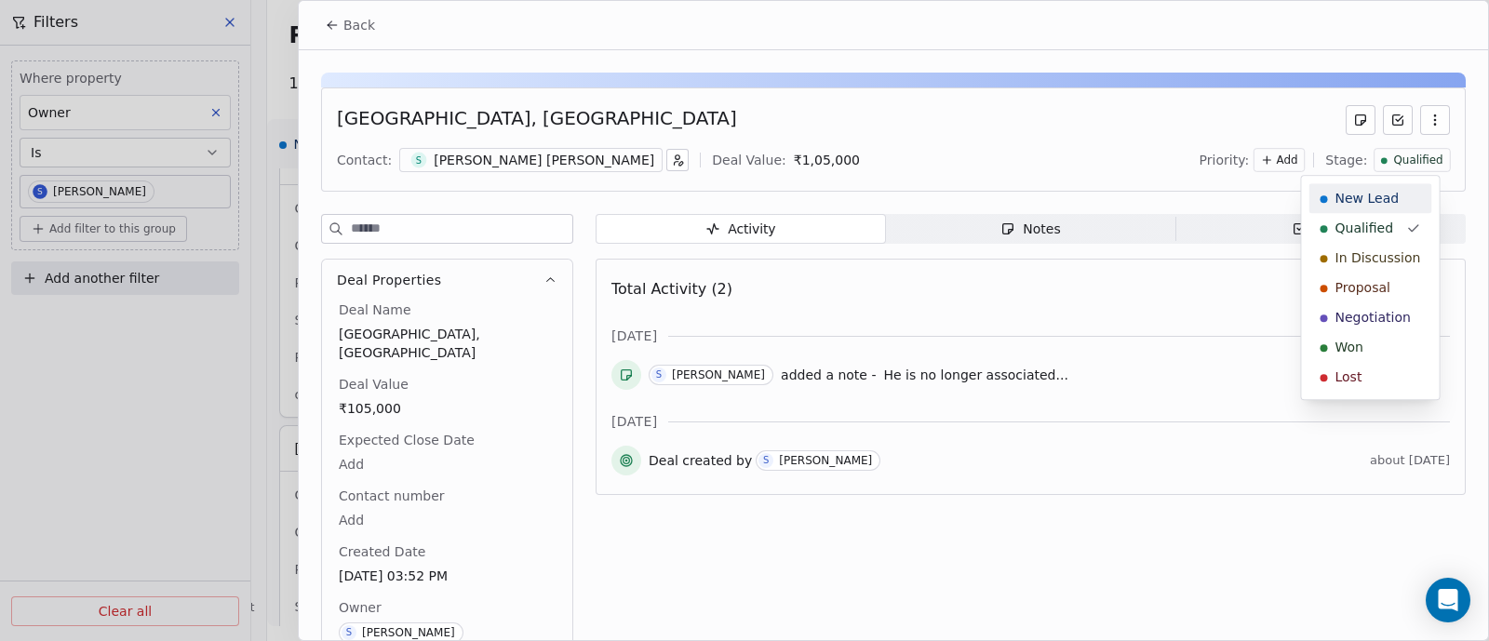
click at [1370, 198] on span "New Lead" at bounding box center [1367, 198] width 64 height 19
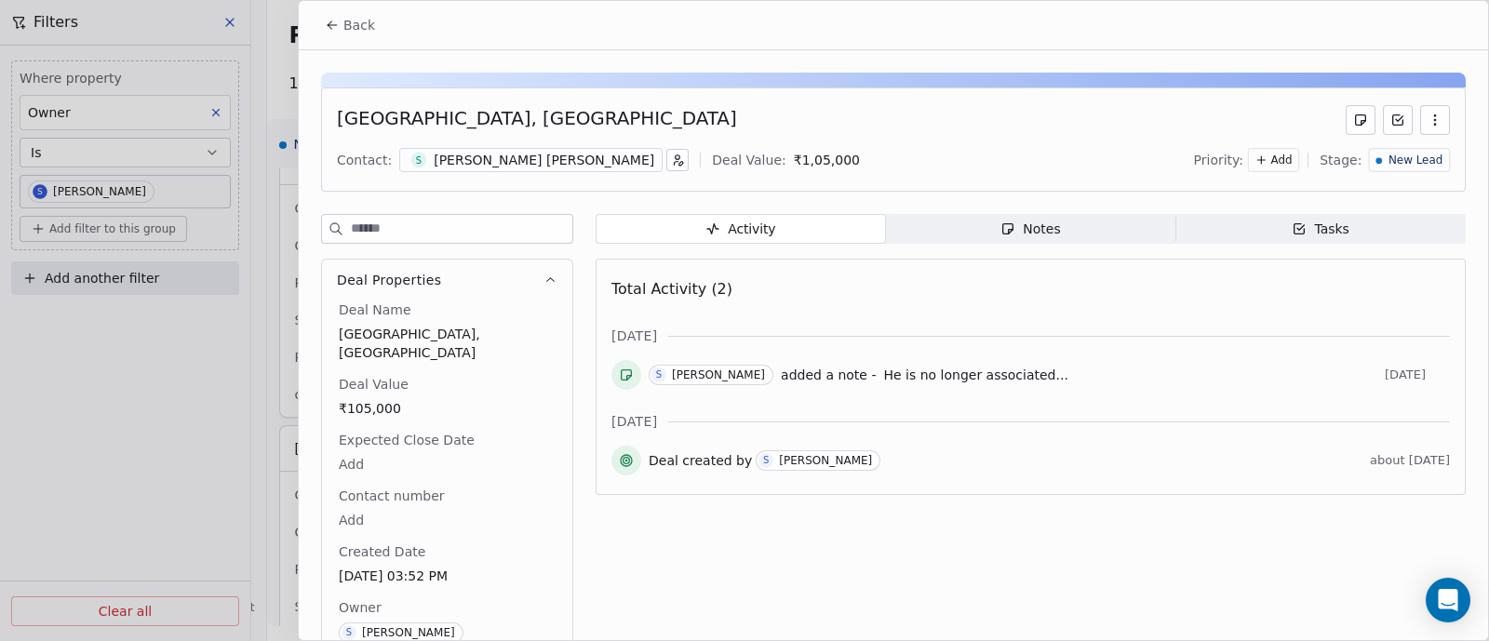
scroll to position [1458, 0]
click at [368, 20] on span "Back" at bounding box center [359, 25] width 32 height 19
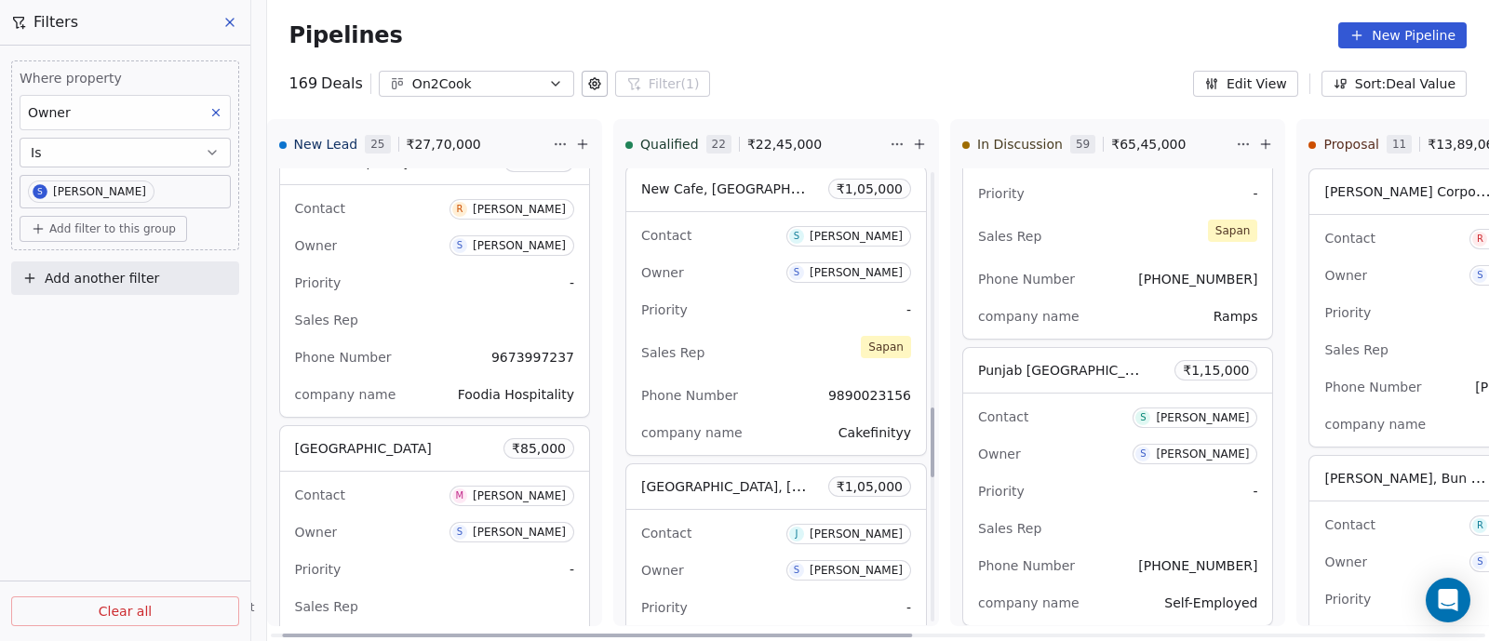
scroll to position [1574, 0]
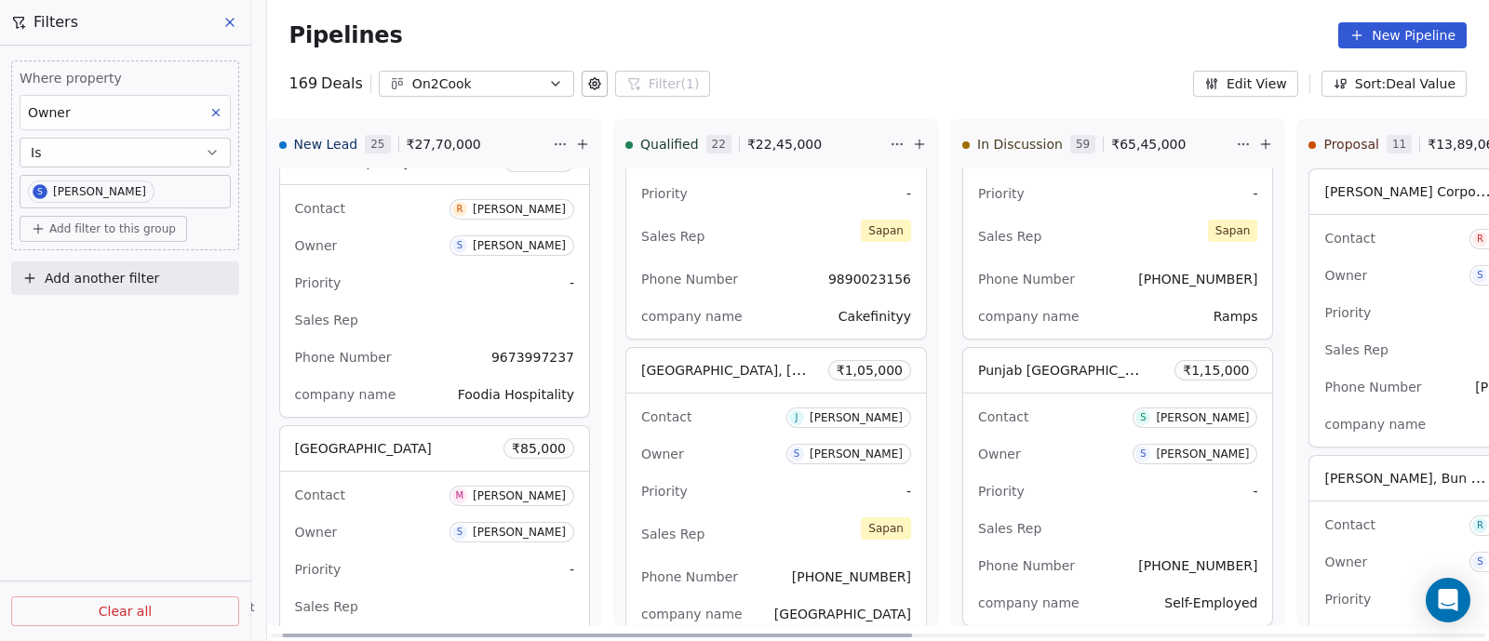
click at [719, 445] on div "Owner S [PERSON_NAME]" at bounding box center [776, 454] width 270 height 30
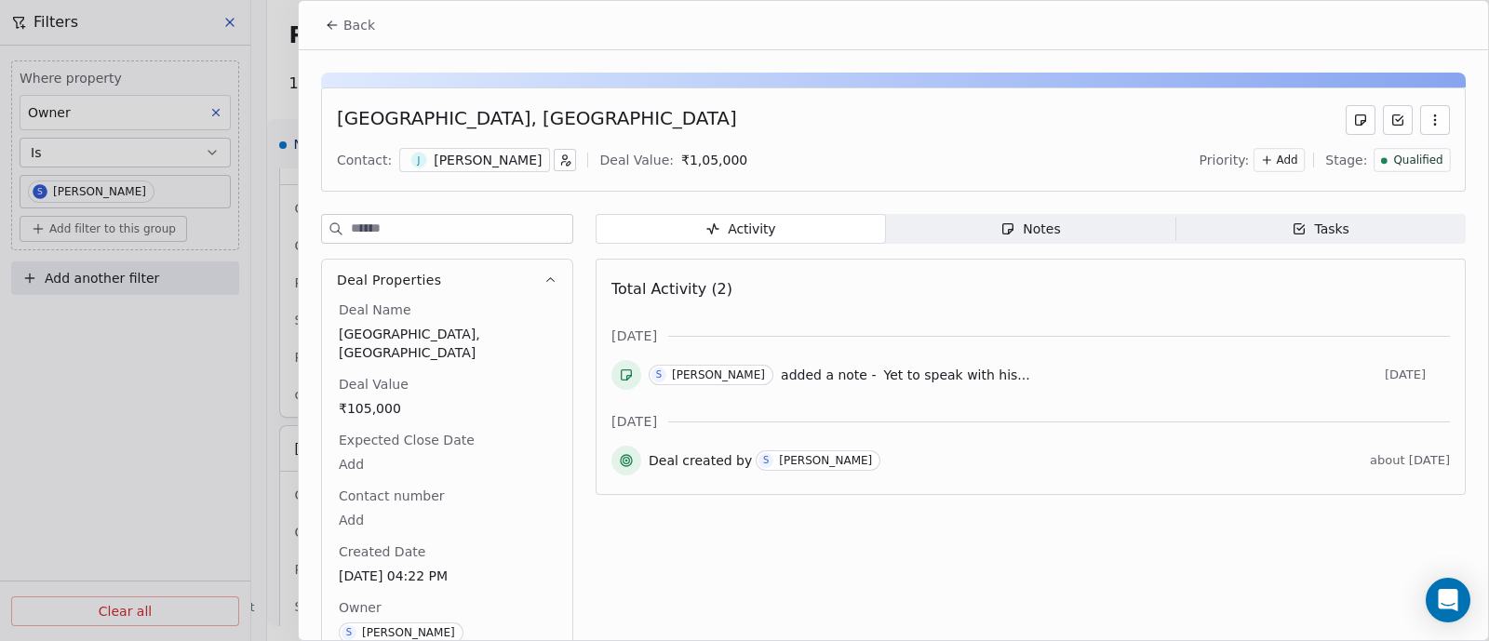
click at [1044, 228] on div "Notes" at bounding box center [1030, 230] width 60 height 20
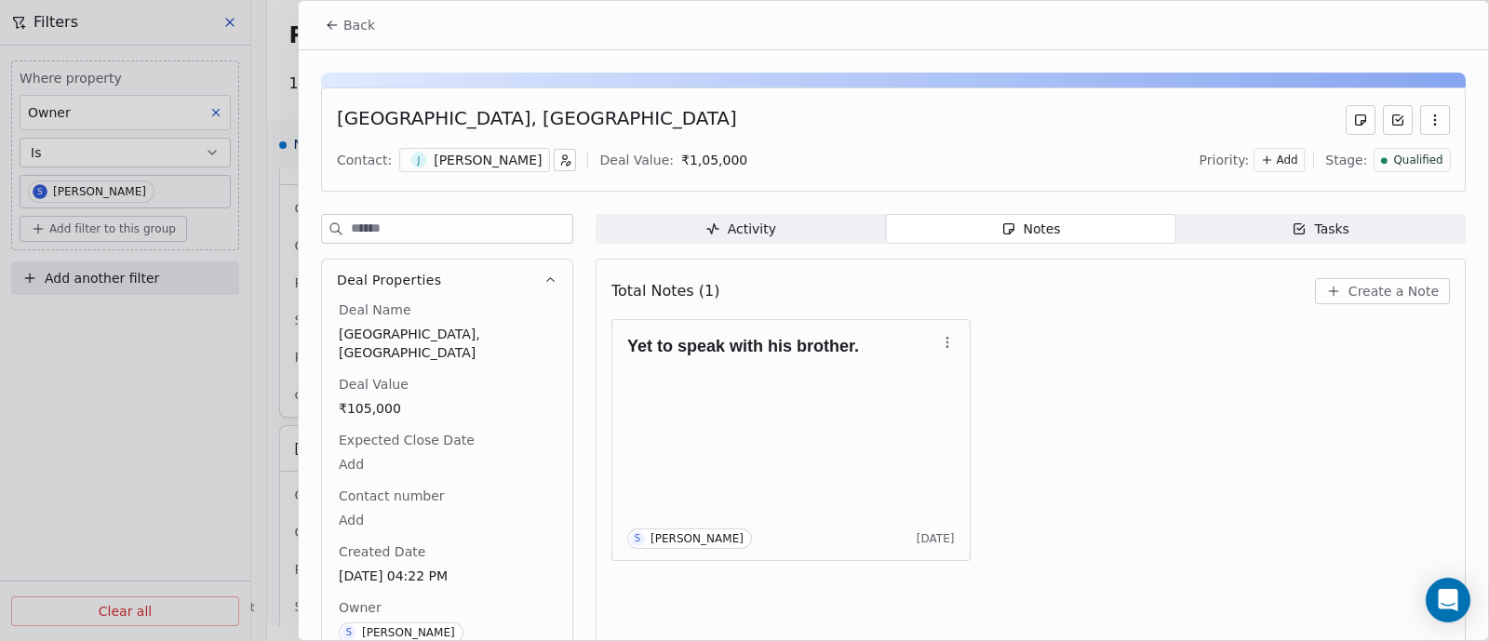
click at [1363, 298] on span "Create a Note" at bounding box center [1393, 291] width 90 height 19
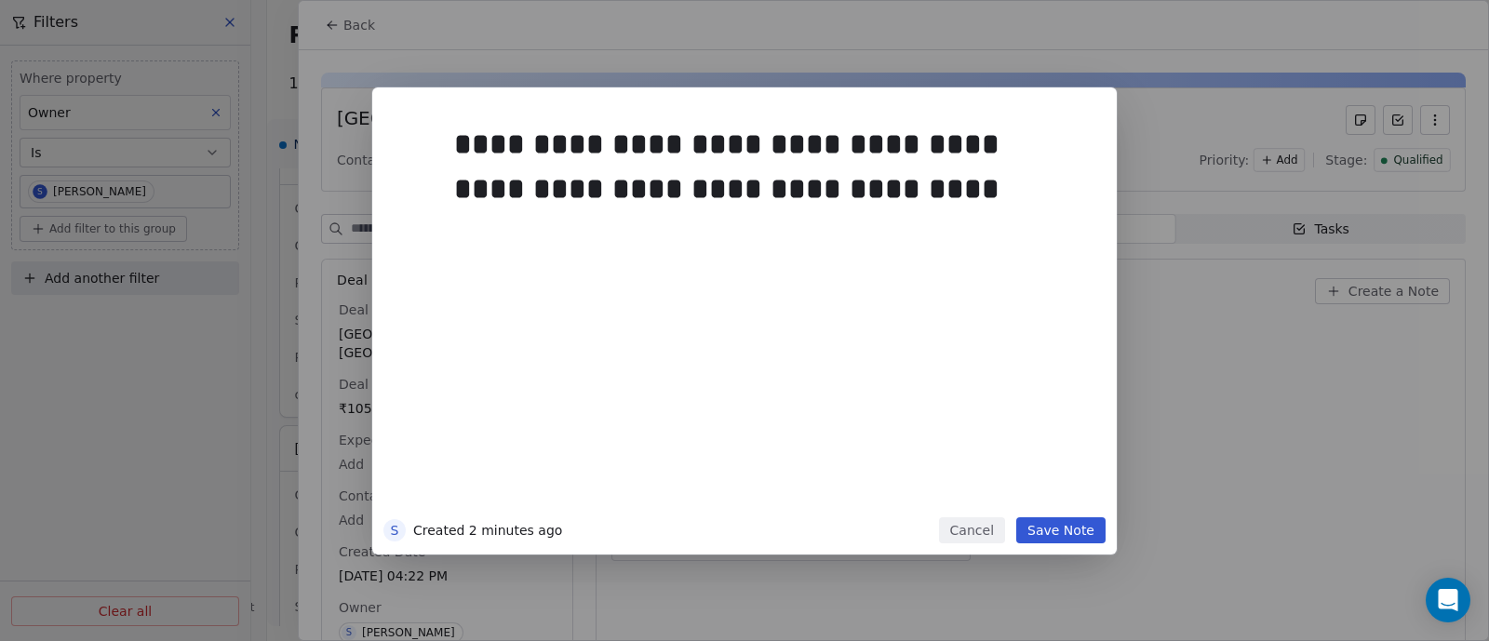
click at [1047, 532] on button "Save Note" at bounding box center [1060, 530] width 89 height 26
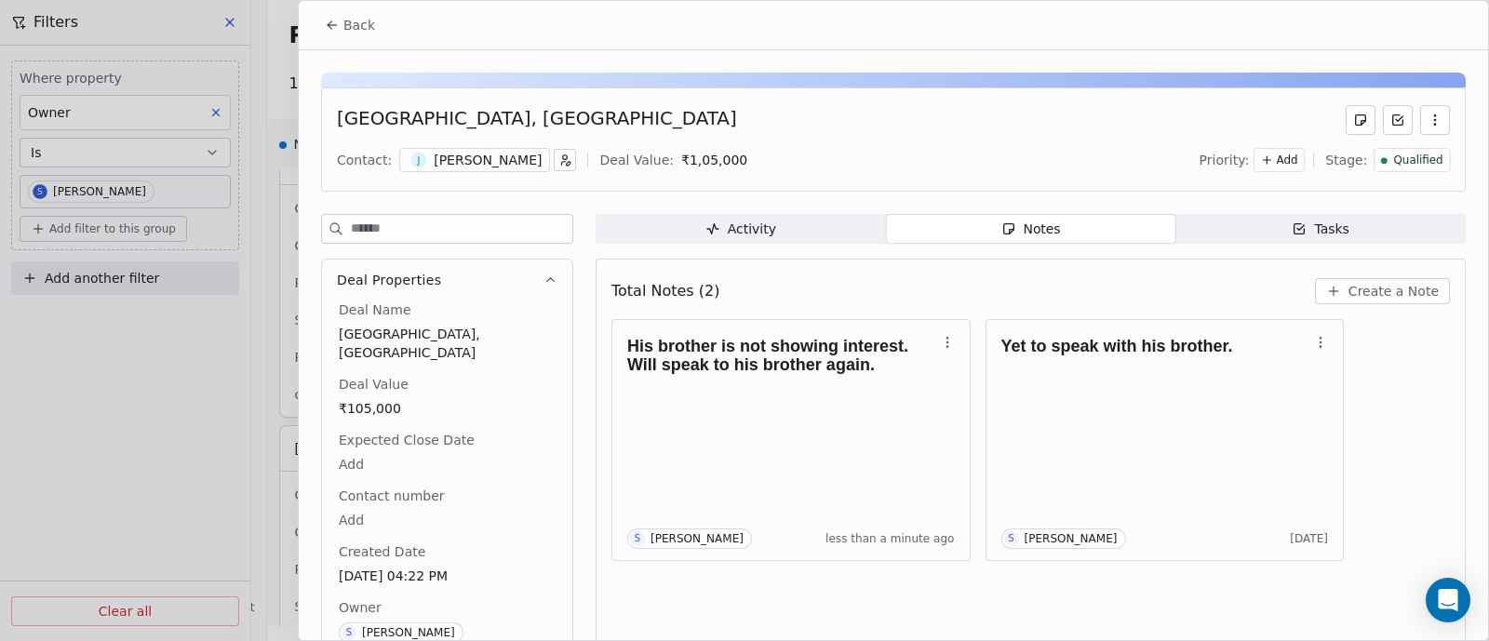
click at [348, 26] on span "Back" at bounding box center [359, 25] width 32 height 19
